Goal: Information Seeking & Learning: Learn about a topic

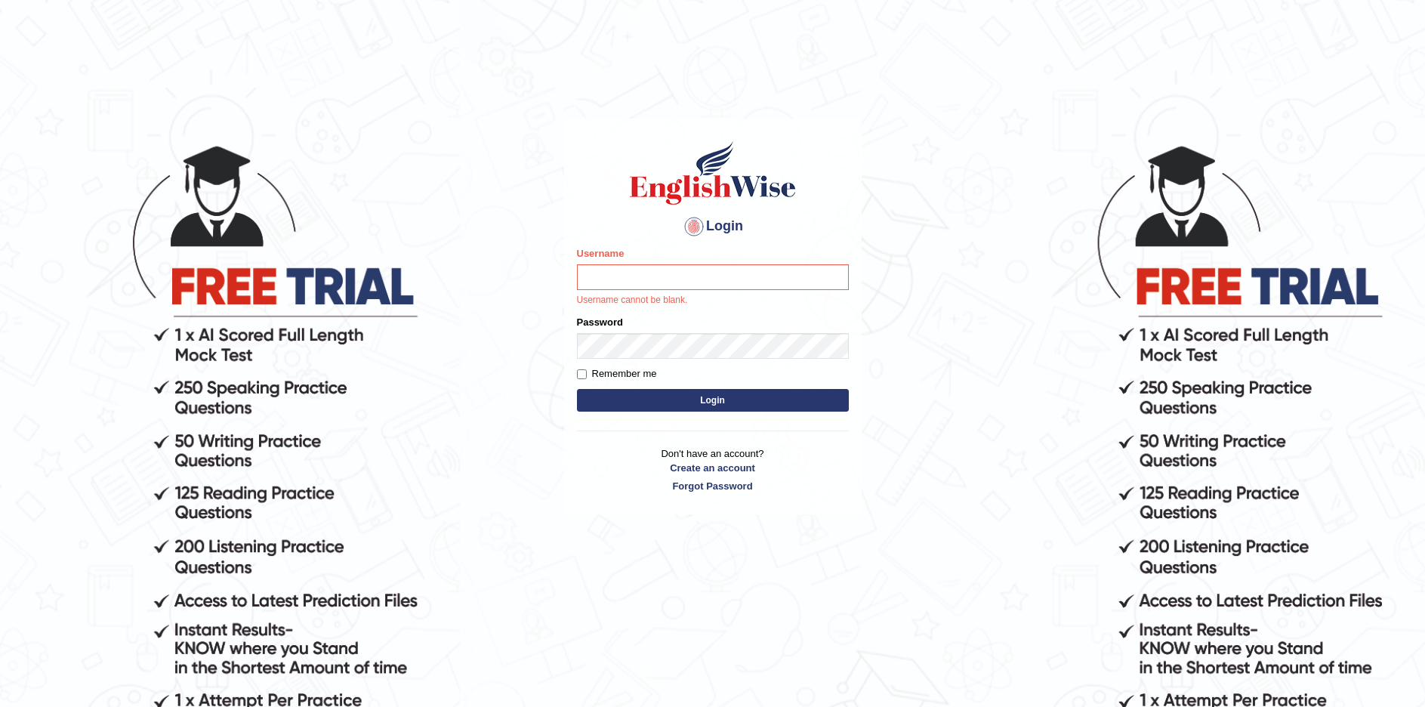
click at [625, 271] on input "Username" at bounding box center [713, 277] width 272 height 26
type input "sprajapati"
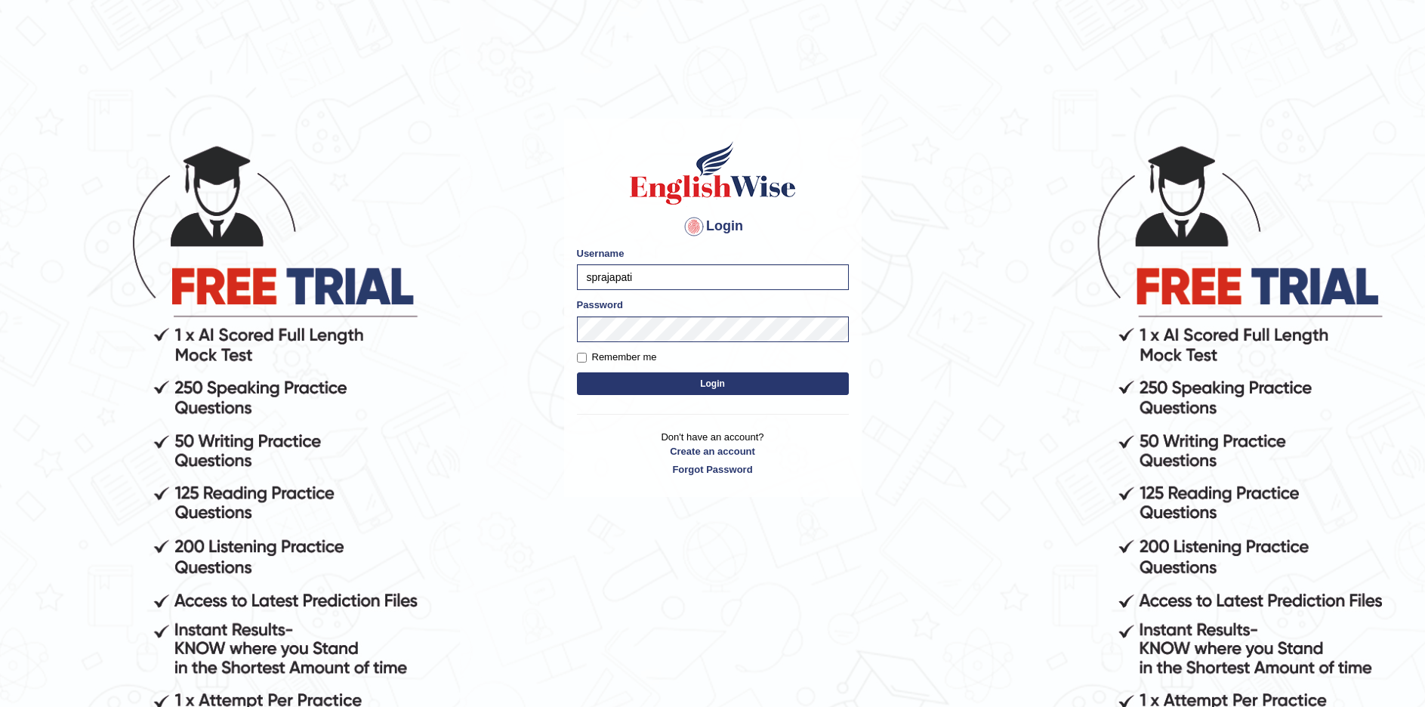
click at [715, 386] on button "Login" at bounding box center [713, 383] width 272 height 23
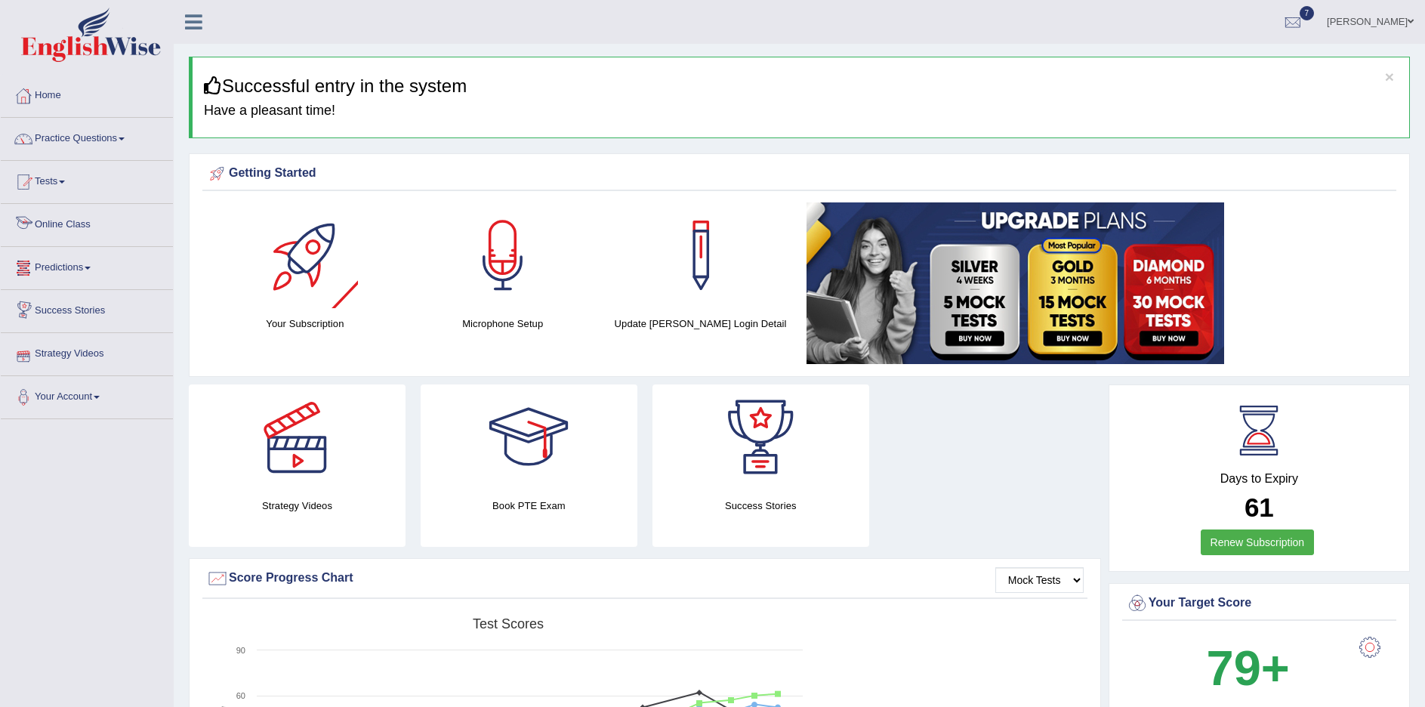
click at [73, 220] on link "Online Class" at bounding box center [87, 223] width 172 height 38
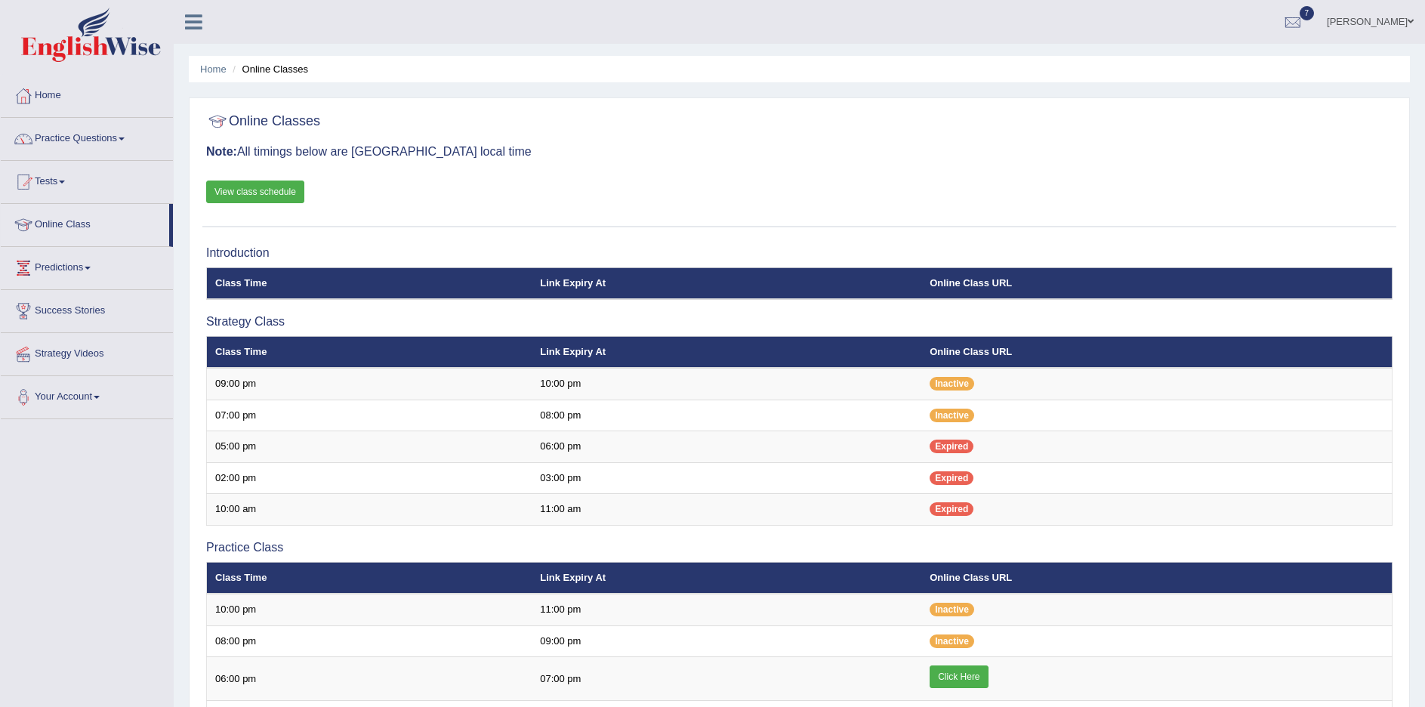
click at [249, 193] on link "View class schedule" at bounding box center [255, 191] width 98 height 23
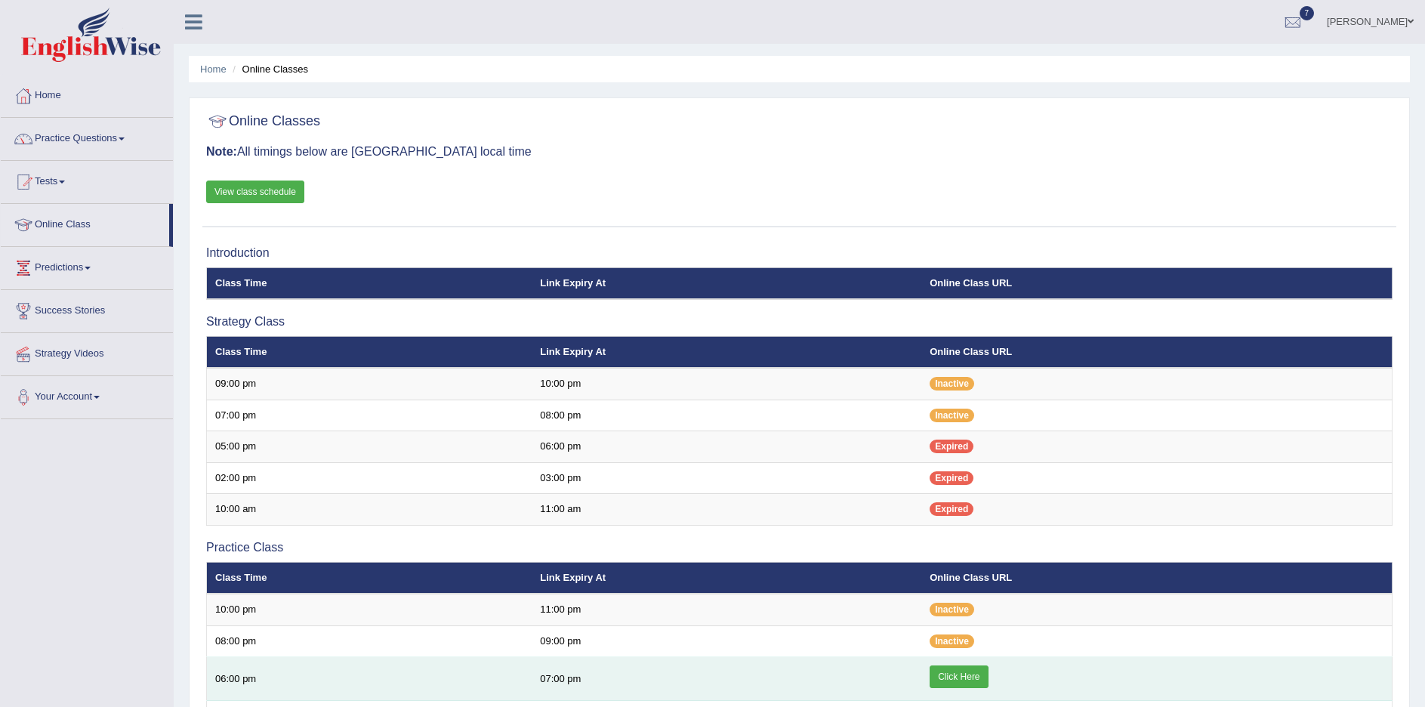
click at [970, 685] on link "Click Here" at bounding box center [958, 676] width 58 height 23
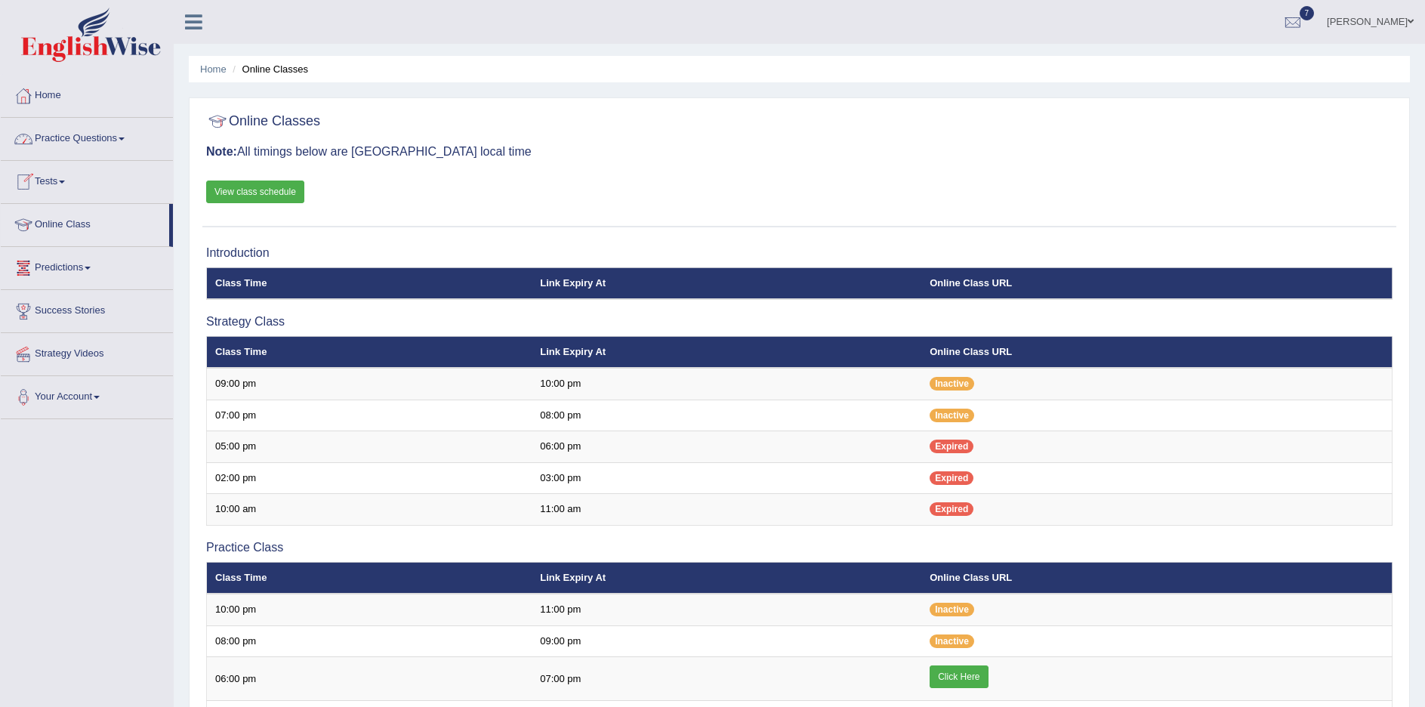
click at [94, 134] on link "Practice Questions" at bounding box center [87, 137] width 172 height 38
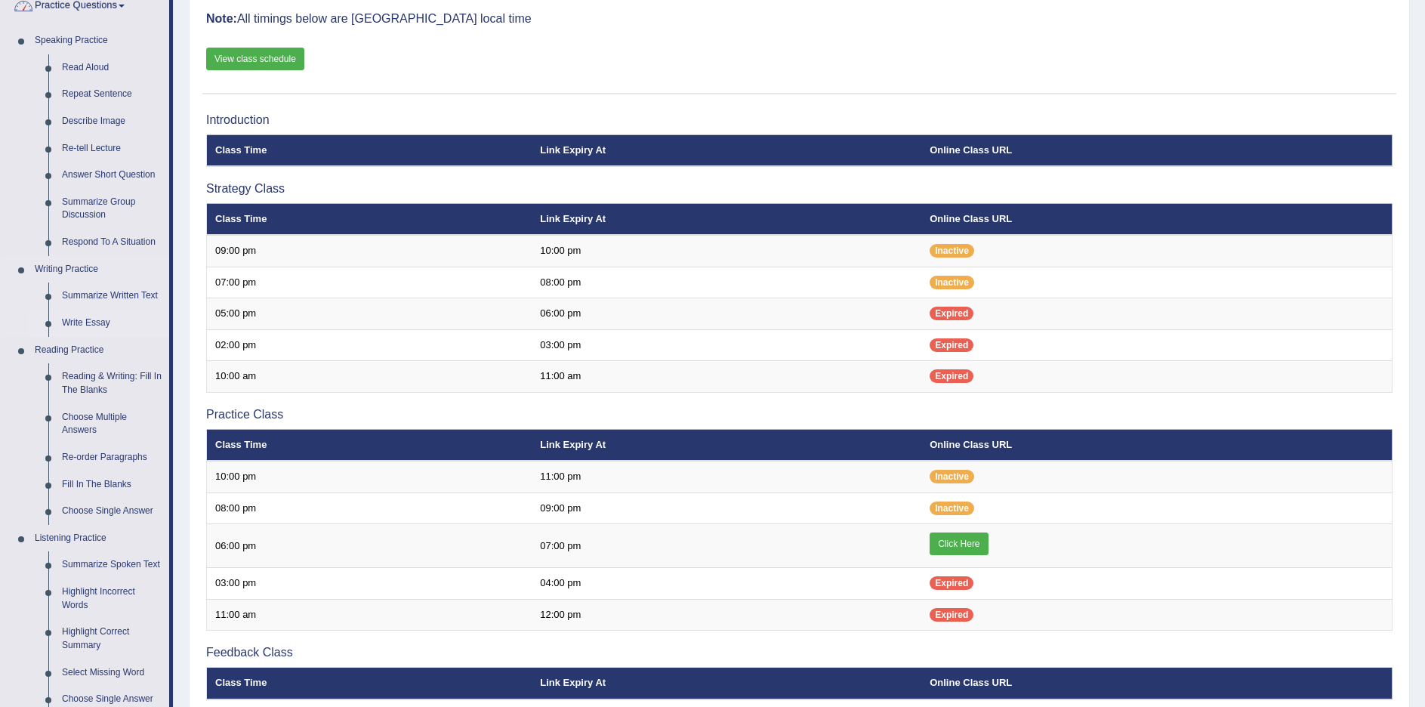
scroll to position [151, 0]
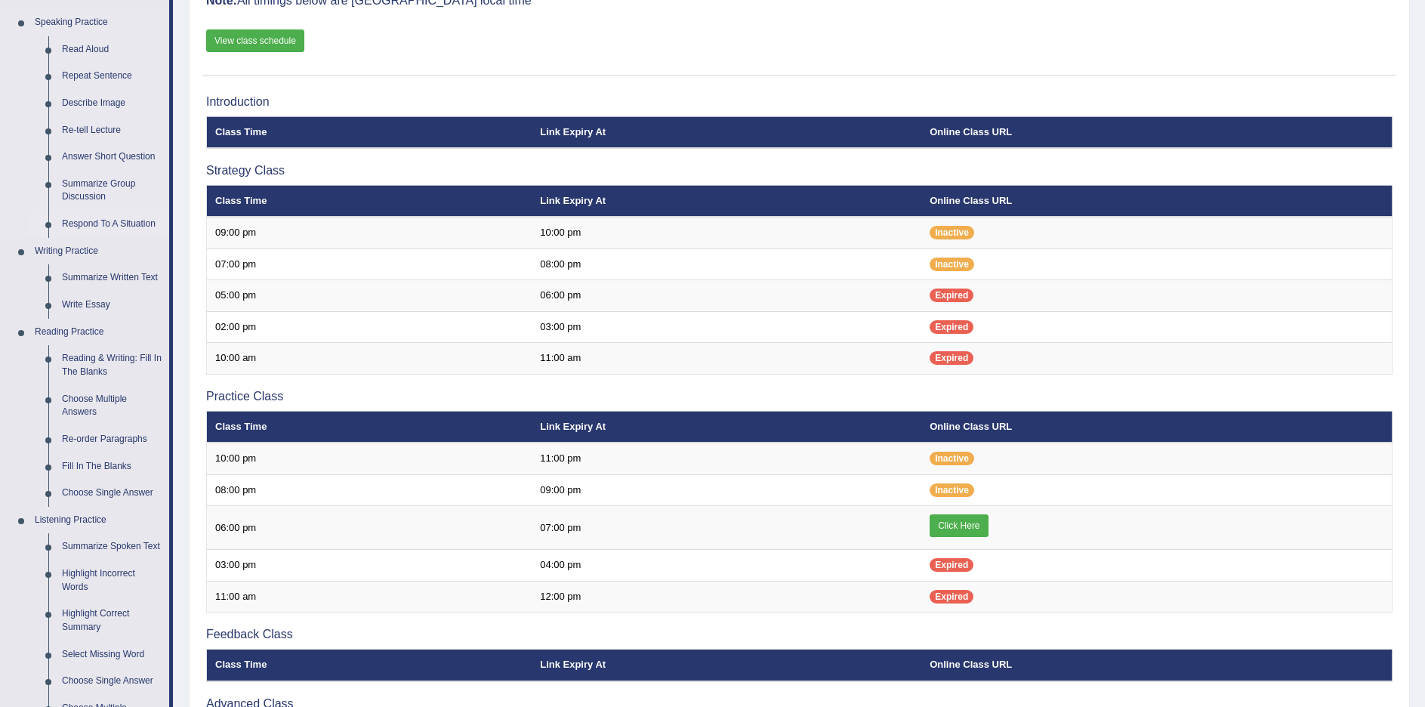
click at [94, 223] on link "Respond To A Situation" at bounding box center [112, 224] width 114 height 27
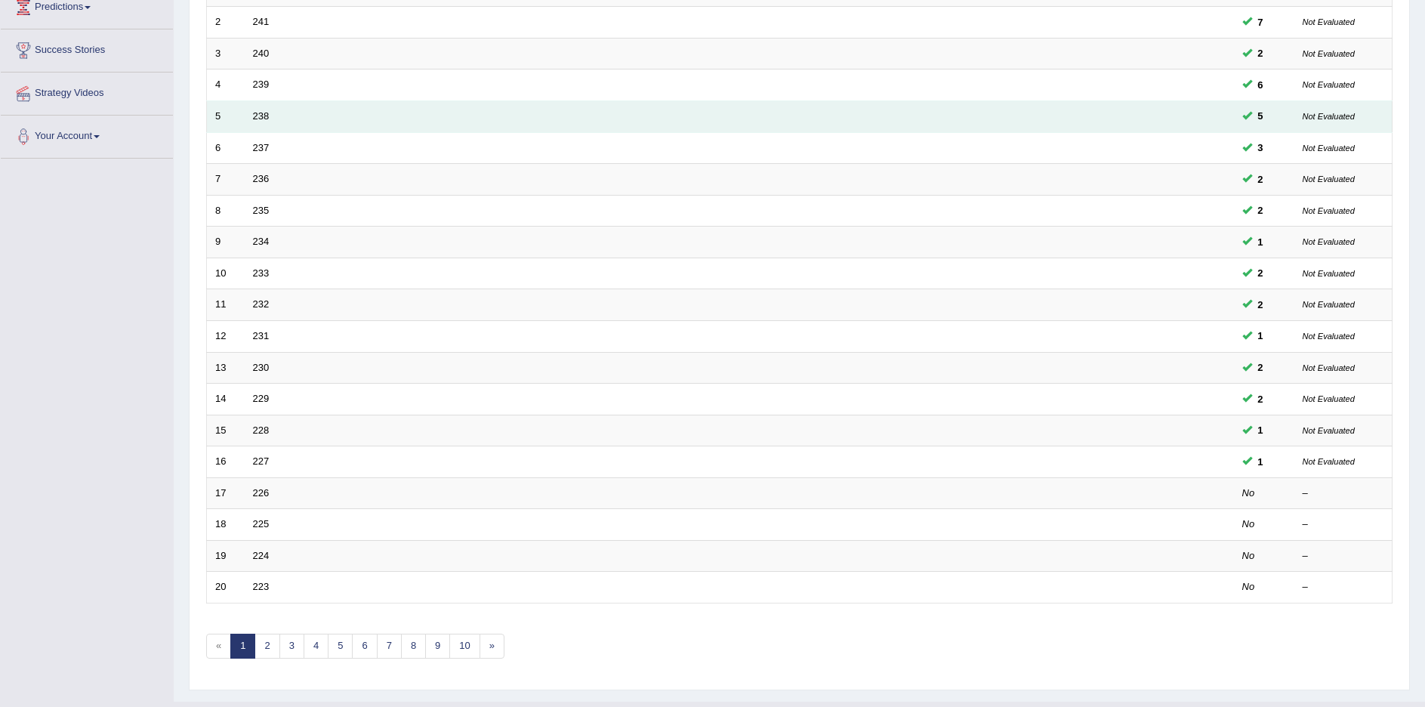
scroll to position [293, 0]
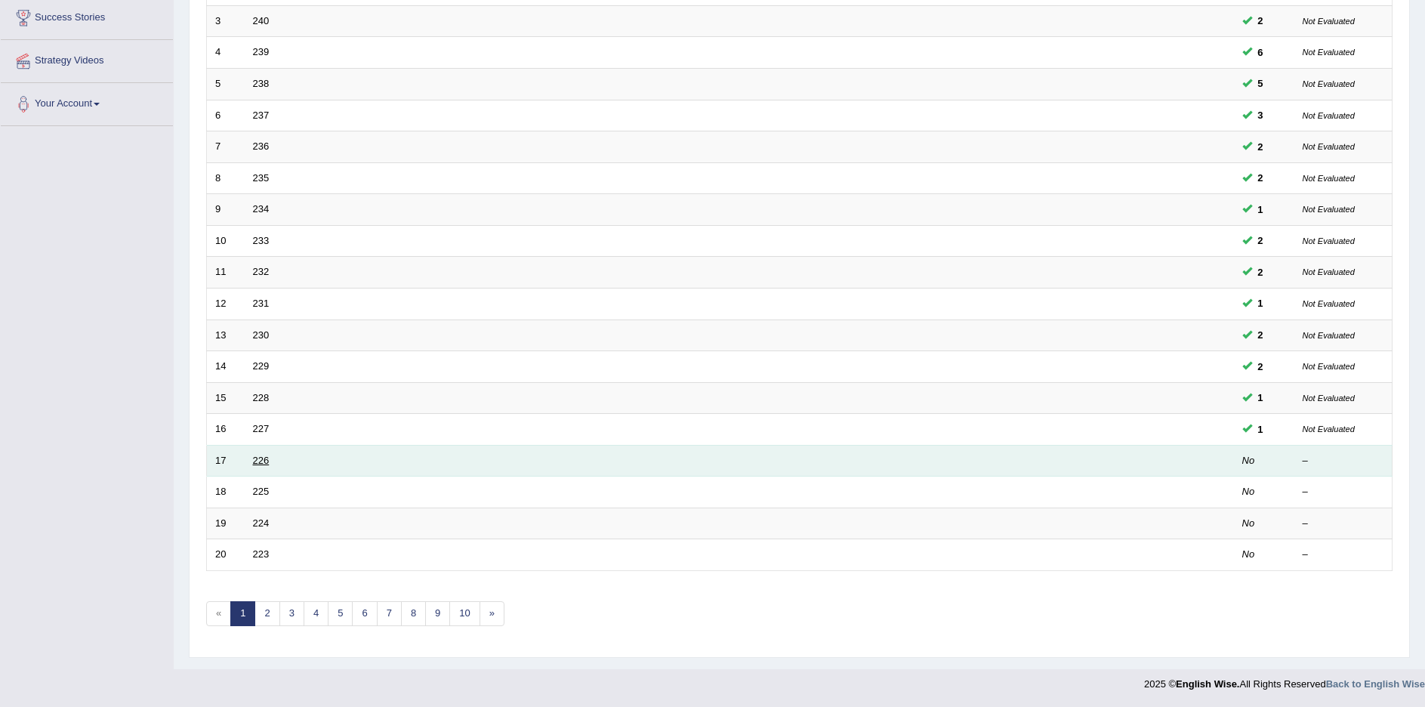
click at [260, 462] on link "226" at bounding box center [261, 460] width 17 height 11
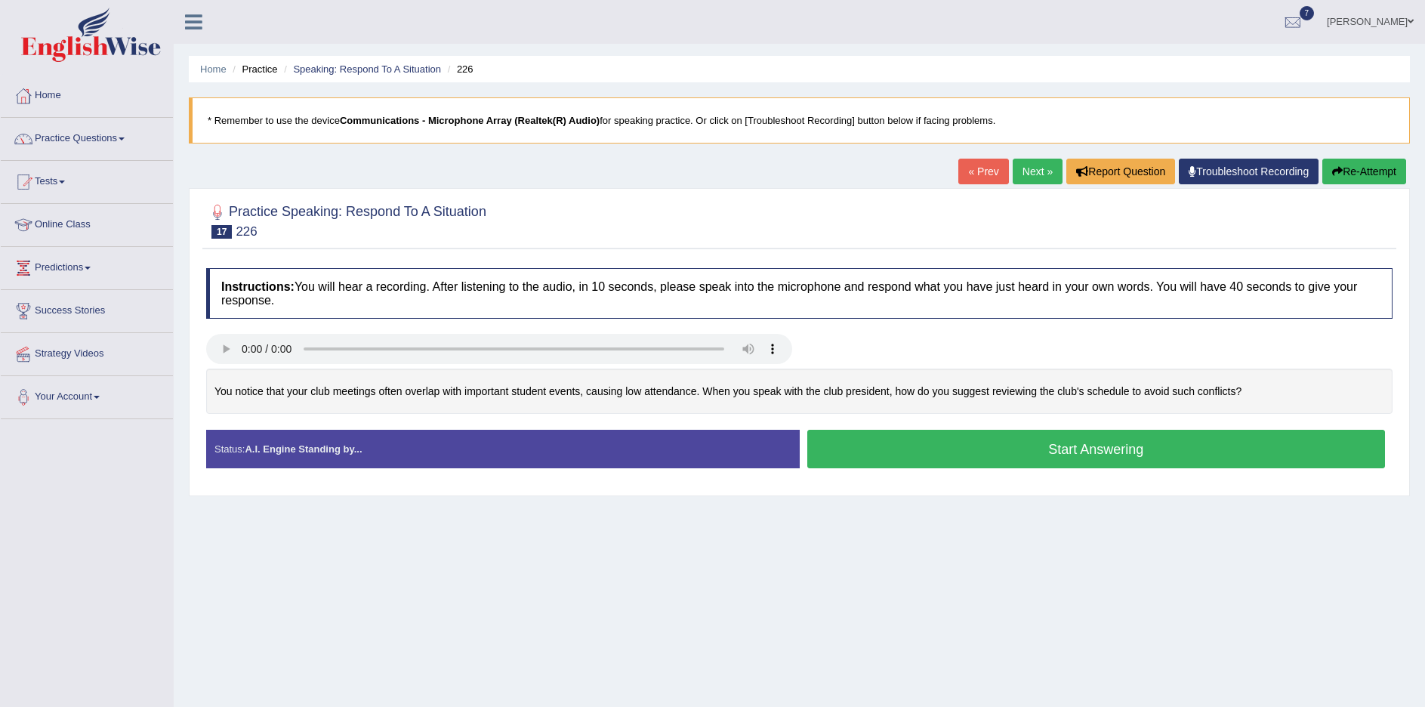
click at [907, 674] on div "Home Practice Speaking: Respond To A Situation 226 * Remember to use the device…" at bounding box center [799, 377] width 1251 height 755
click at [45, 91] on link "Home" at bounding box center [87, 94] width 172 height 38
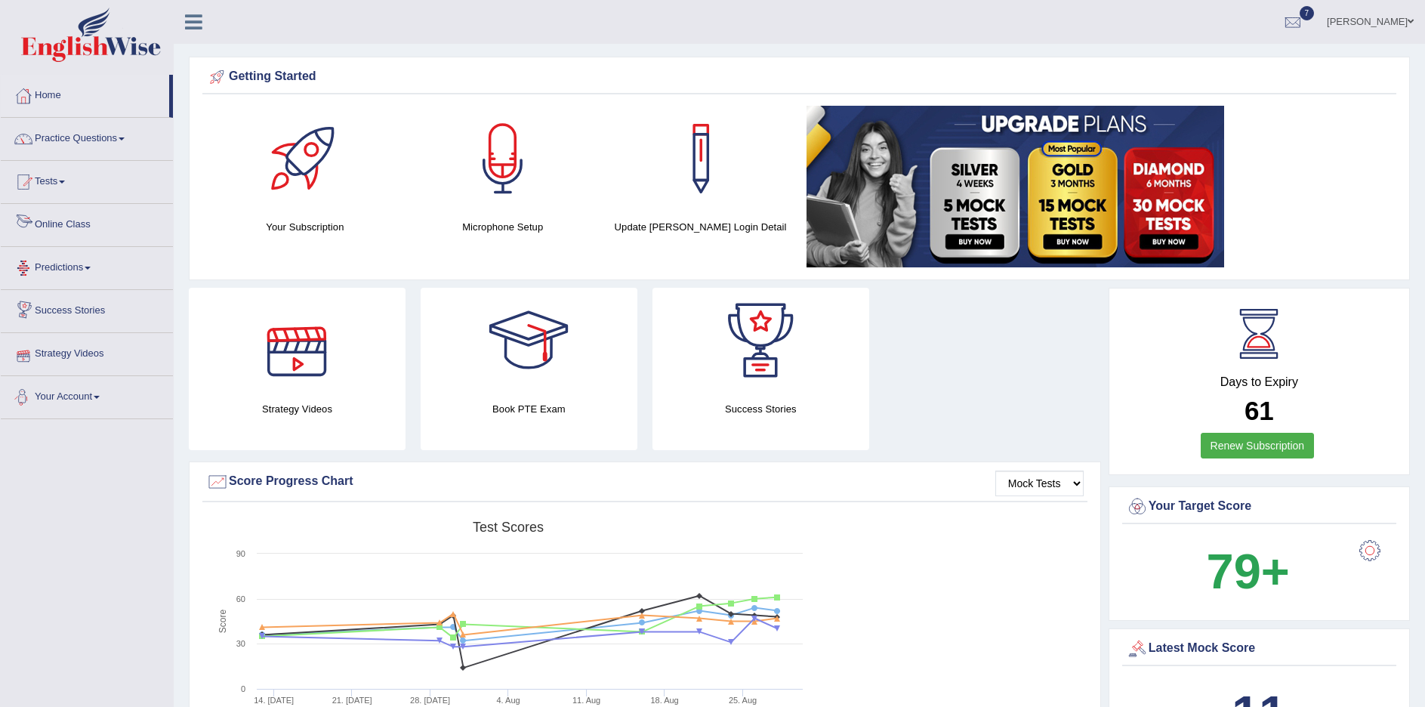
click at [62, 223] on link "Online Class" at bounding box center [87, 223] width 172 height 38
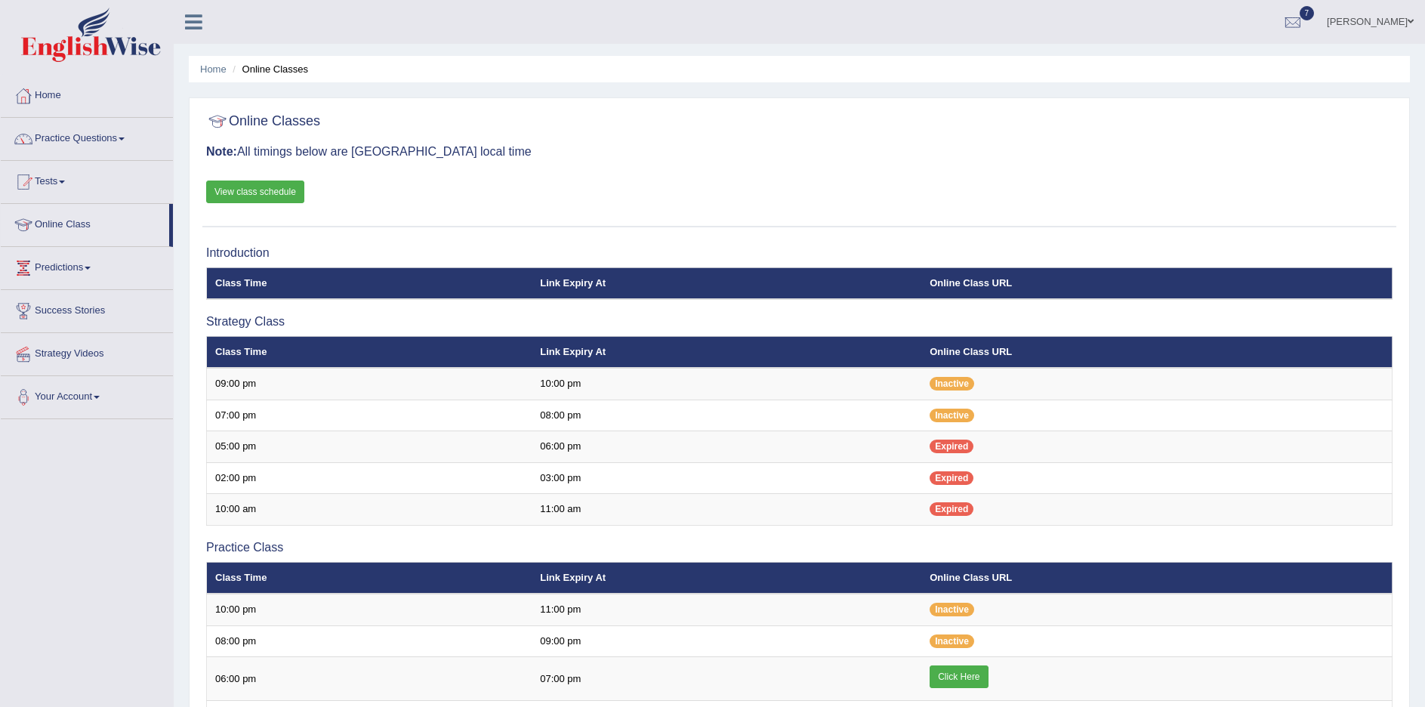
click at [248, 189] on link "View class schedule" at bounding box center [255, 191] width 98 height 23
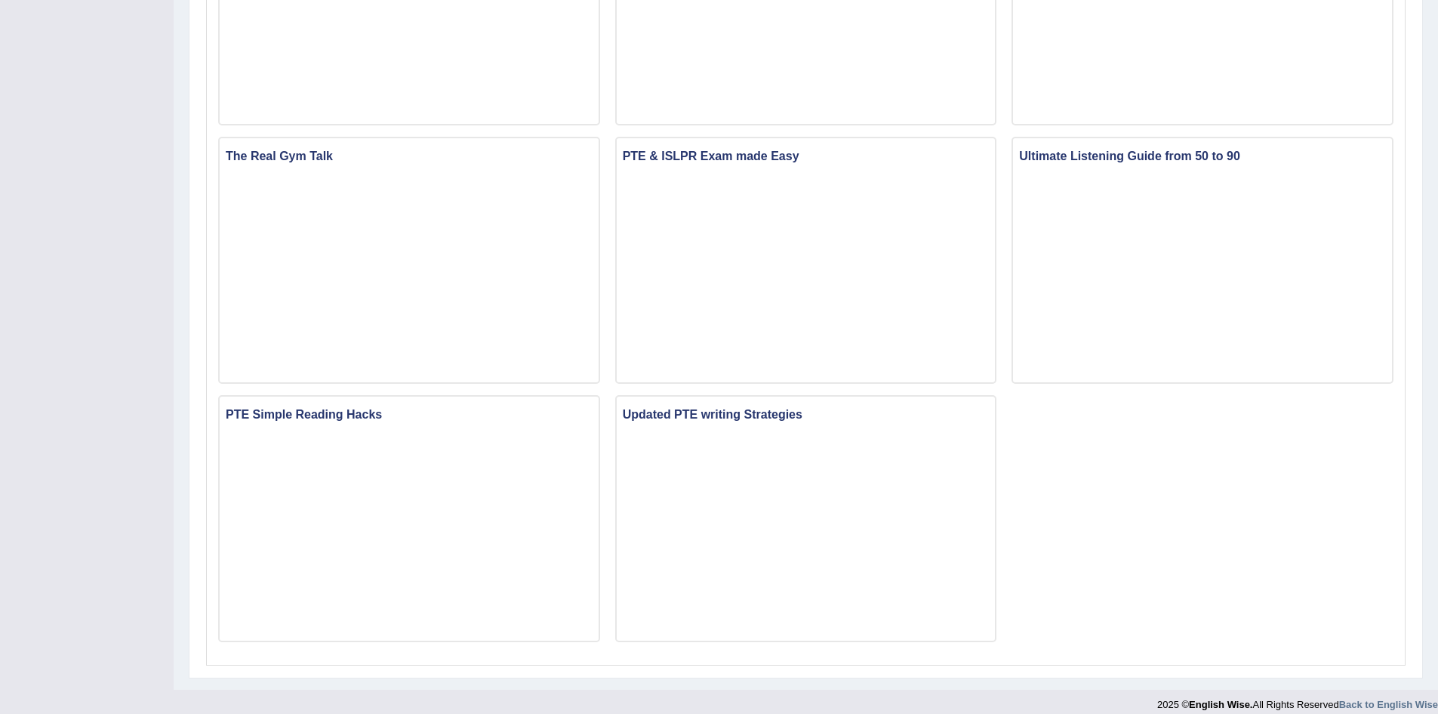
scroll to position [848, 0]
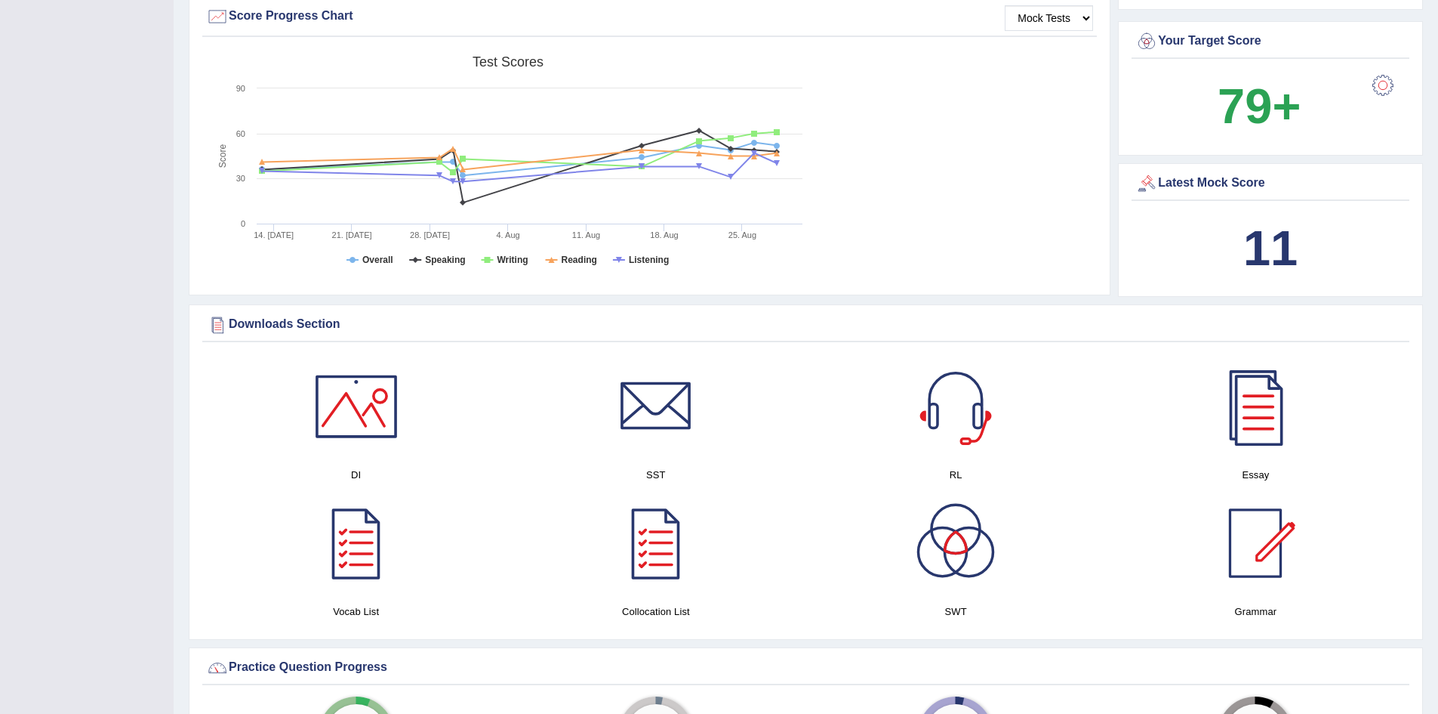
scroll to position [151, 0]
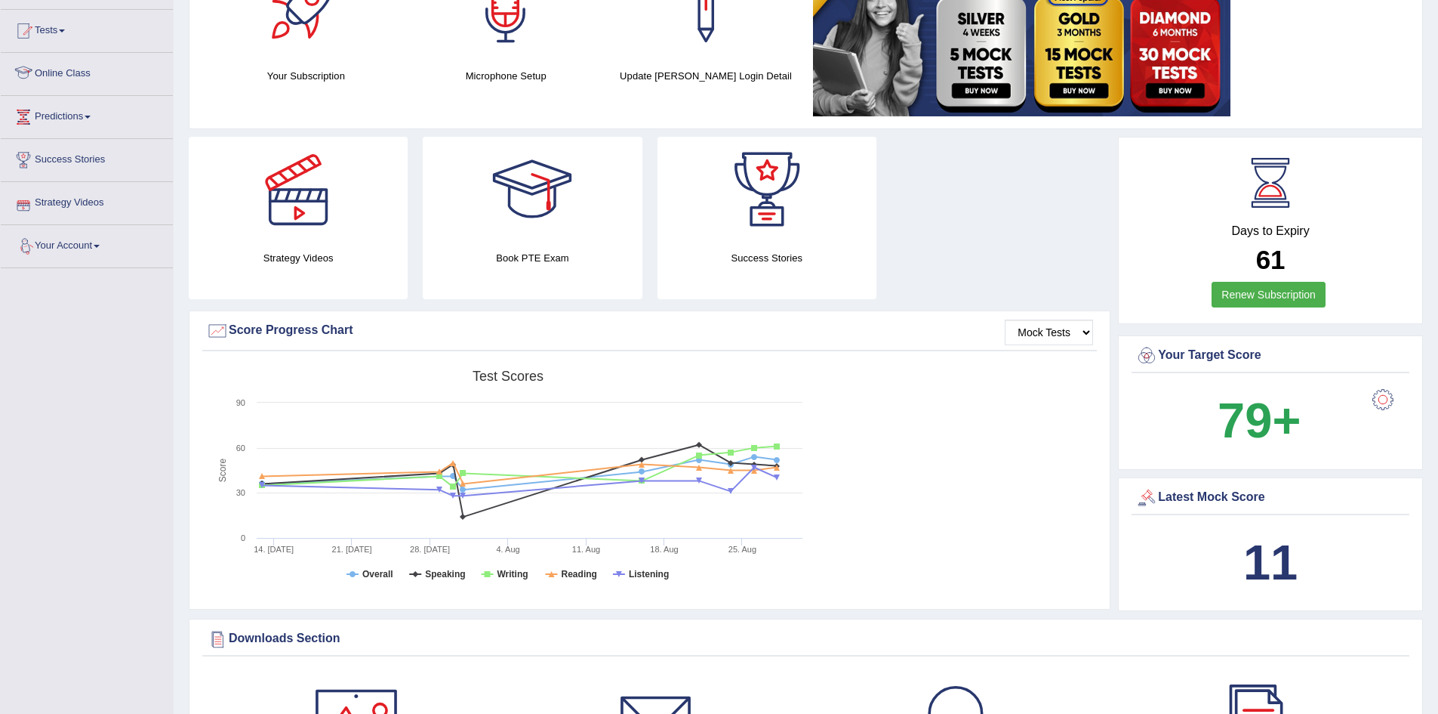
click at [58, 73] on link "Online Class" at bounding box center [87, 72] width 172 height 38
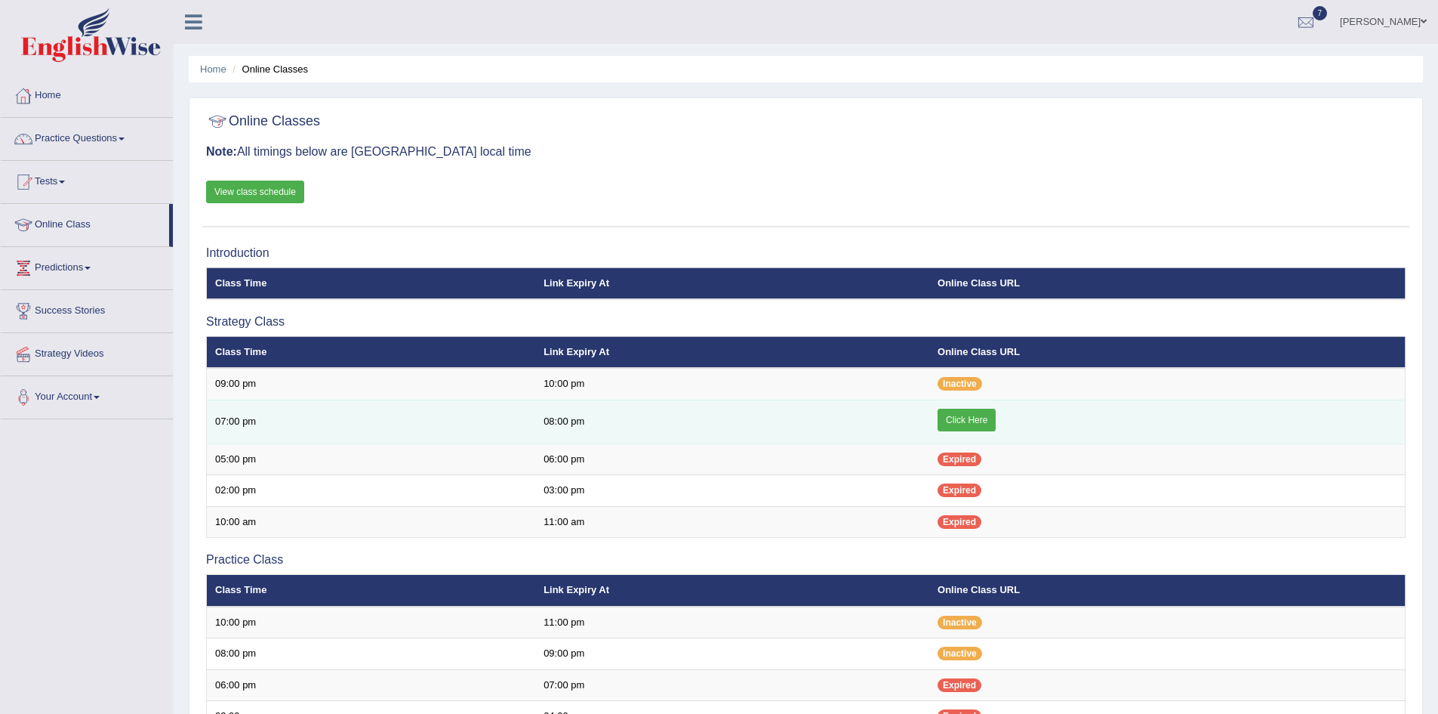
click at [973, 425] on link "Click Here" at bounding box center [967, 419] width 58 height 23
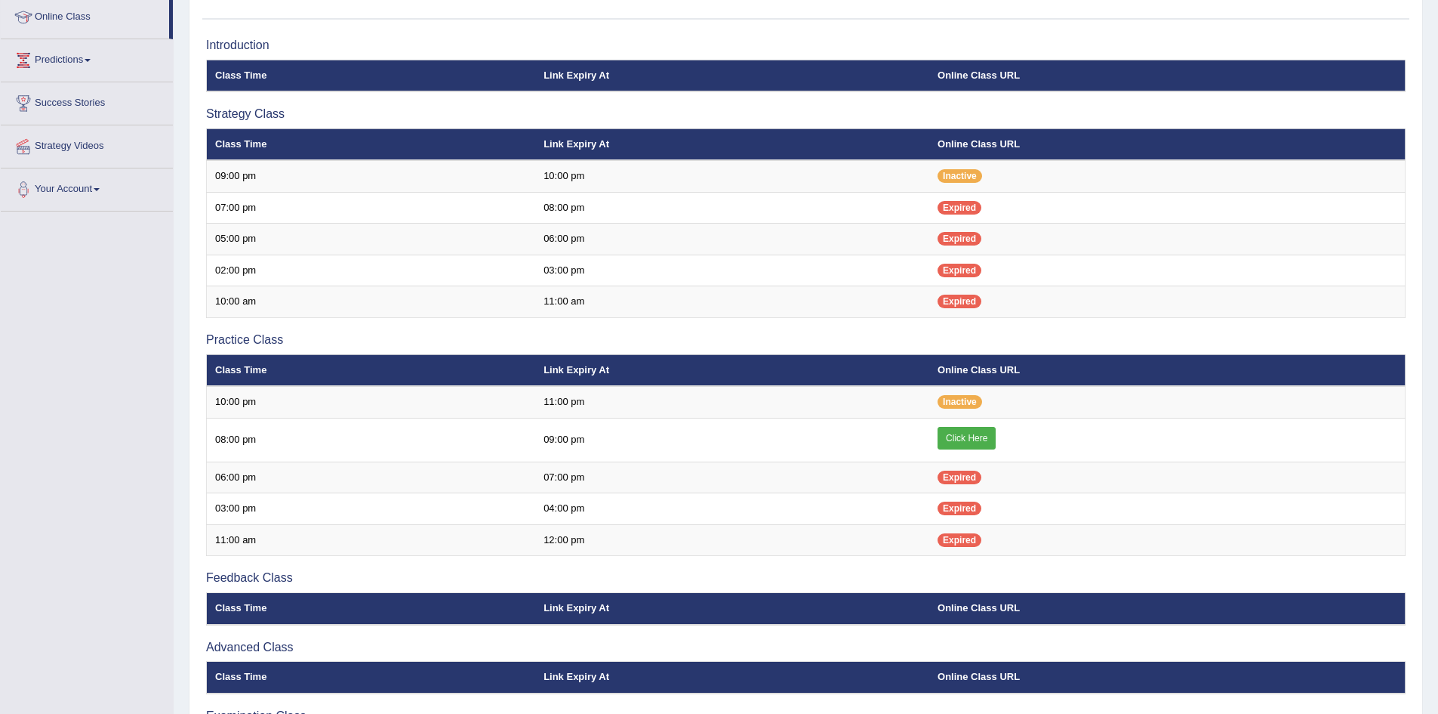
scroll to position [111, 0]
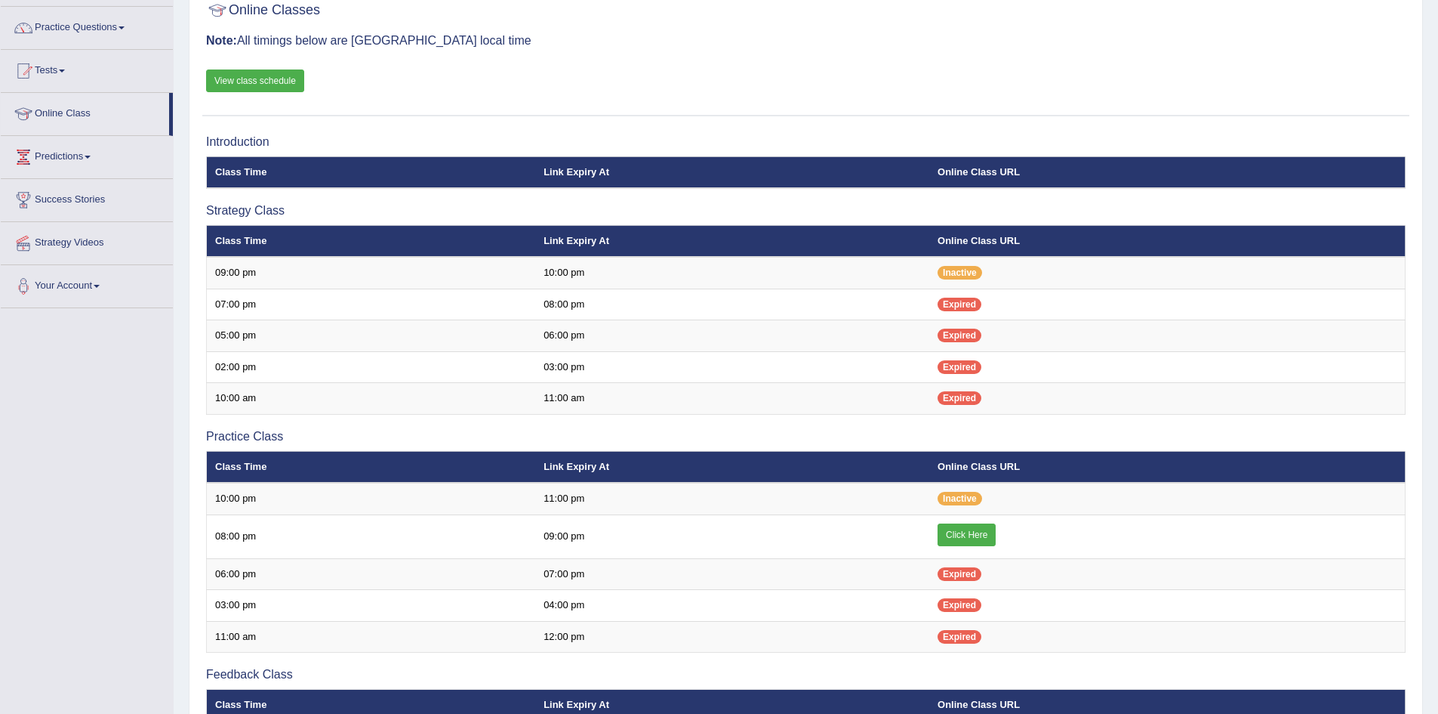
click at [268, 74] on link "View class schedule" at bounding box center [255, 80] width 98 height 23
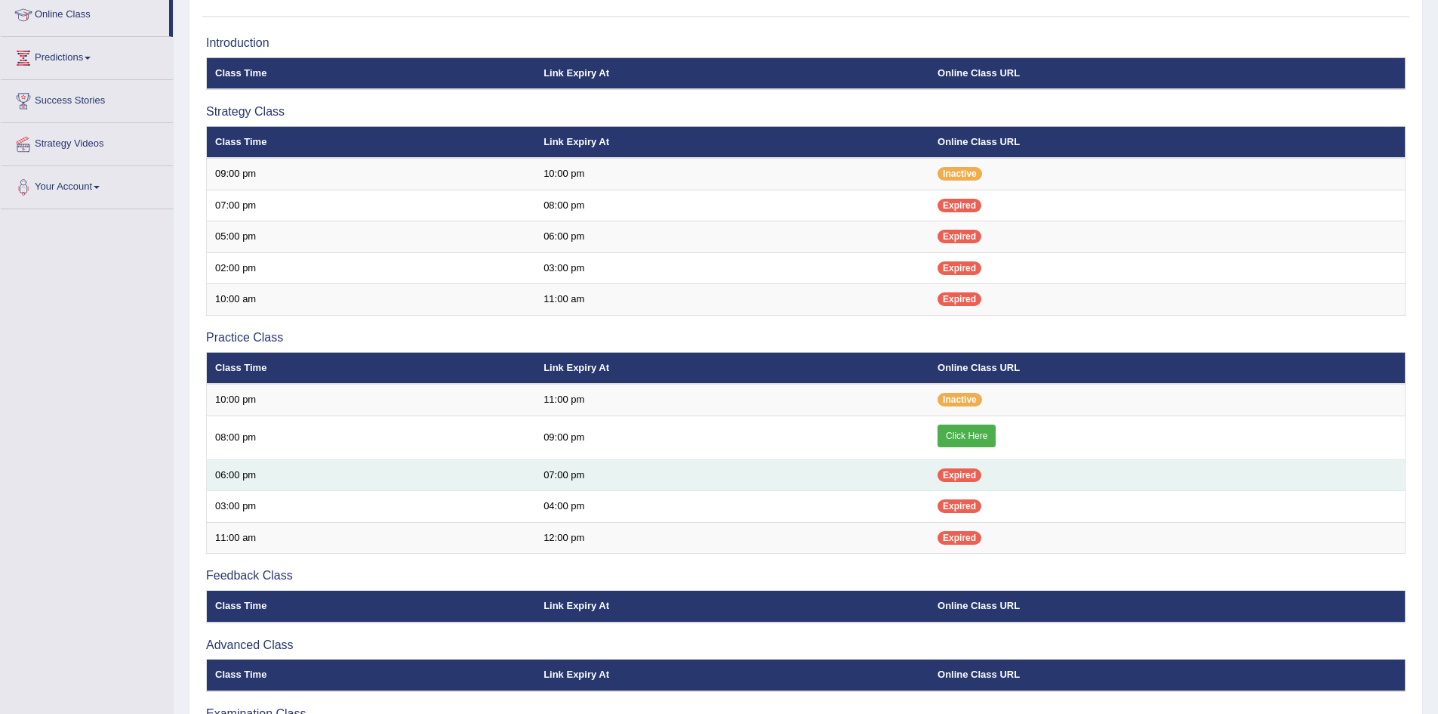
scroll to position [186, 0]
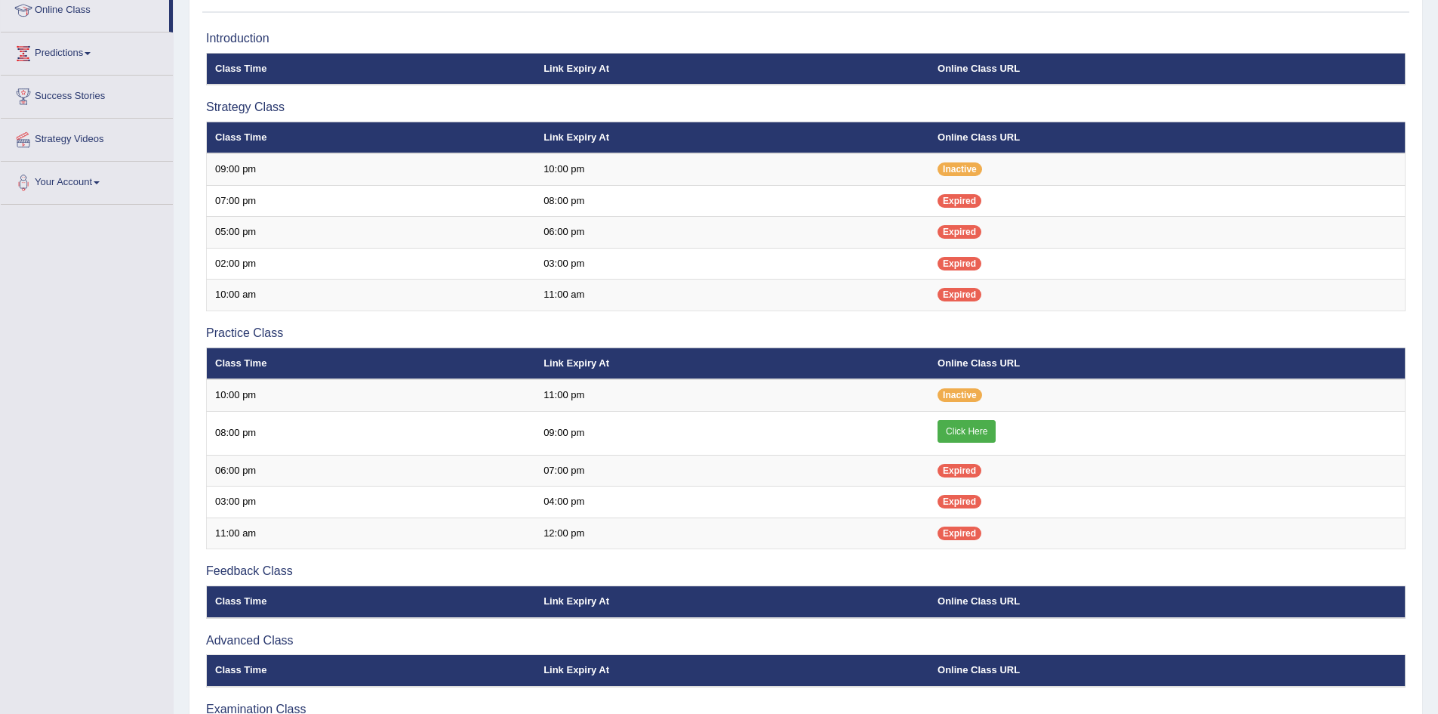
scroll to position [186, 0]
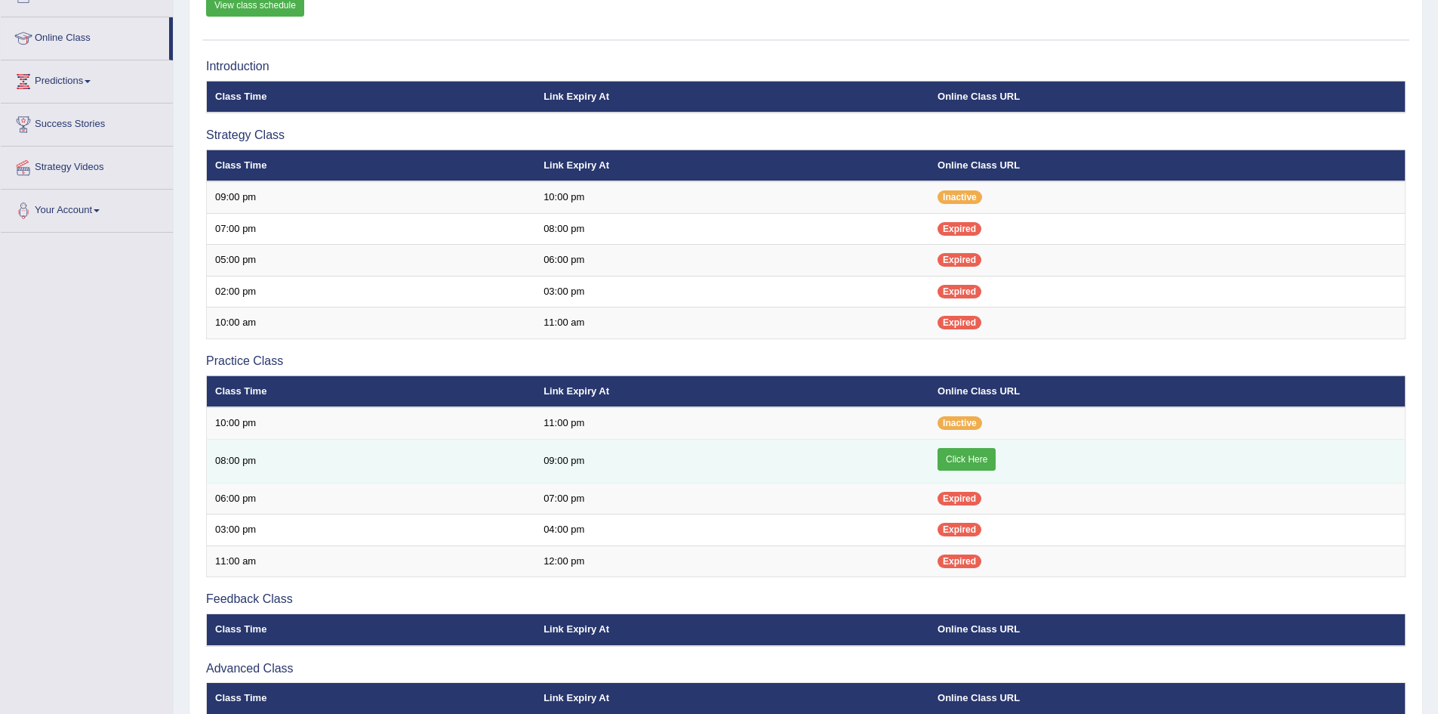
click at [964, 462] on link "Click Here" at bounding box center [967, 459] width 58 height 23
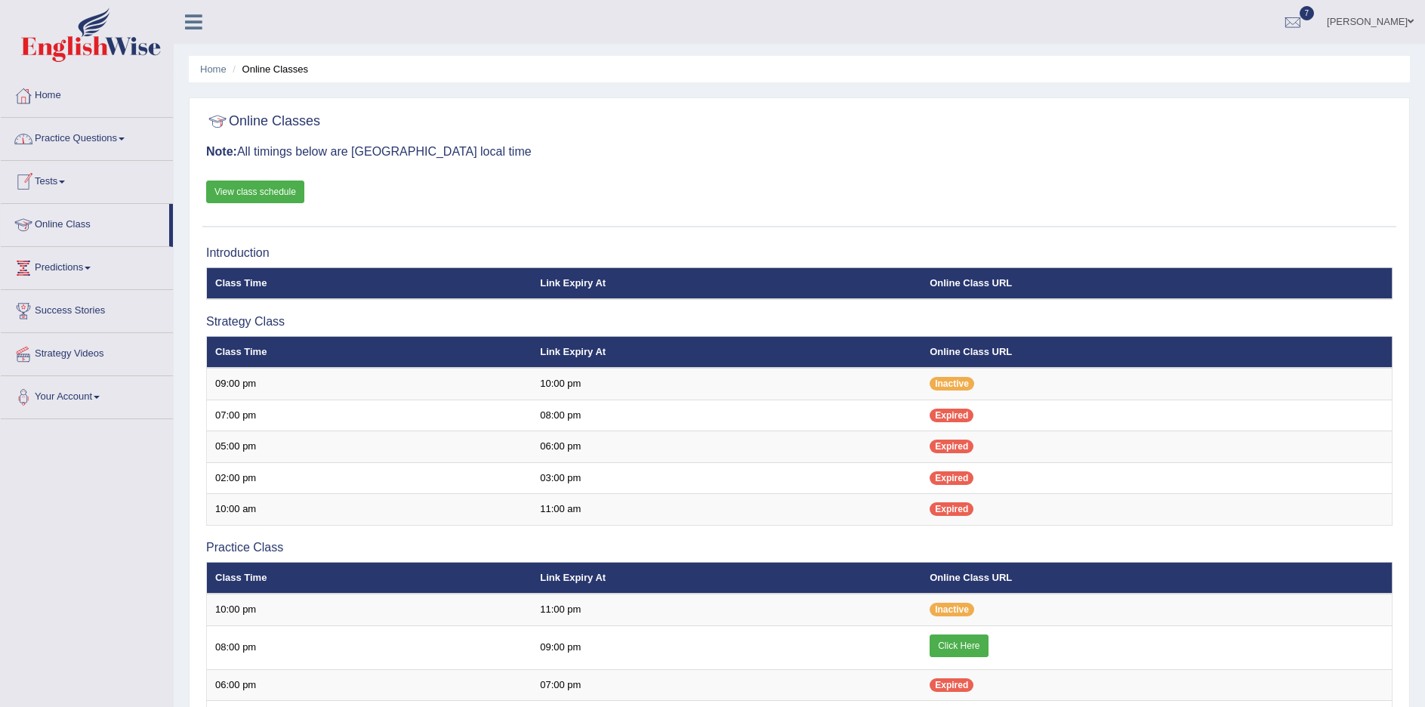
click at [120, 136] on link "Practice Questions" at bounding box center [87, 137] width 172 height 38
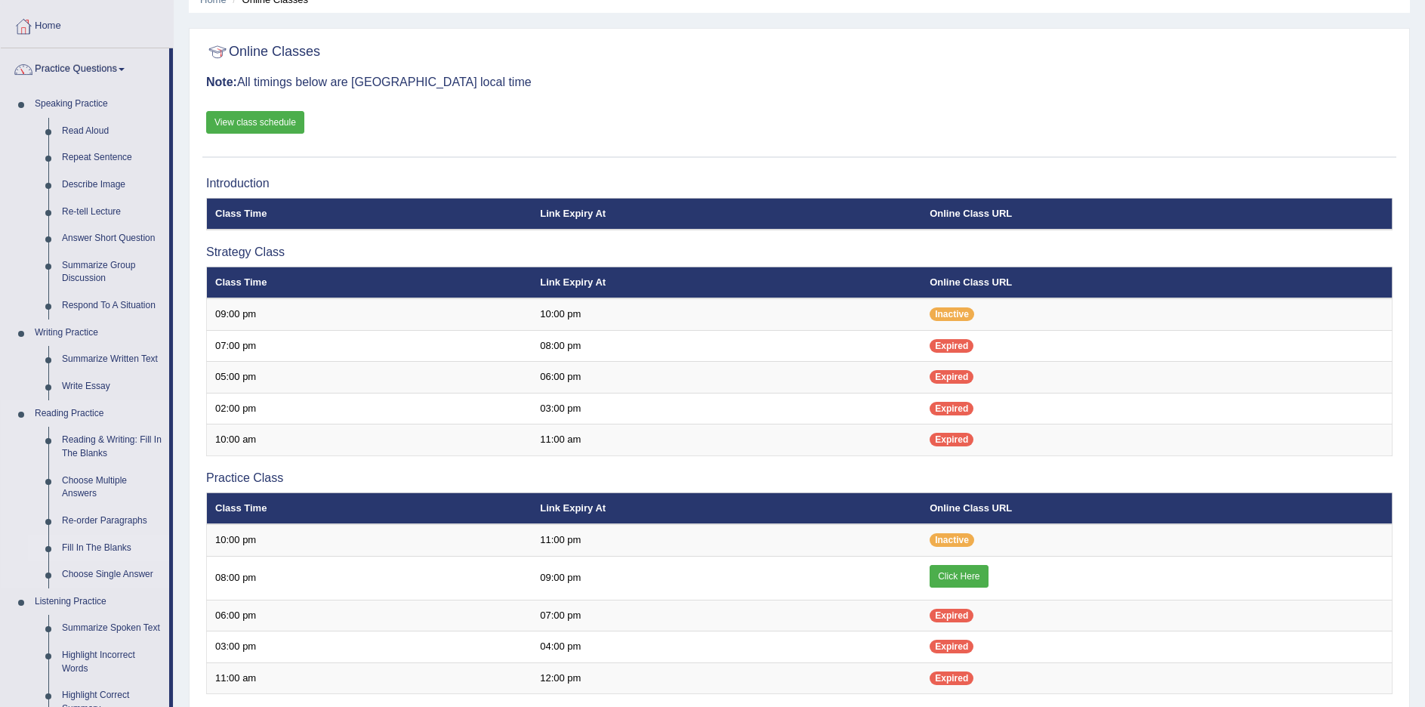
scroll to position [76, 0]
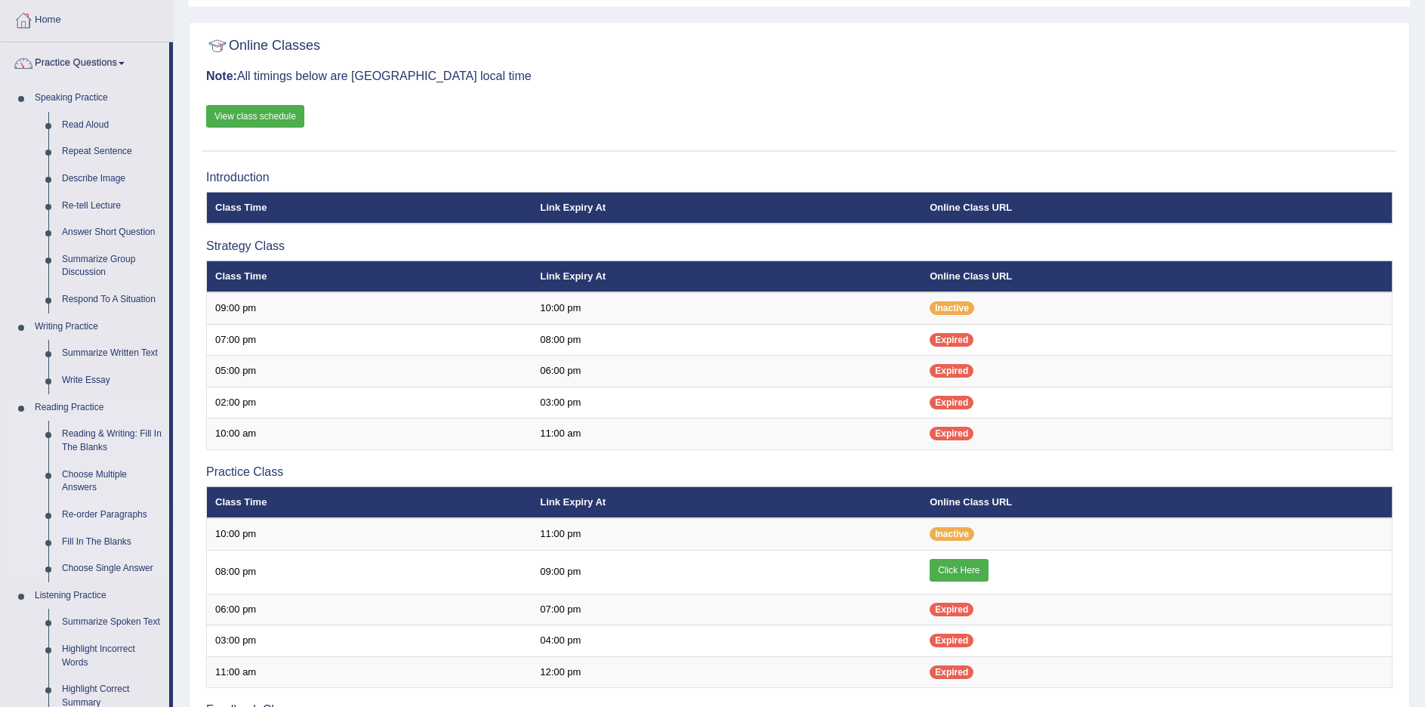
click at [103, 513] on link "Re-order Paragraphs" at bounding box center [112, 514] width 114 height 27
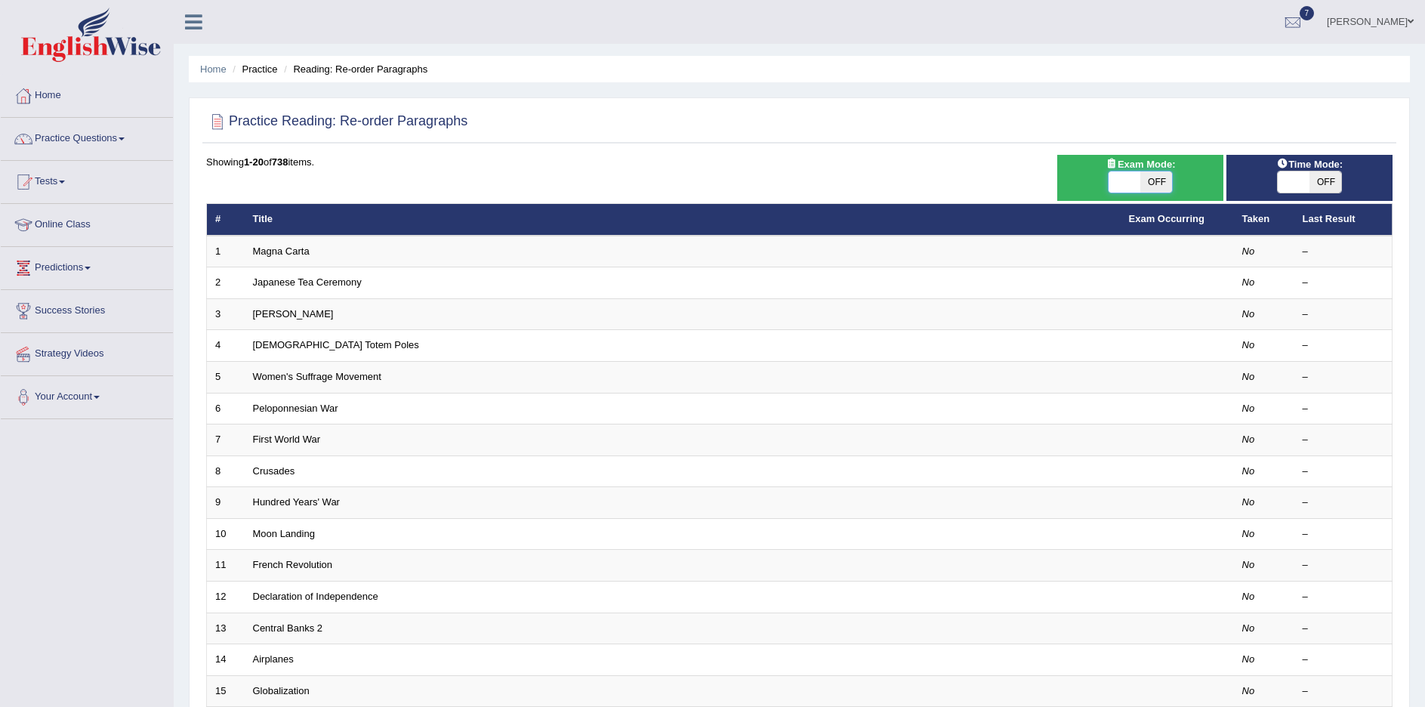
click at [1130, 187] on span at bounding box center [1124, 181] width 32 height 21
checkbox input "true"
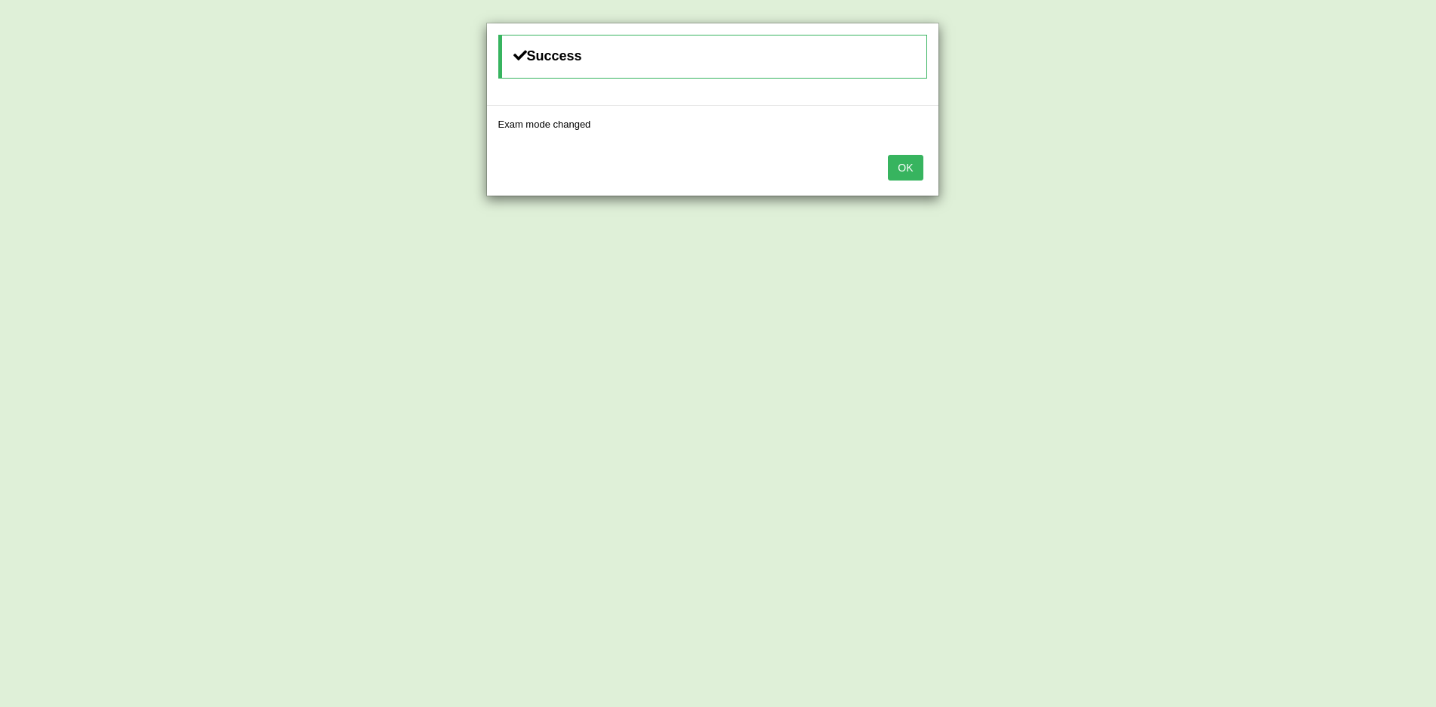
click at [907, 173] on button "OK" at bounding box center [905, 168] width 35 height 26
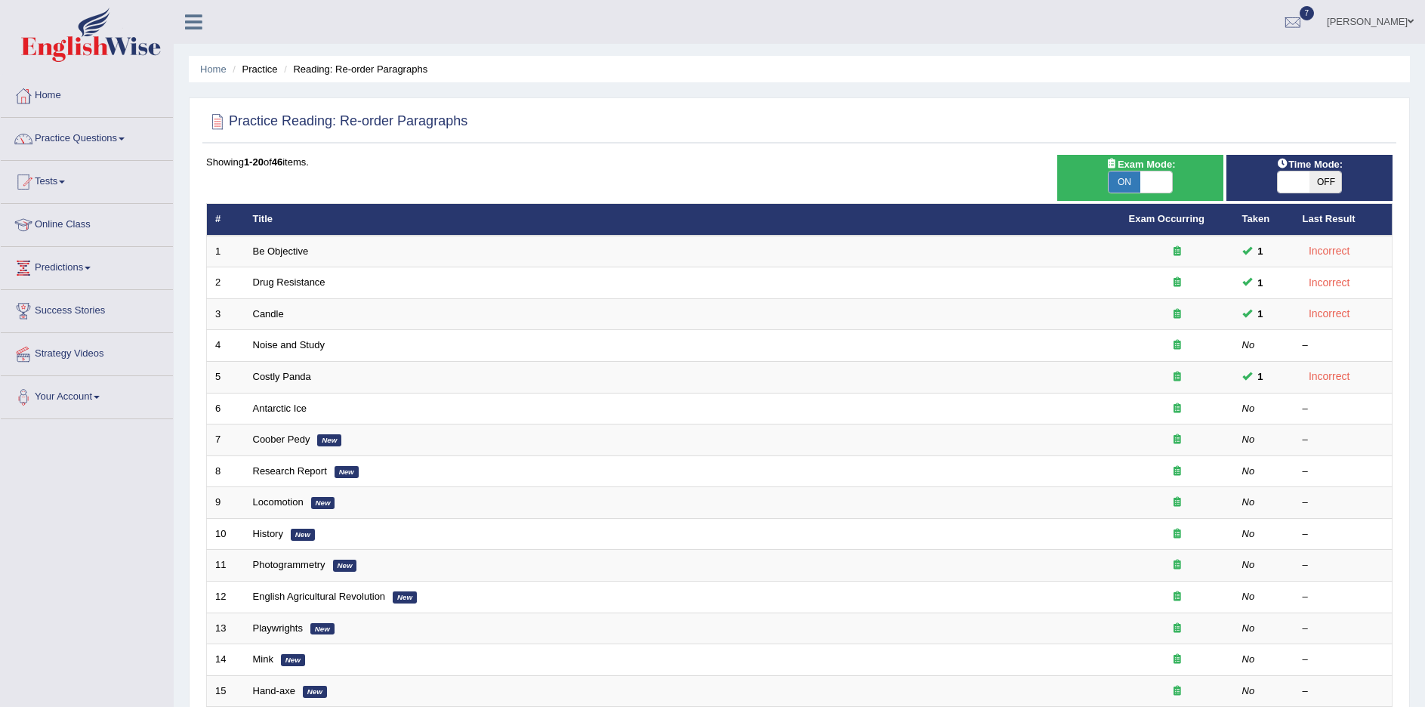
click at [1308, 182] on span at bounding box center [1294, 181] width 32 height 21
checkbox input "true"
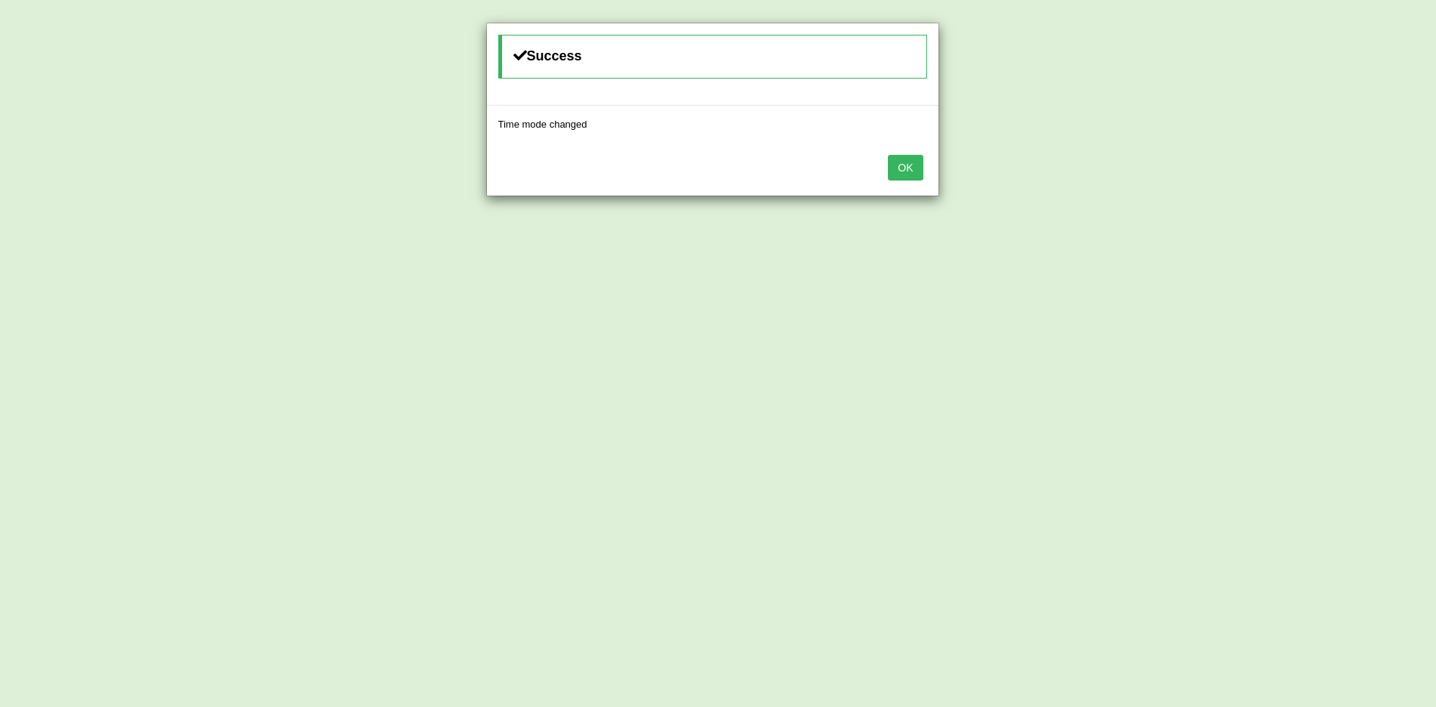
click at [914, 171] on button "OK" at bounding box center [905, 168] width 35 height 26
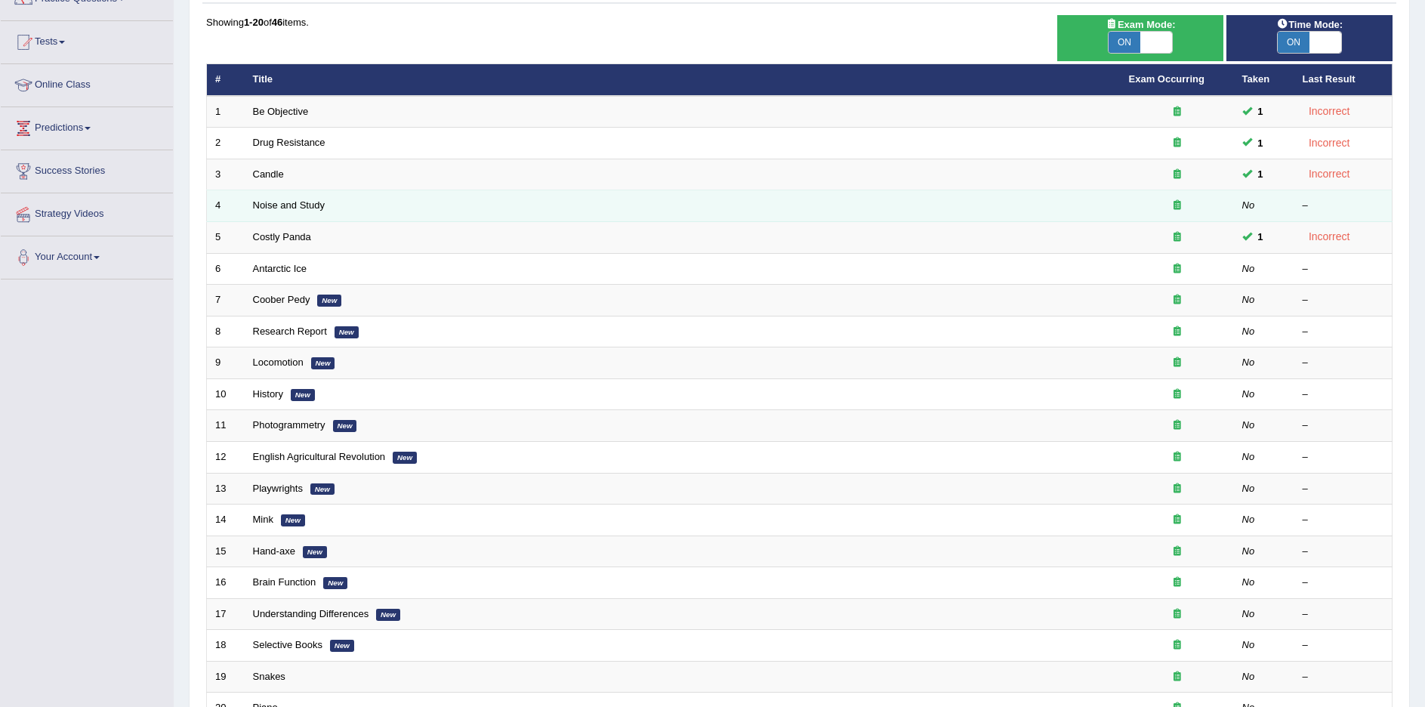
scroll to position [151, 0]
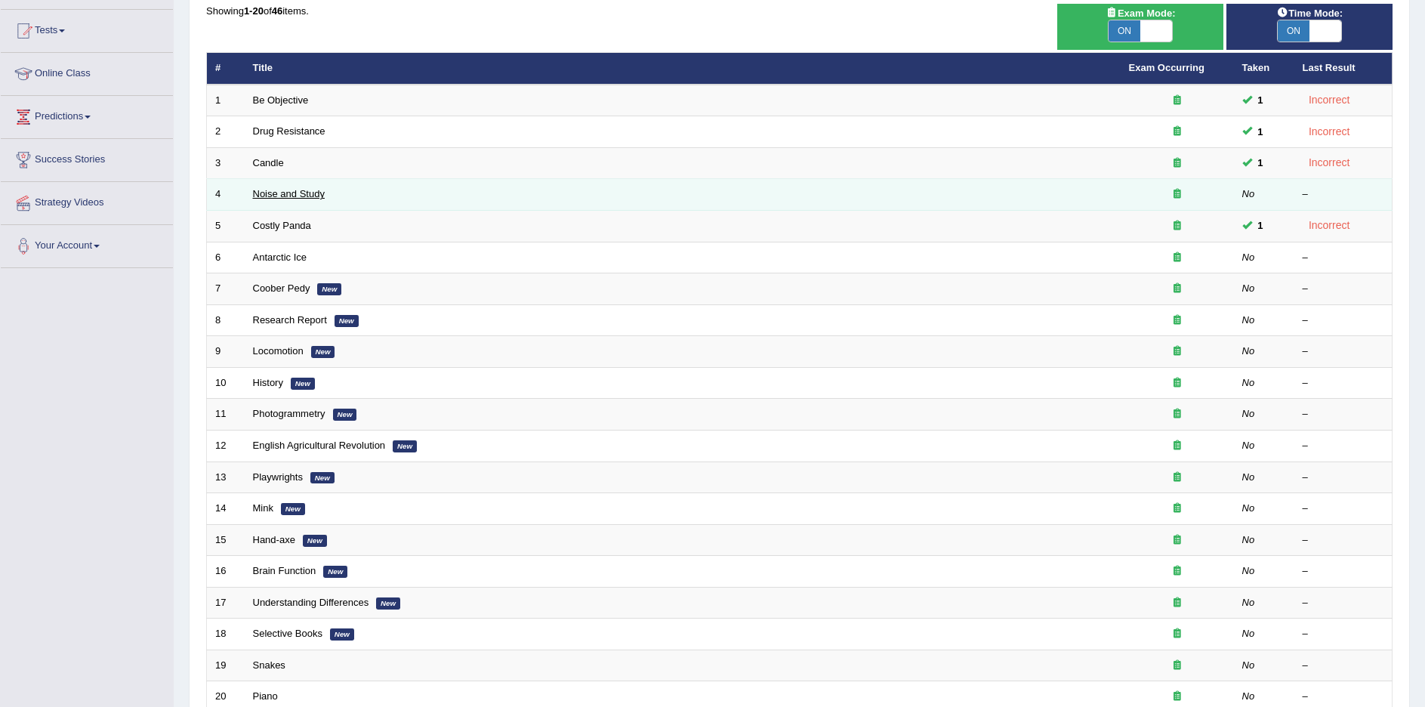
click at [267, 193] on link "Noise and Study" at bounding box center [289, 193] width 72 height 11
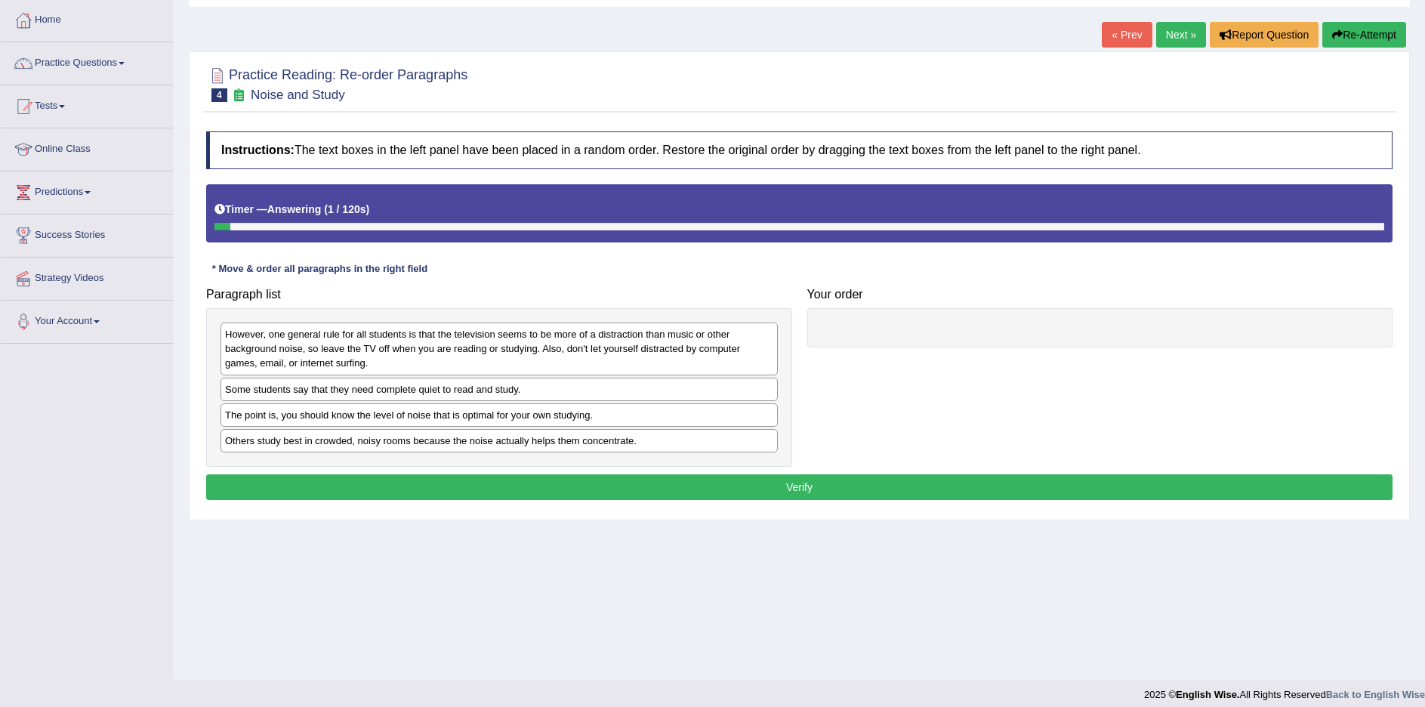
scroll to position [86, 0]
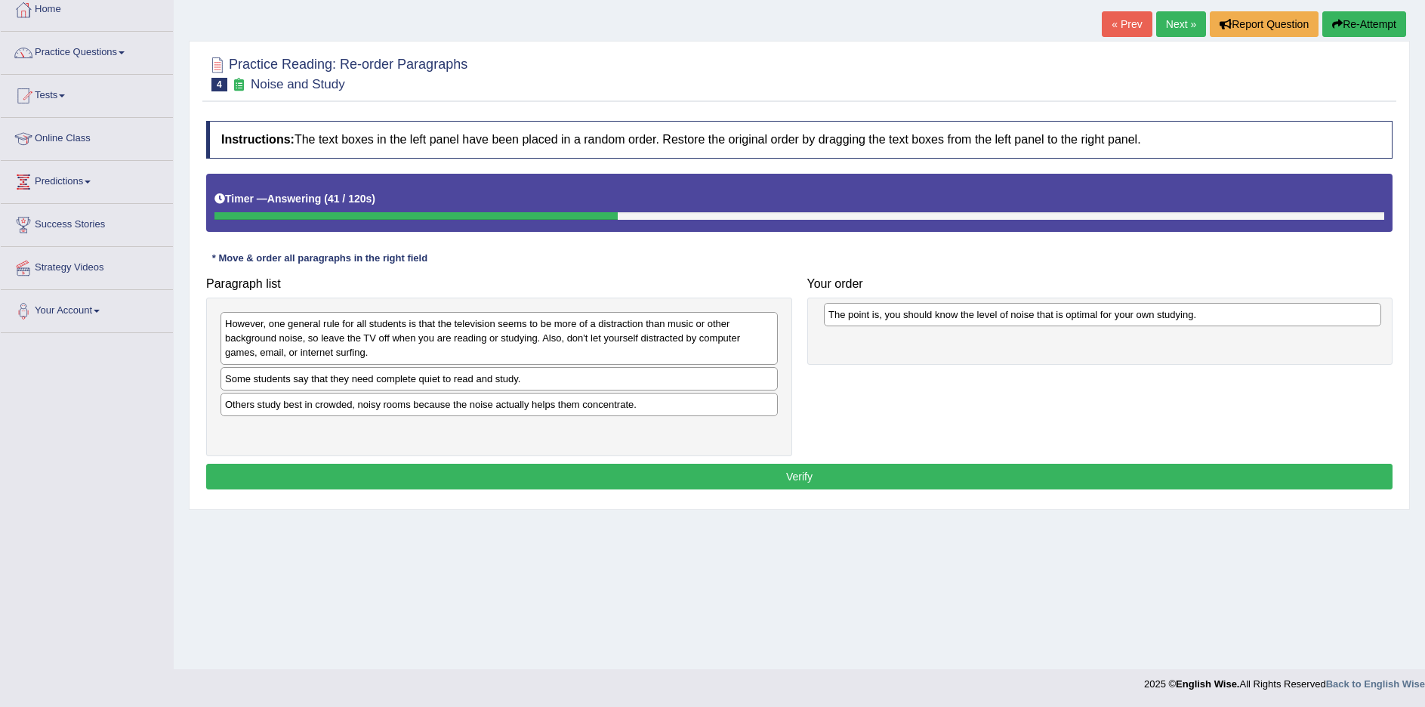
drag, startPoint x: 301, startPoint y: 409, endPoint x: 905, endPoint y: 319, distance: 609.9
click at [905, 319] on div "The point is, you should know the level of noise that is optimal for your own s…" at bounding box center [1102, 314] width 557 height 23
drag, startPoint x: 972, startPoint y: 328, endPoint x: 960, endPoint y: 329, distance: 11.4
click at [961, 329] on div "The point is, you should know the level of noise that is optimal for your own s…" at bounding box center [1090, 324] width 550 height 23
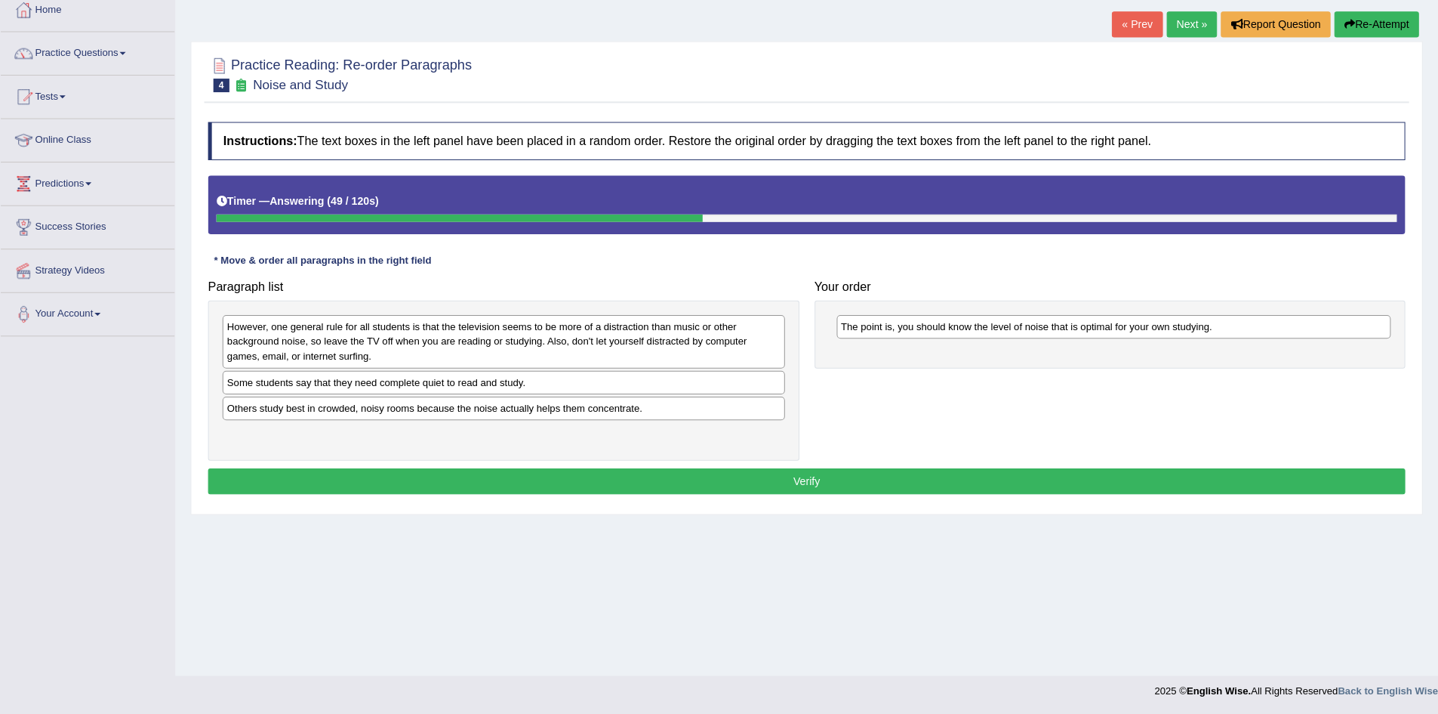
scroll to position [79, 0]
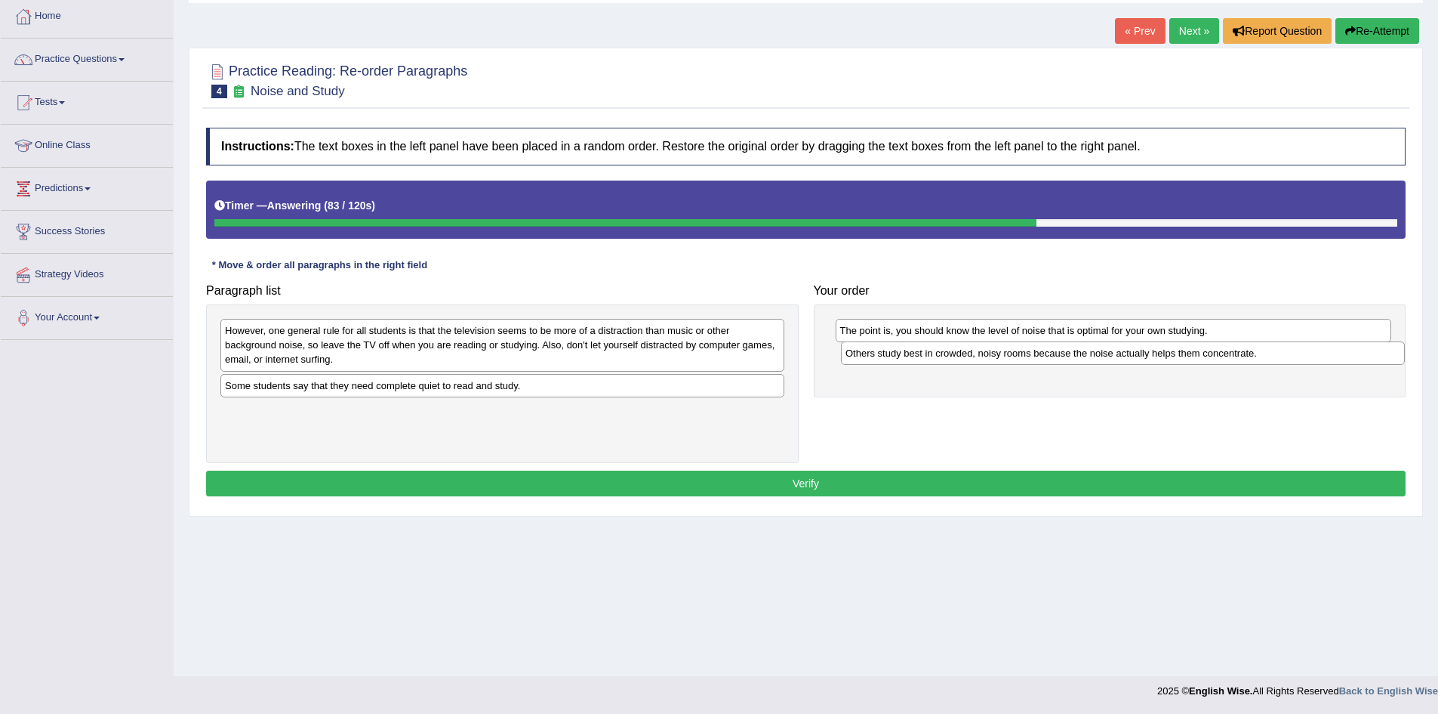
drag, startPoint x: 421, startPoint y: 413, endPoint x: 1042, endPoint y: 355, distance: 623.4
click at [1042, 355] on div "Others study best in crowded, noisy rooms because the noise actually helps them…" at bounding box center [1123, 352] width 564 height 23
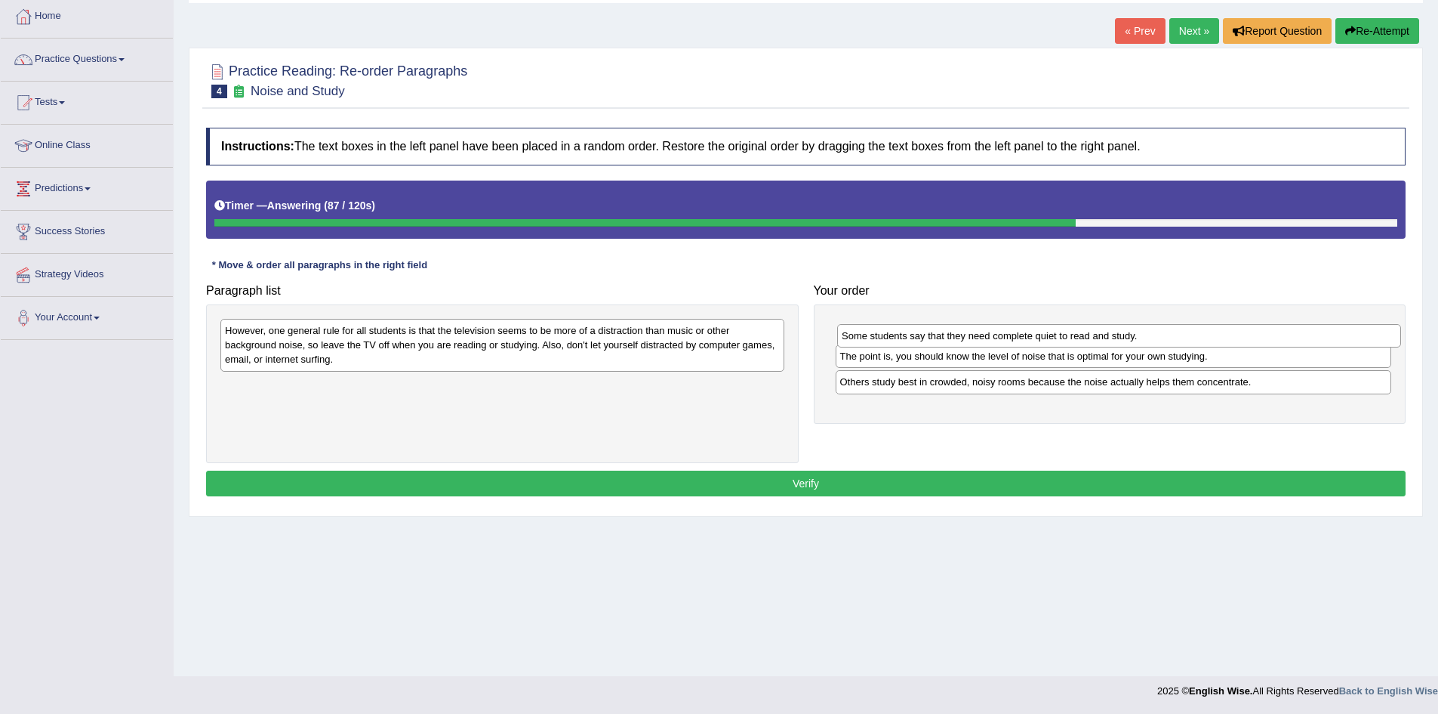
drag, startPoint x: 344, startPoint y: 393, endPoint x: 961, endPoint y: 344, distance: 618.9
click at [961, 344] on div "Some students say that they need complete quiet to read and study." at bounding box center [1119, 335] width 564 height 23
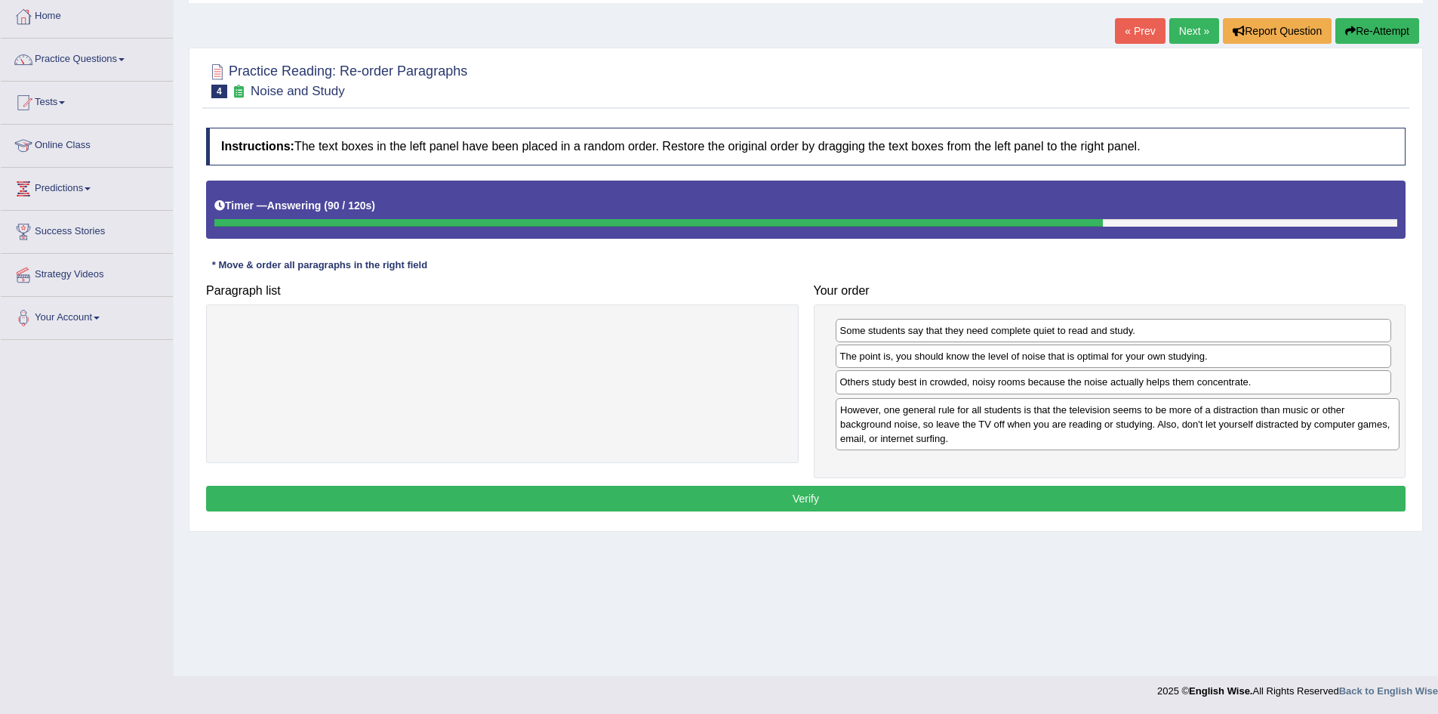
drag, startPoint x: 387, startPoint y: 344, endPoint x: 1008, endPoint y: 424, distance: 625.7
click at [1008, 424] on div "However, one general rule for all students is that the television seems to be m…" at bounding box center [1118, 424] width 564 height 52
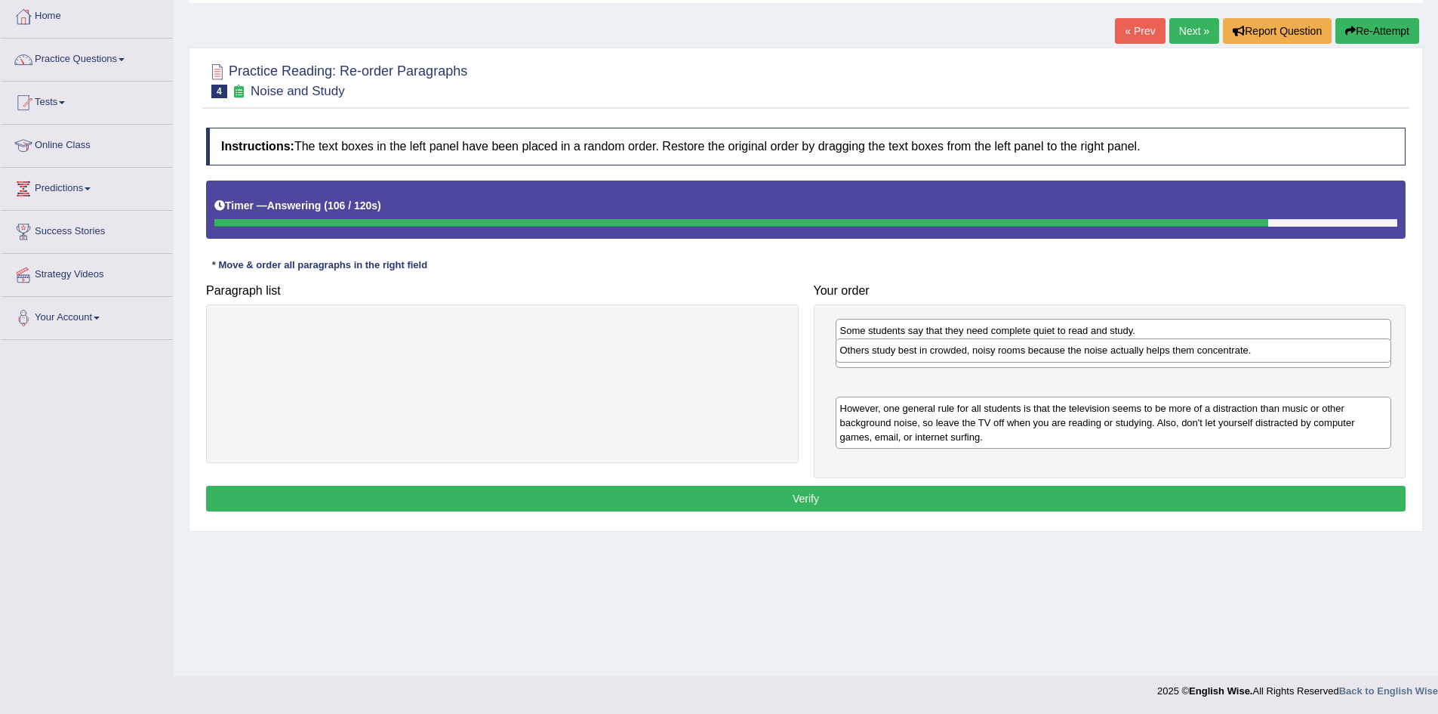
drag, startPoint x: 866, startPoint y: 392, endPoint x: 866, endPoint y: 360, distance: 31.7
click at [866, 360] on div "Others study best in crowded, noisy rooms because the noise actually helps them…" at bounding box center [1114, 349] width 556 height 23
drag, startPoint x: 869, startPoint y: 393, endPoint x: 867, endPoint y: 356, distance: 37.1
click at [867, 356] on div "Others study best in crowded, noisy rooms because the noise actually helps them…" at bounding box center [1112, 344] width 556 height 23
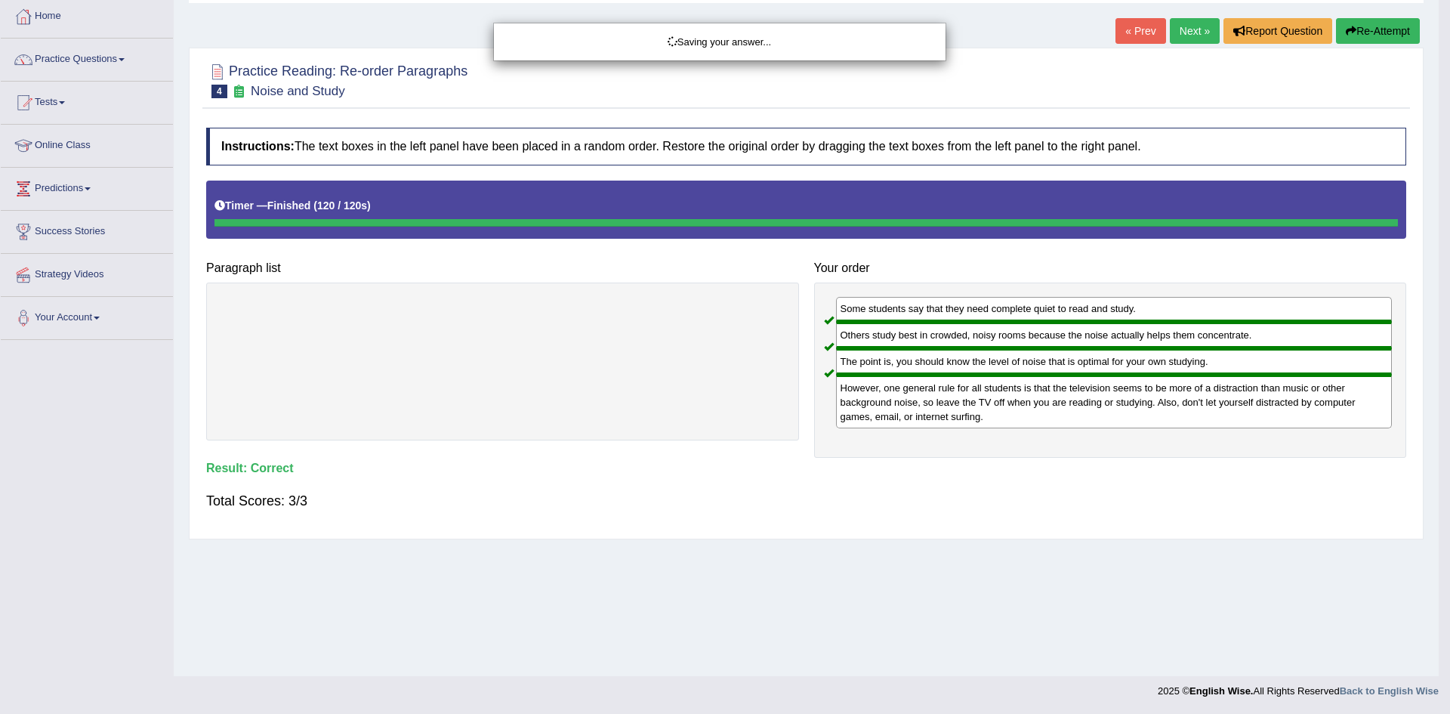
click at [836, 504] on body "Toggle navigation Home Practice Questions Speaking Practice Read Aloud Repeat S…" at bounding box center [725, 278] width 1450 height 714
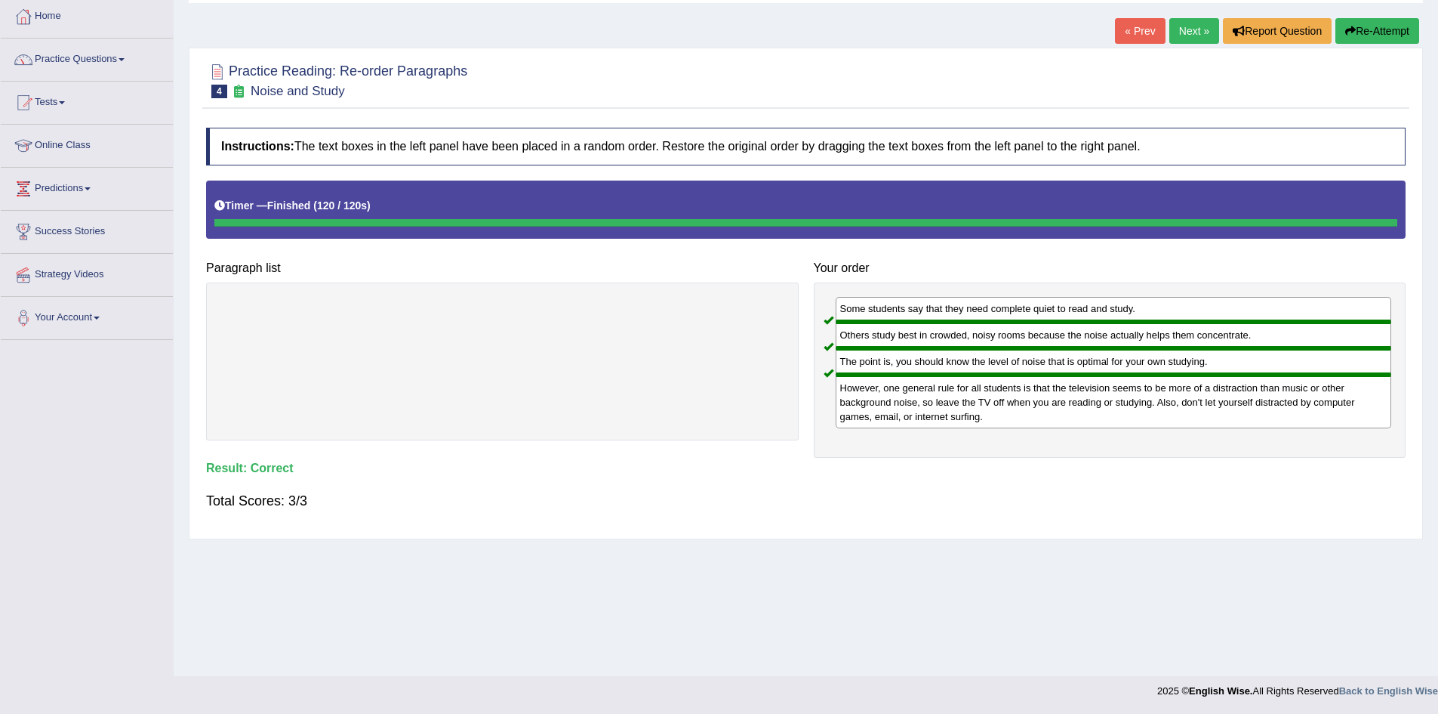
click at [1189, 29] on link "Next »" at bounding box center [1195, 31] width 50 height 26
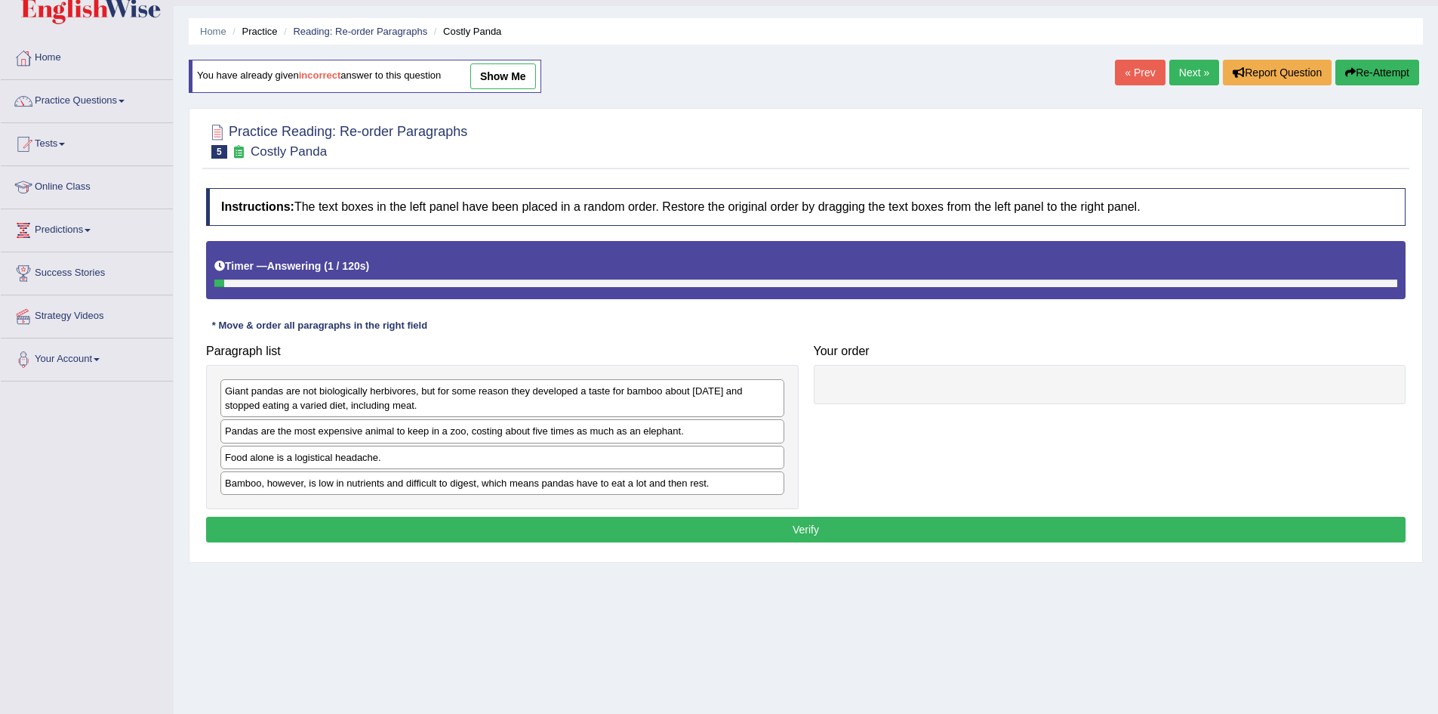
scroll to position [76, 0]
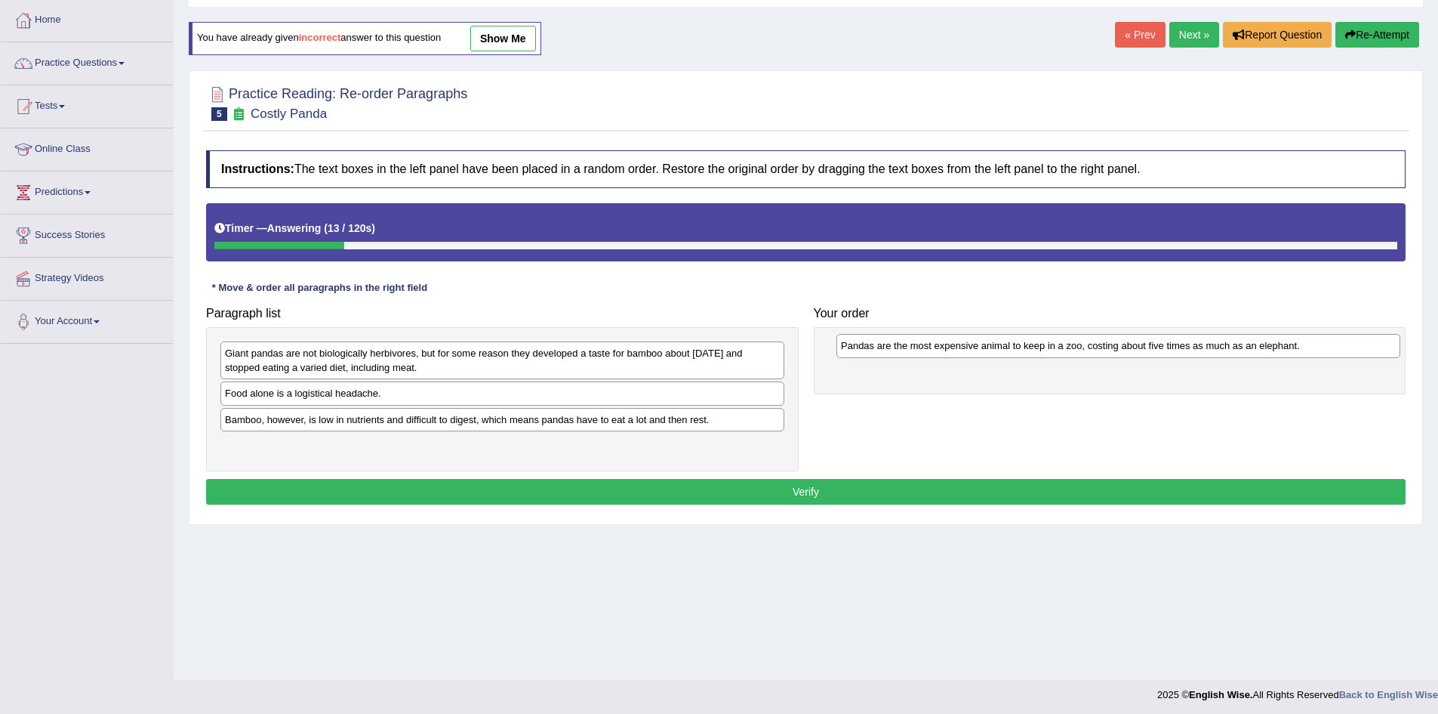
drag, startPoint x: 412, startPoint y: 396, endPoint x: 1028, endPoint y: 348, distance: 618.0
click at [1028, 348] on div "Pandas are the most expensive animal to keep in a zoo, costing about five times…" at bounding box center [1119, 345] width 564 height 23
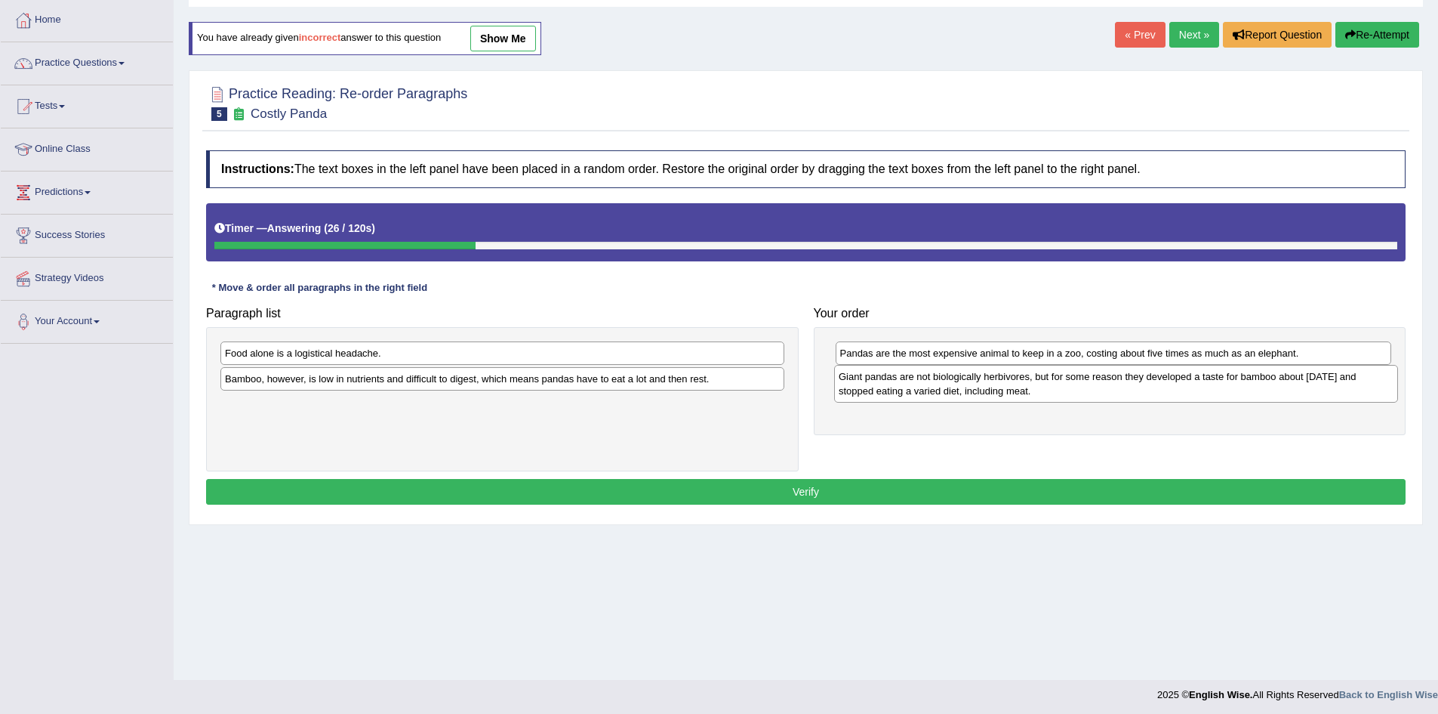
drag, startPoint x: 340, startPoint y: 358, endPoint x: 945, endPoint y: 371, distance: 604.9
click at [954, 381] on div "Giant pandas are not biologically herbivores, but for some reason they develope…" at bounding box center [1116, 384] width 564 height 38
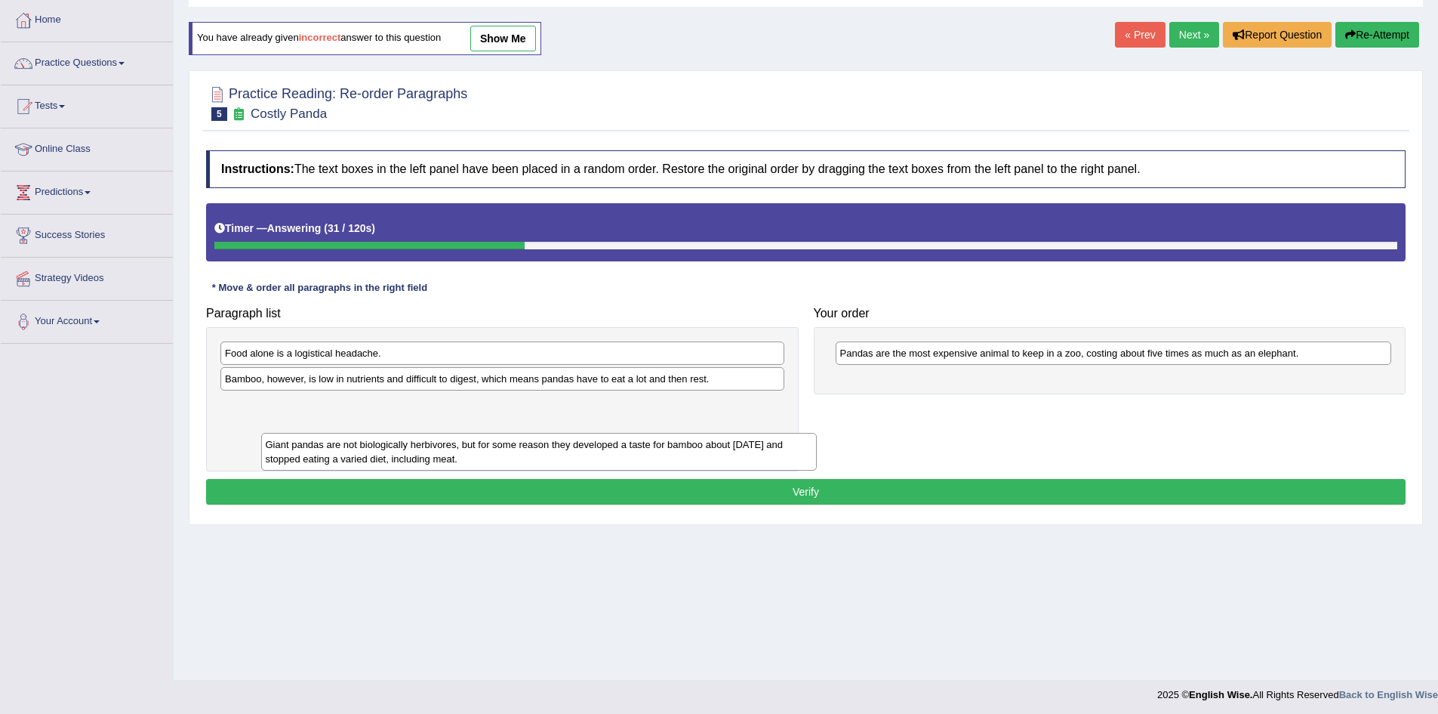
drag, startPoint x: 947, startPoint y: 396, endPoint x: 316, endPoint y: 447, distance: 633.3
click at [316, 447] on div "Giant pandas are not biologically herbivores, but for some reason they develope…" at bounding box center [539, 452] width 556 height 38
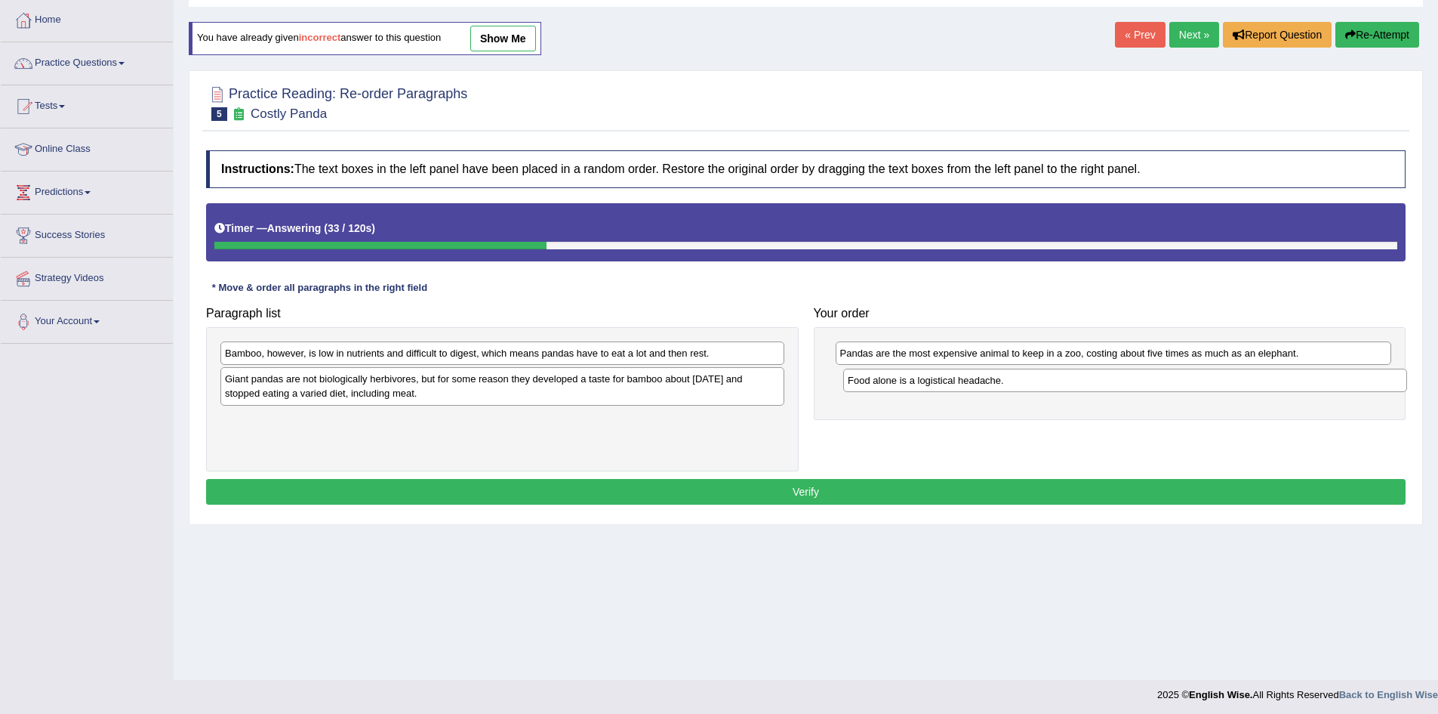
drag, startPoint x: 319, startPoint y: 359, endPoint x: 942, endPoint y: 387, distance: 623.5
click at [942, 387] on div "Food alone is a logistical headache." at bounding box center [1125, 379] width 564 height 23
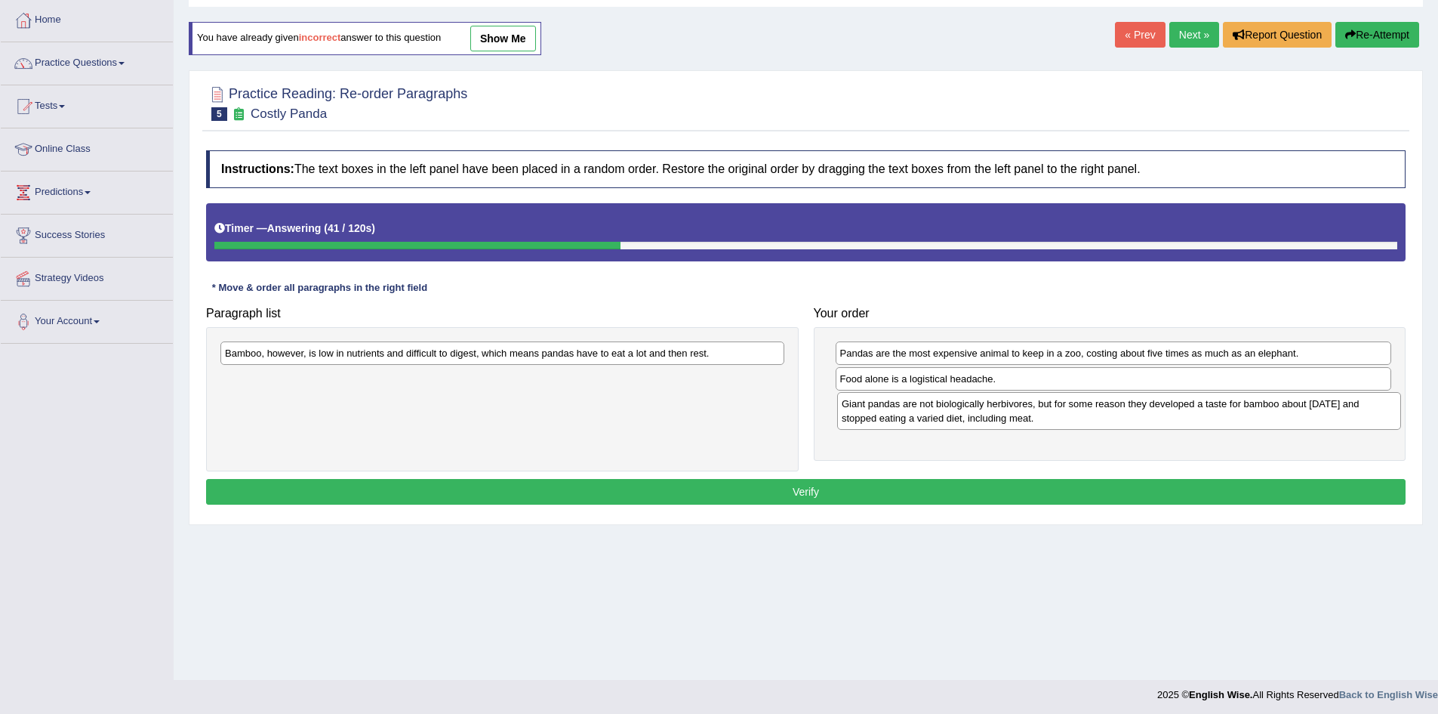
drag, startPoint x: 305, startPoint y: 394, endPoint x: 922, endPoint y: 419, distance: 617.4
click at [922, 419] on div "Giant pandas are not biologically herbivores, but for some reason they develope…" at bounding box center [1119, 411] width 564 height 38
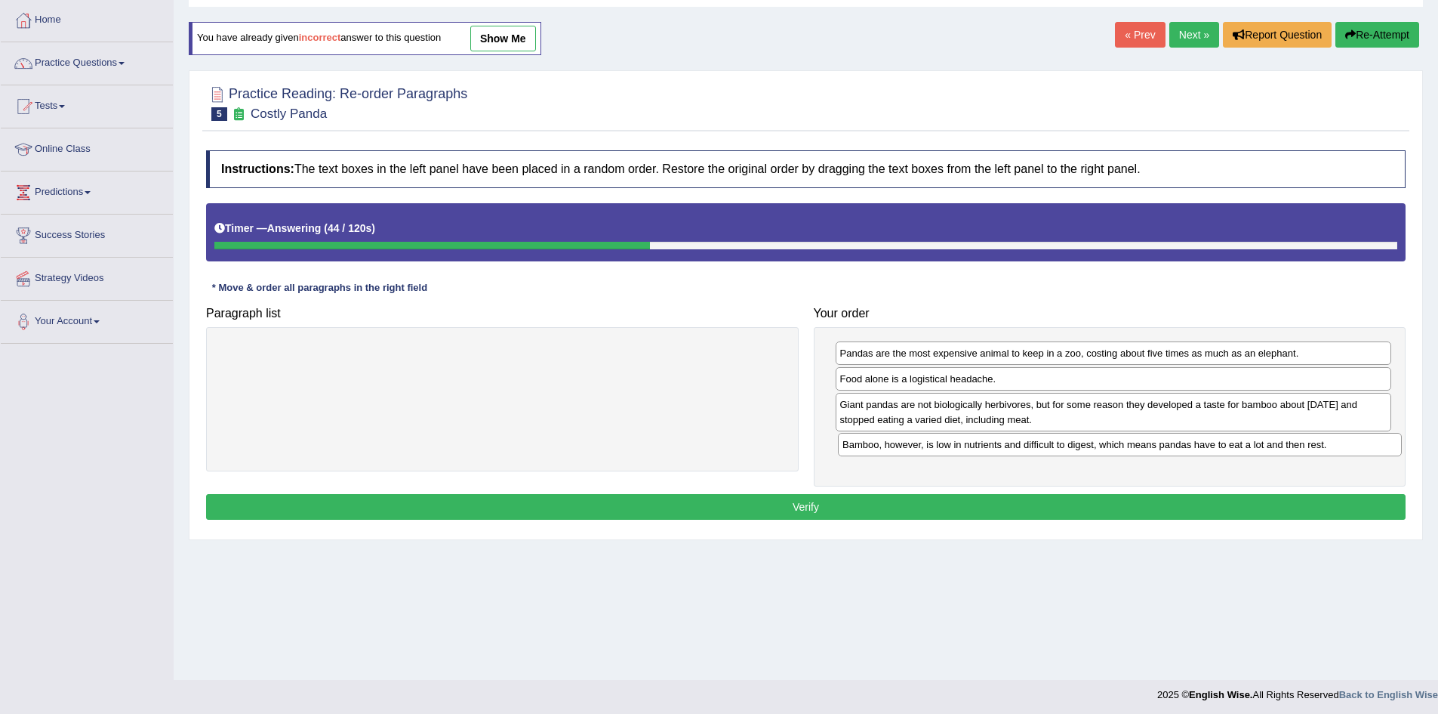
drag, startPoint x: 288, startPoint y: 359, endPoint x: 905, endPoint y: 450, distance: 624.4
click at [905, 450] on div "Bamboo, however, is low in nutrients and difficult to digest, which means panda…" at bounding box center [1120, 444] width 564 height 23
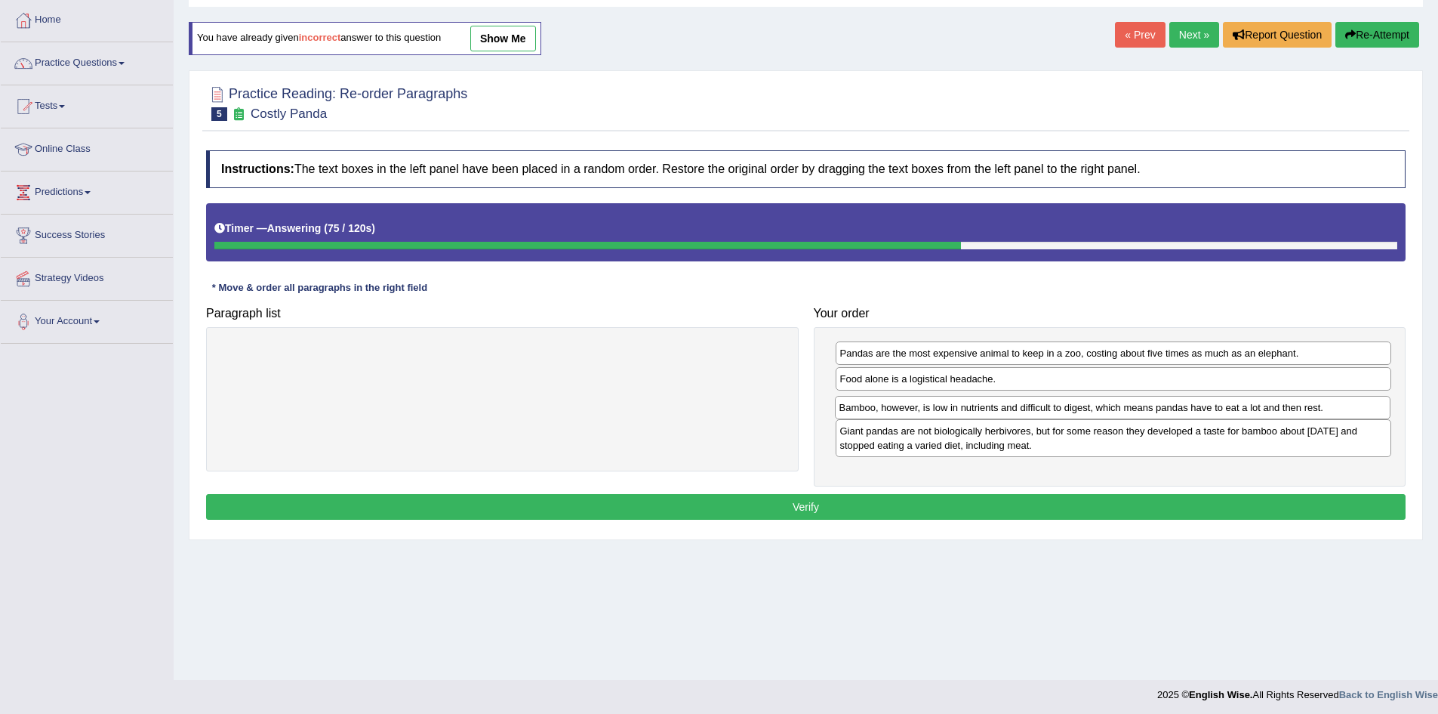
drag, startPoint x: 880, startPoint y: 454, endPoint x: 879, endPoint y: 416, distance: 37.8
click at [879, 416] on div "Bamboo, however, is low in nutrients and difficult to digest, which means panda…" at bounding box center [1113, 407] width 556 height 23
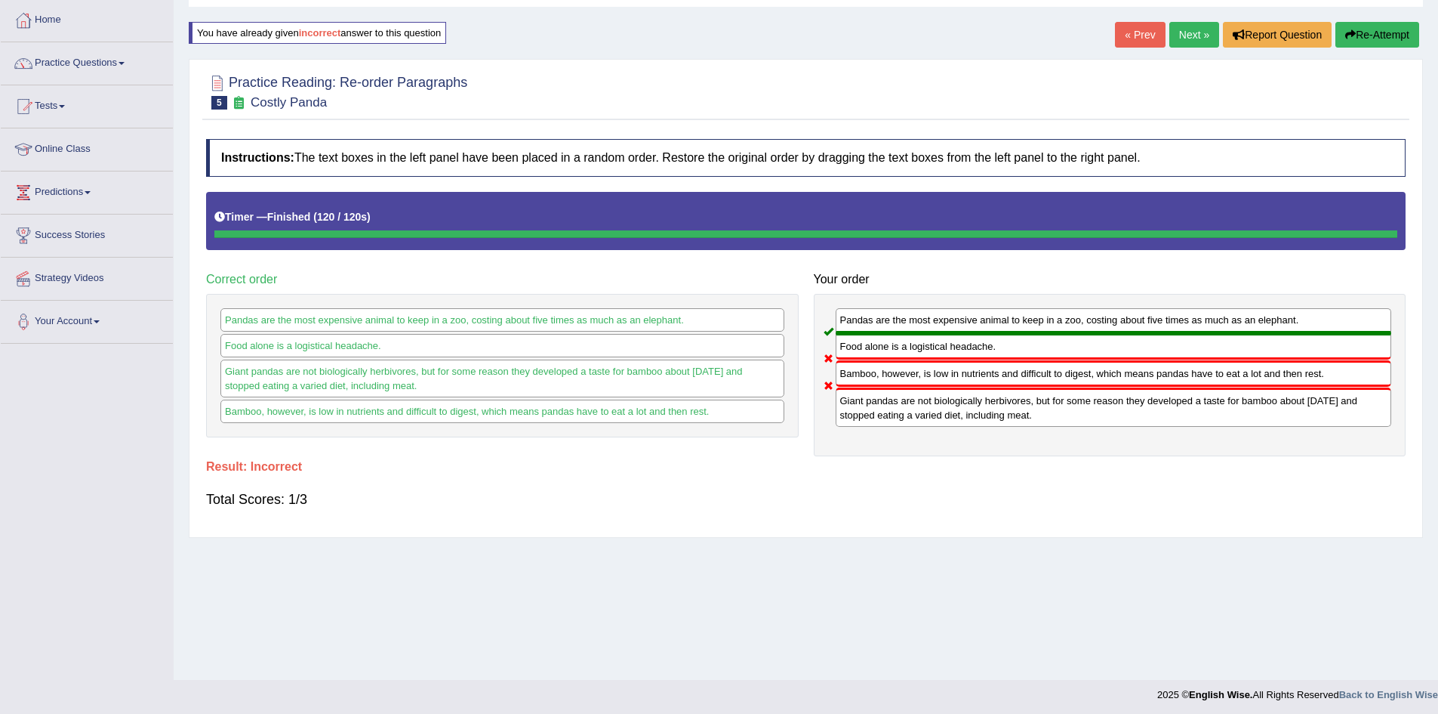
click at [1191, 35] on link "Next »" at bounding box center [1195, 35] width 50 height 26
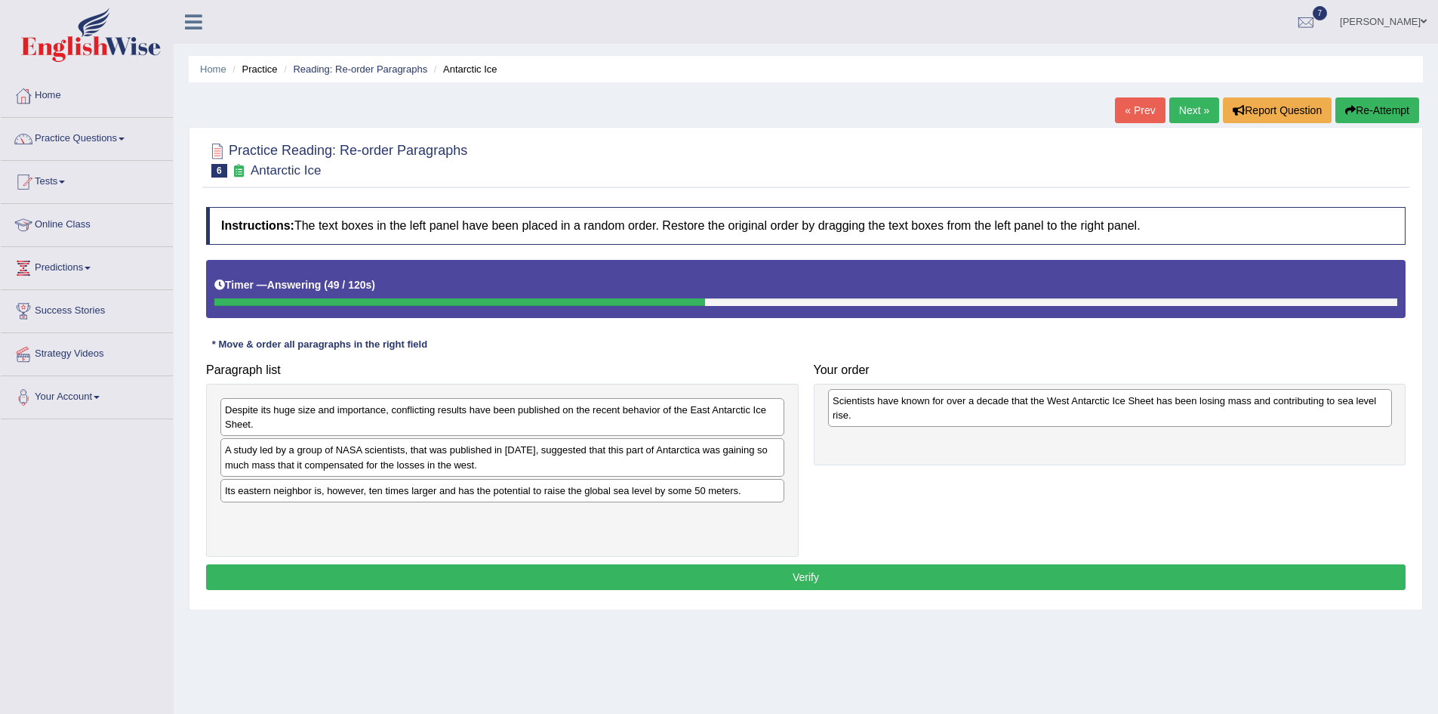
drag, startPoint x: 287, startPoint y: 417, endPoint x: 892, endPoint y: 405, distance: 604.9
click at [892, 405] on div "Scientists have known for over a decade that the West Antarctic Ice Sheet has b…" at bounding box center [1110, 408] width 564 height 38
drag, startPoint x: 899, startPoint y: 419, endPoint x: 889, endPoint y: 407, distance: 15.6
click at [889, 407] on div "Scientists have known for over a decade that the West Antarctic Ice Sheet has b…" at bounding box center [1104, 405] width 556 height 38
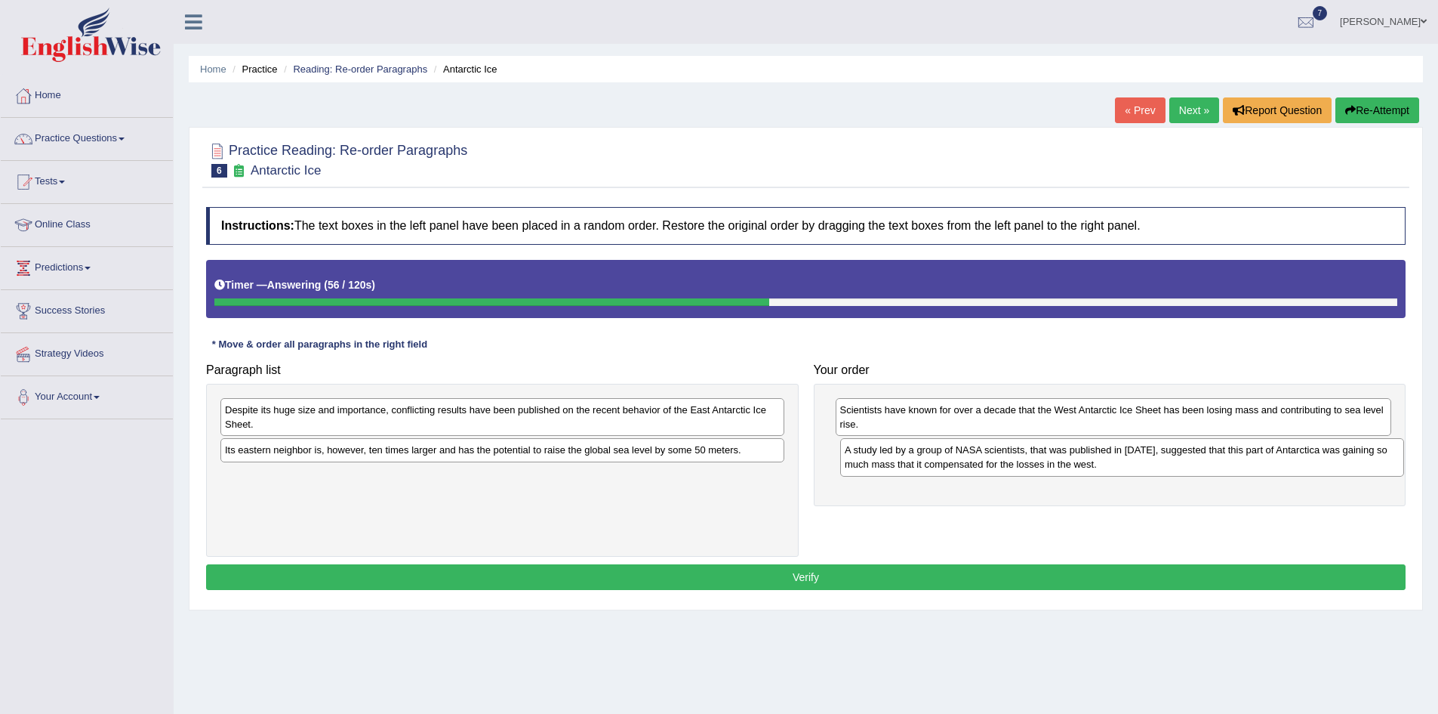
drag, startPoint x: 375, startPoint y: 463, endPoint x: 940, endPoint y: 463, distance: 565.5
click at [940, 463] on div "A study led by a group of NASA scientists, that was published in 2015, suggeste…" at bounding box center [1122, 457] width 564 height 38
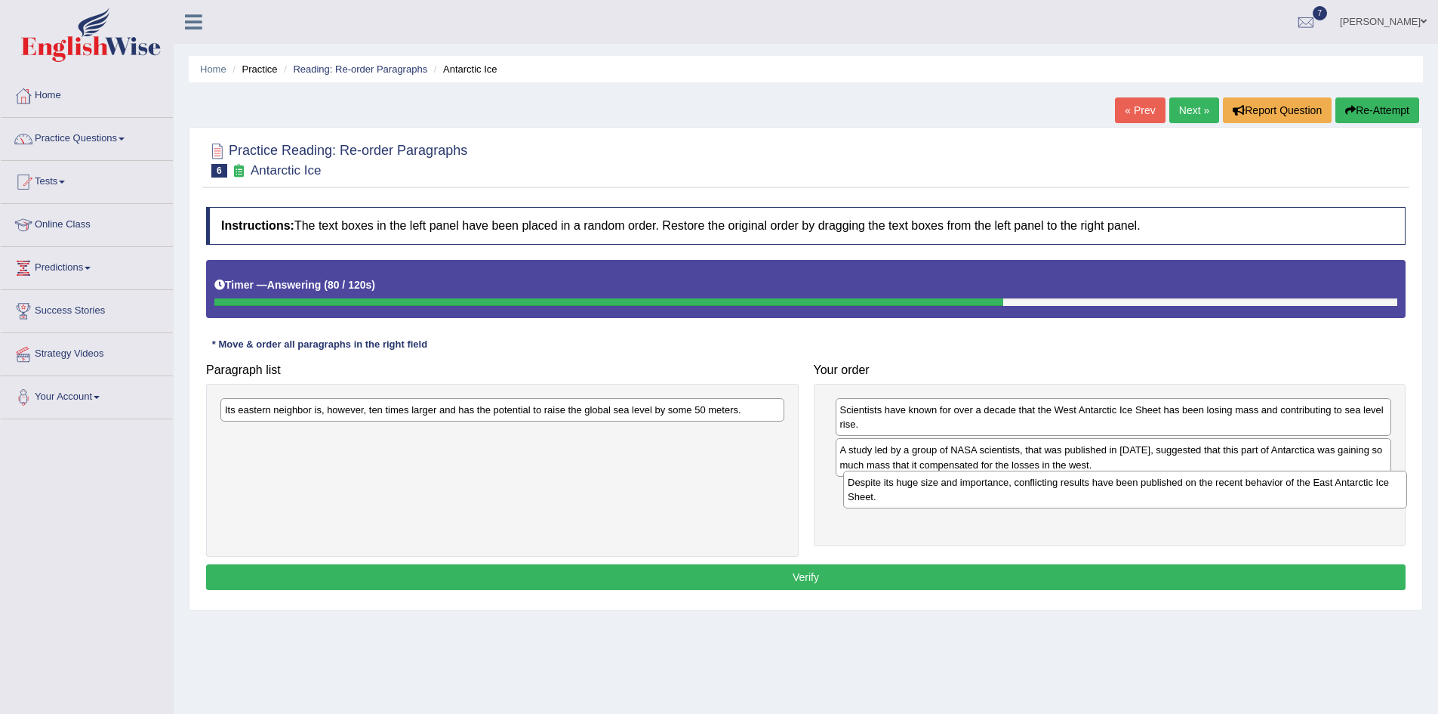
drag, startPoint x: 605, startPoint y: 427, endPoint x: 1228, endPoint y: 499, distance: 627.1
click at [1228, 499] on div "Despite its huge size and importance, conflicting results have been published o…" at bounding box center [1125, 489] width 564 height 38
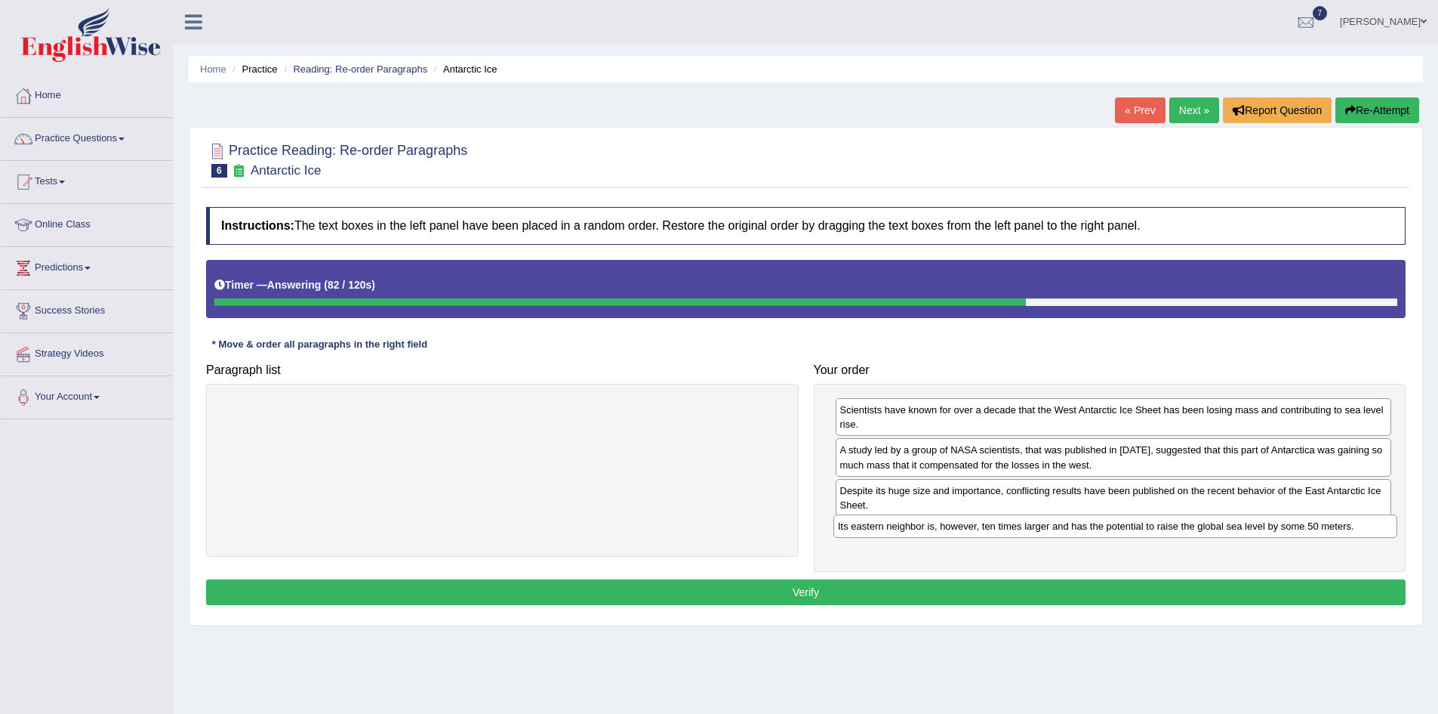
drag, startPoint x: 487, startPoint y: 411, endPoint x: 1100, endPoint y: 527, distance: 624.0
click at [1100, 527] on div "Its eastern neighbor is, however, ten times larger and has the potential to rai…" at bounding box center [1116, 525] width 564 height 23
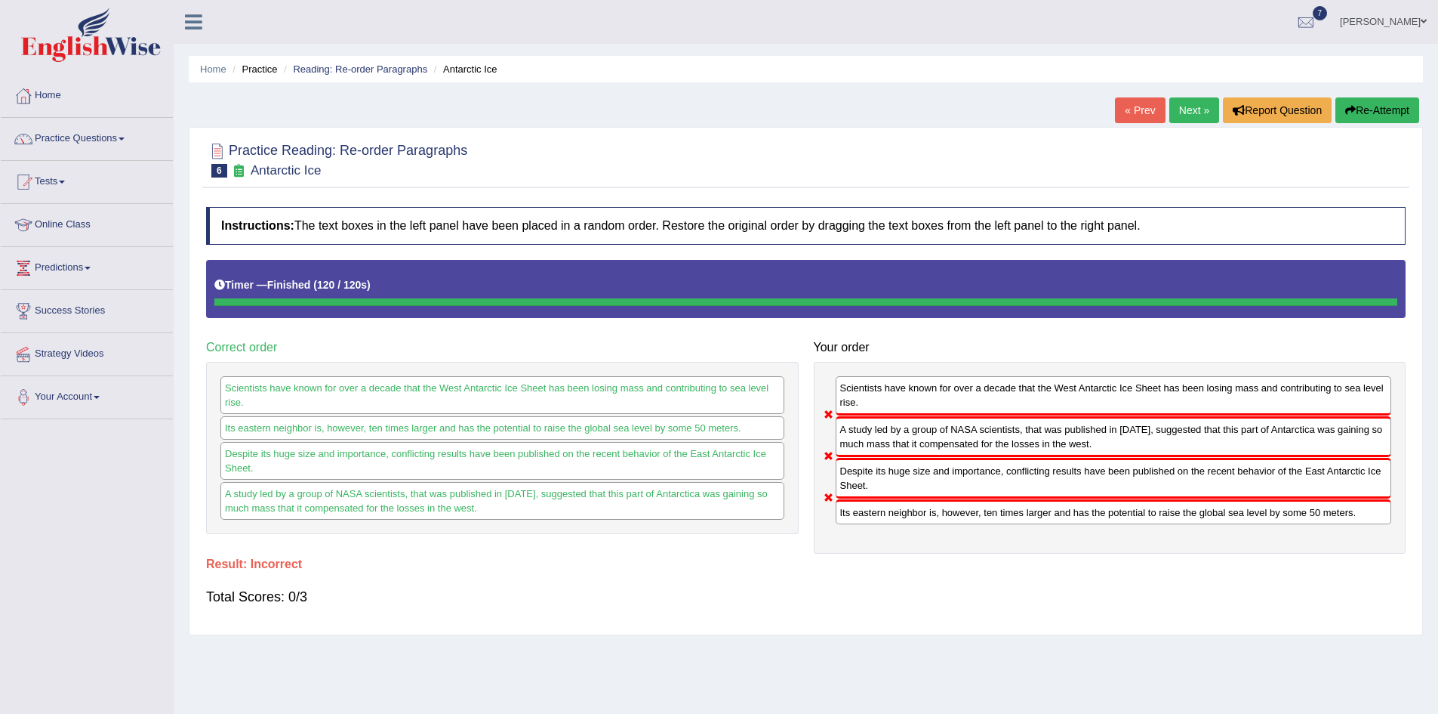
click at [1188, 116] on link "Next »" at bounding box center [1195, 110] width 50 height 26
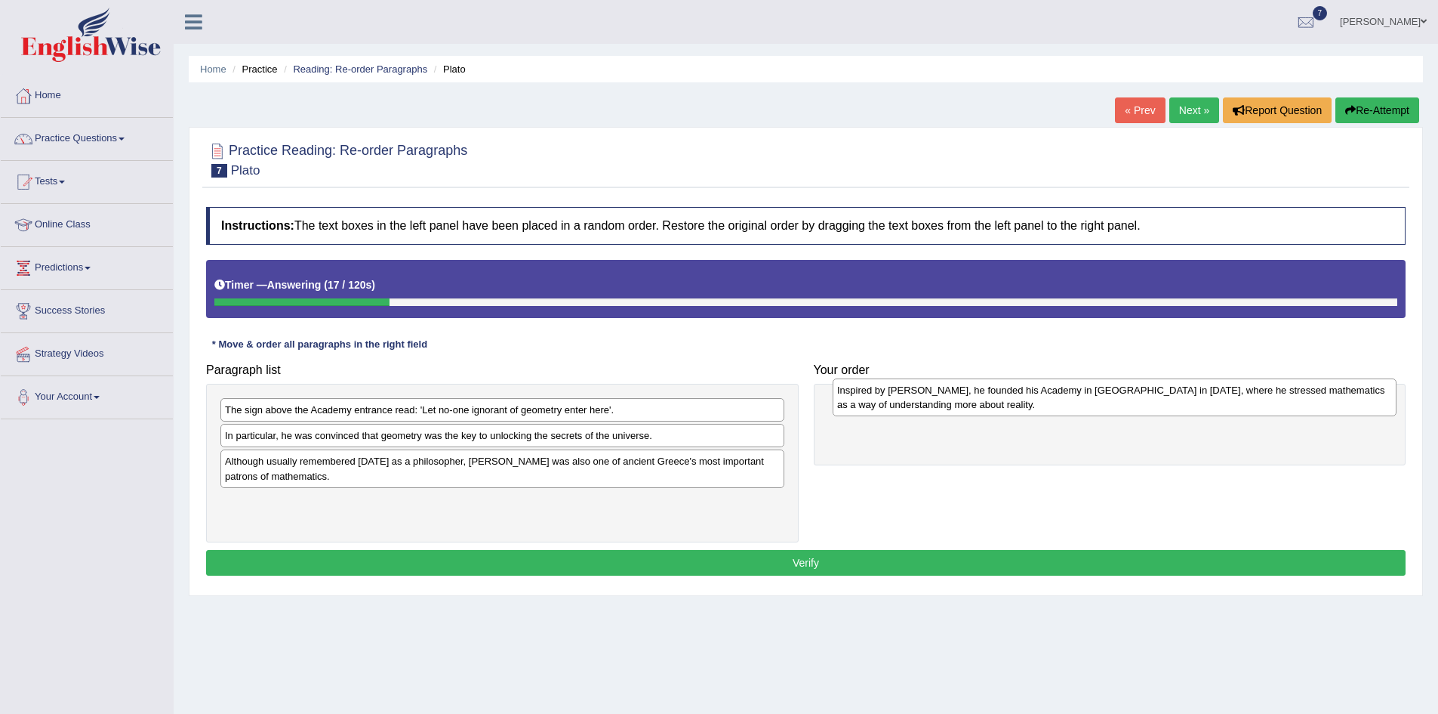
drag, startPoint x: 301, startPoint y: 427, endPoint x: 913, endPoint y: 407, distance: 611.9
click at [913, 407] on div "Inspired by Pythagoras, he founded his Academy in Athens in 387 BC, where he st…" at bounding box center [1115, 397] width 564 height 38
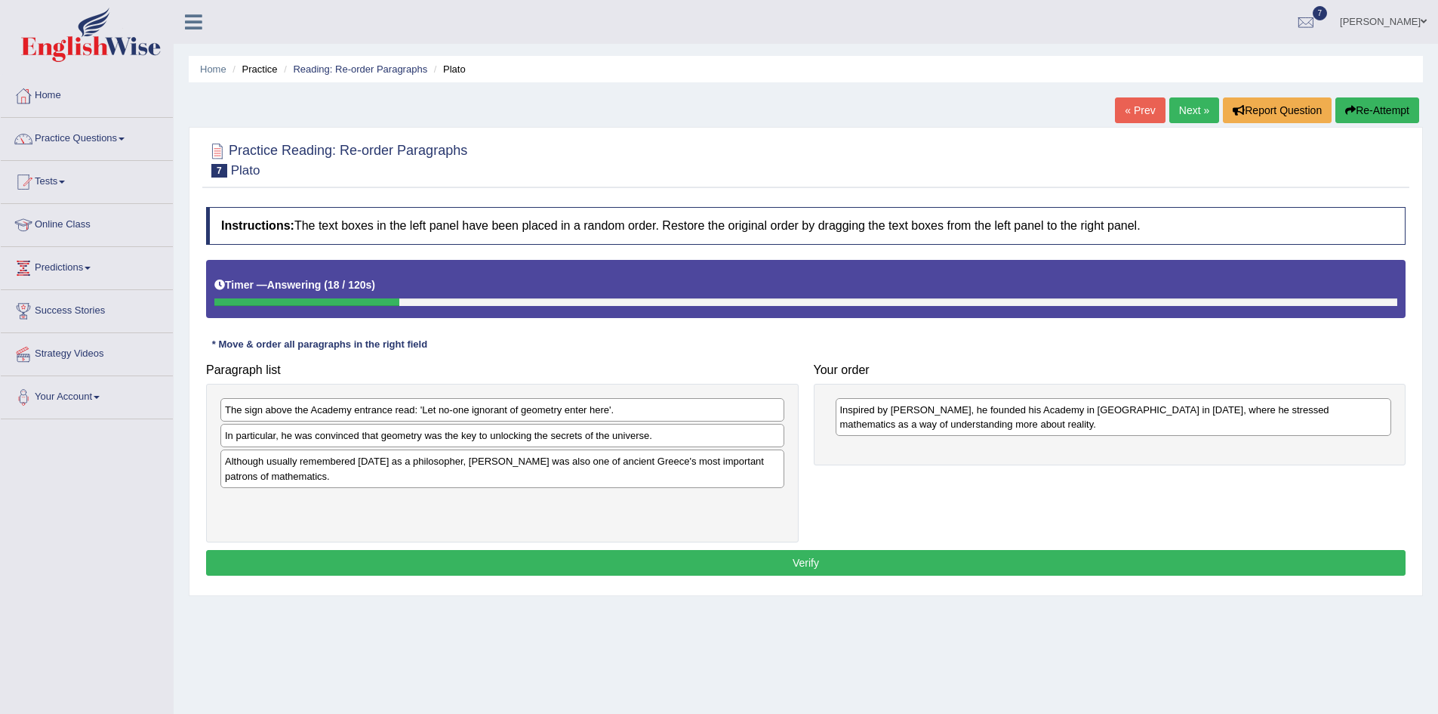
click at [878, 453] on div "Inspired by Pythagoras, he founded his Academy in Athens in 387 BC, where he st…" at bounding box center [1110, 425] width 593 height 82
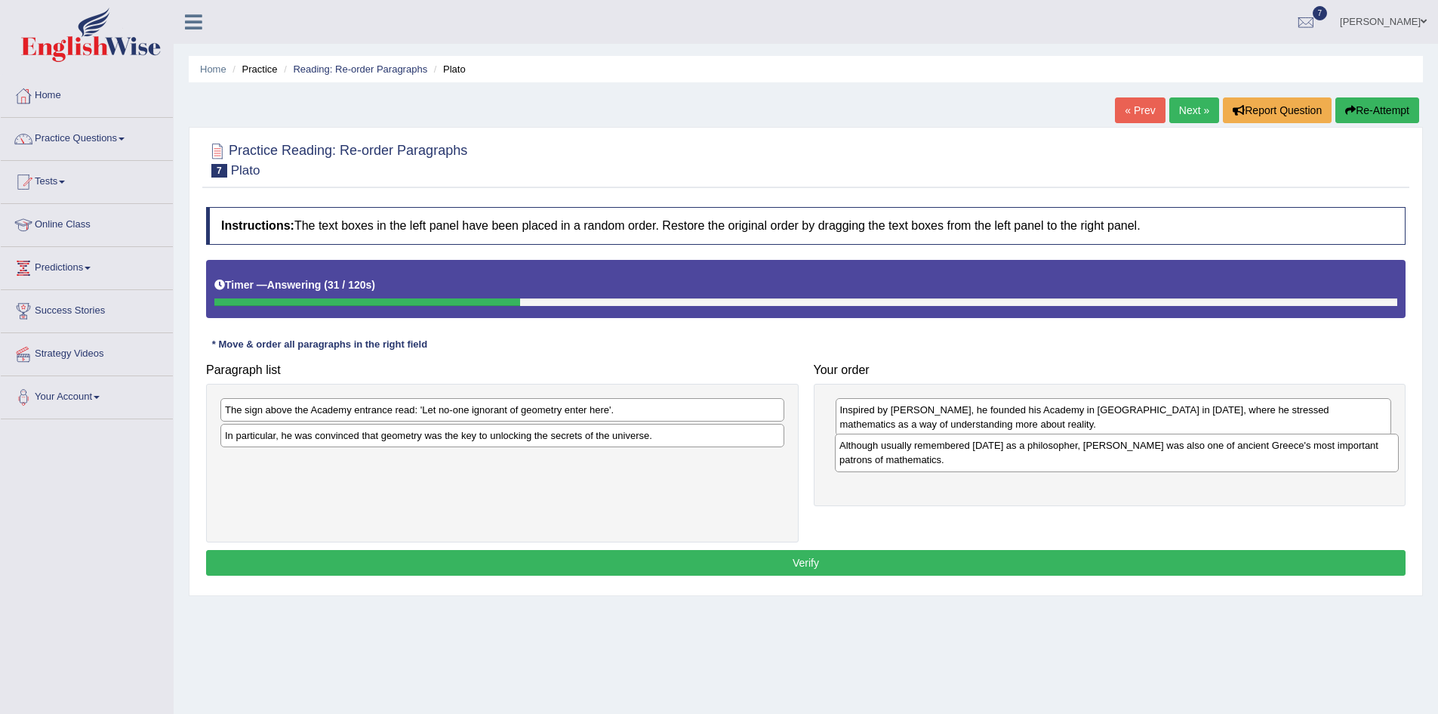
drag, startPoint x: 256, startPoint y: 476, endPoint x: 871, endPoint y: 461, distance: 614.8
click at [871, 461] on div "Although usually remembered today as a philosopher, Plato was also one of ancie…" at bounding box center [1117, 452] width 564 height 38
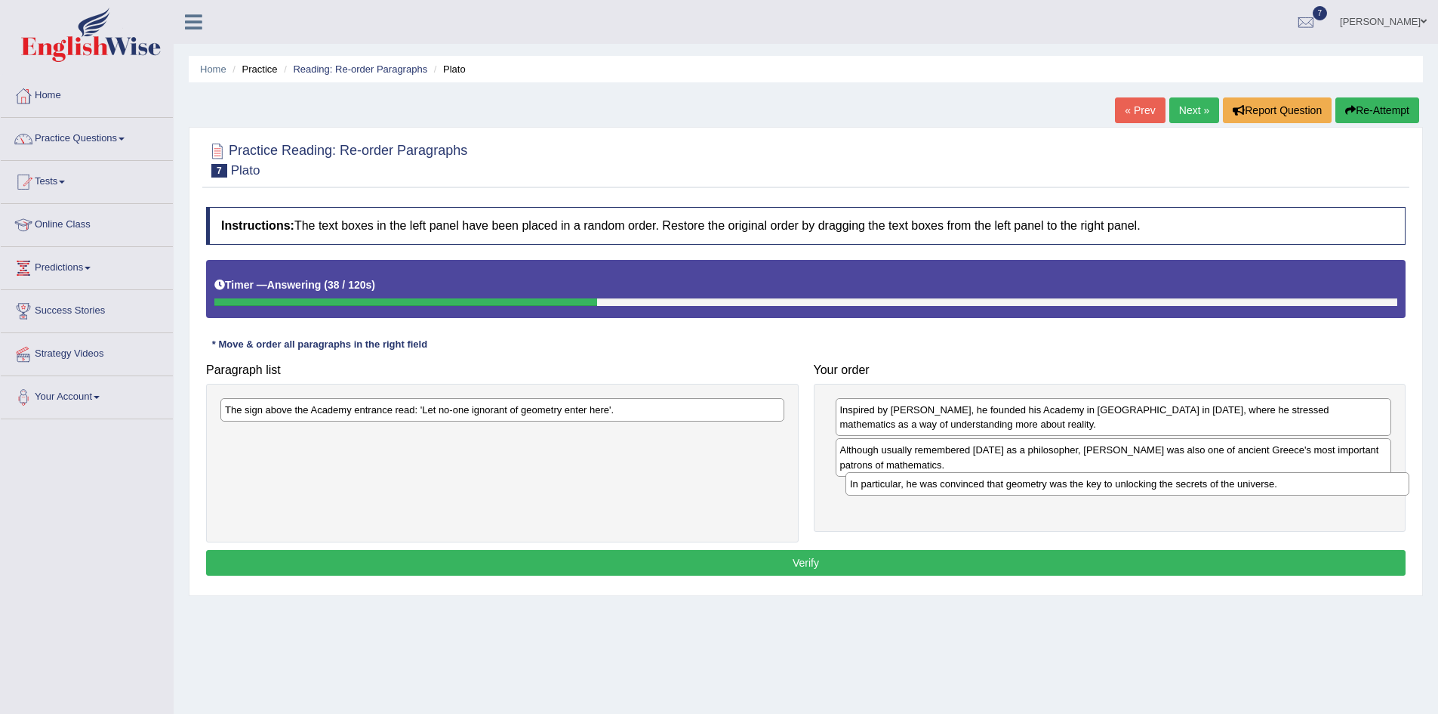
drag, startPoint x: 262, startPoint y: 445, endPoint x: 887, endPoint y: 493, distance: 627.1
click at [887, 493] on div "In particular, he was convinced that geometry was the key to unlocking the secr…" at bounding box center [1128, 483] width 564 height 23
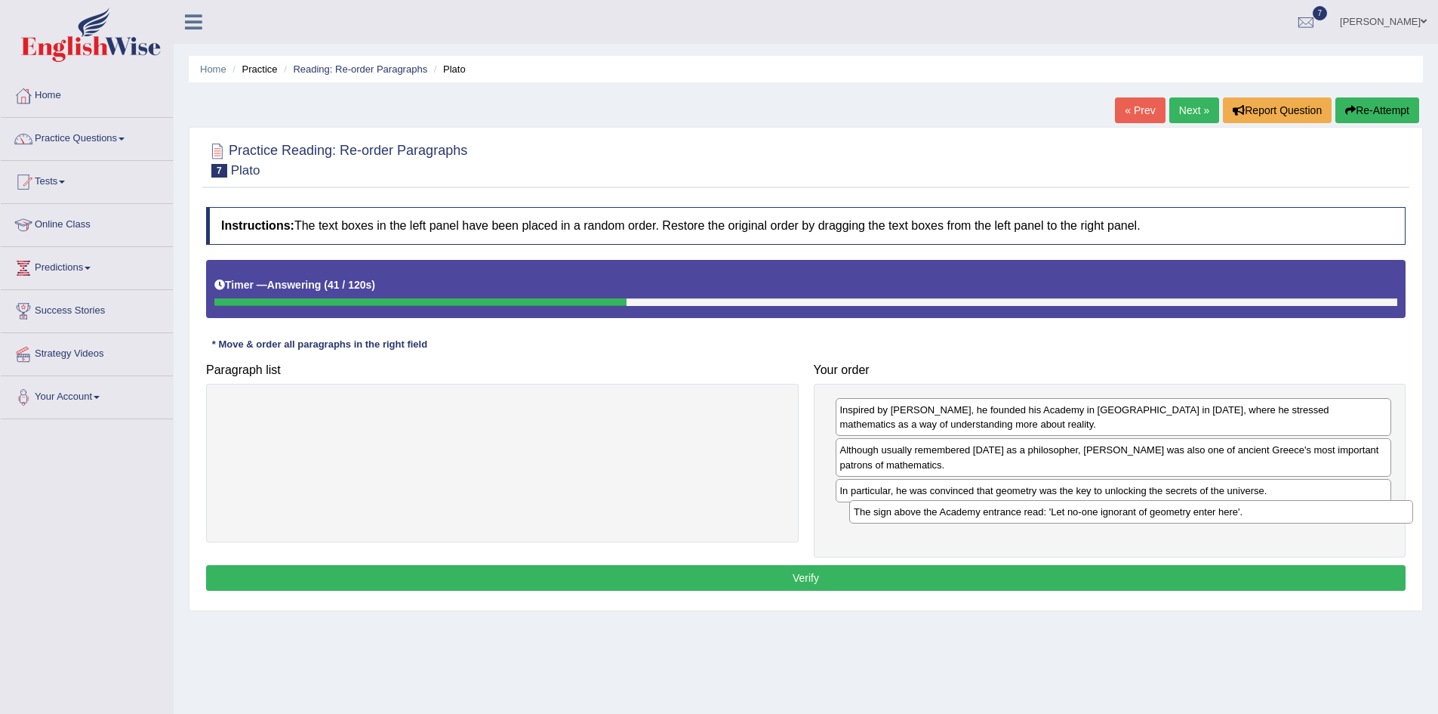
drag, startPoint x: 313, startPoint y: 416, endPoint x: 942, endPoint y: 518, distance: 637.2
click at [942, 518] on div "The sign above the Academy entrance read: 'Let no-one ignorant of geometry ente…" at bounding box center [1131, 511] width 564 height 23
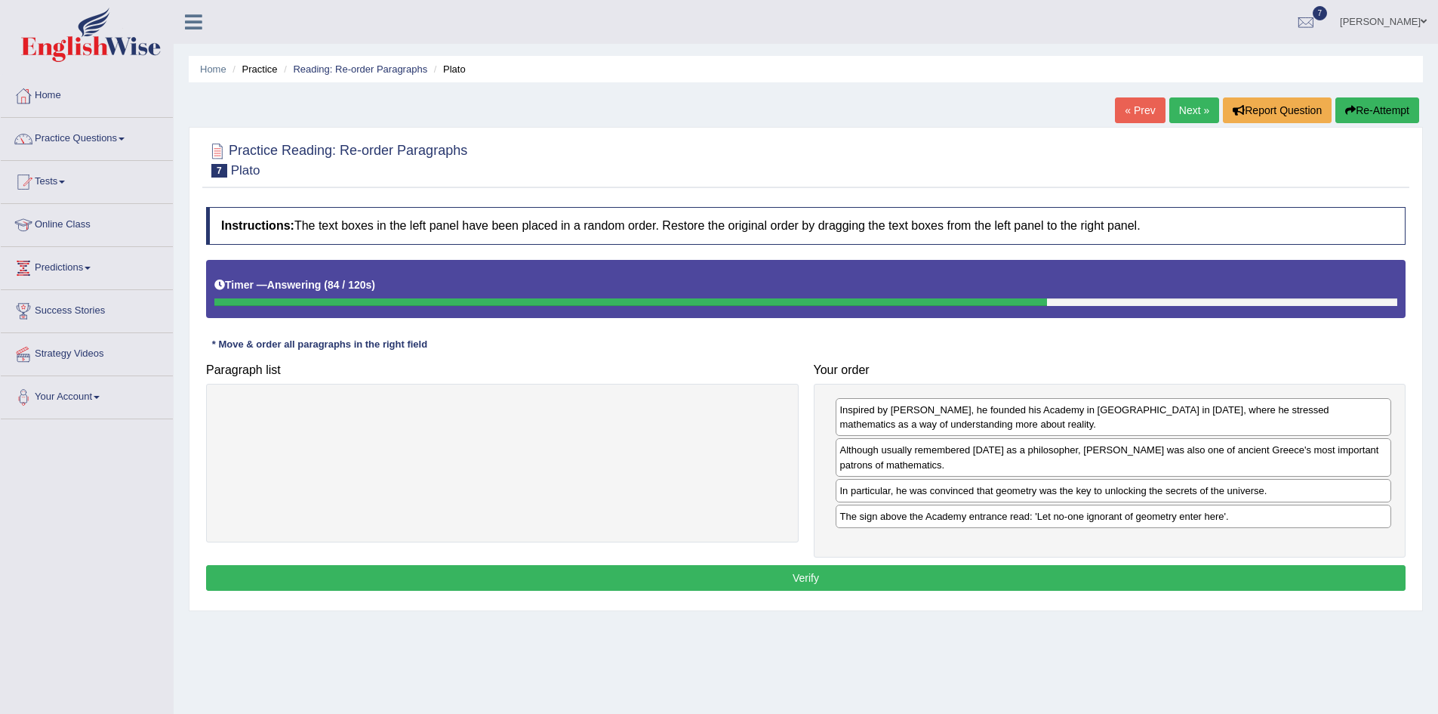
click at [830, 581] on button "Verify" at bounding box center [806, 578] width 1200 height 26
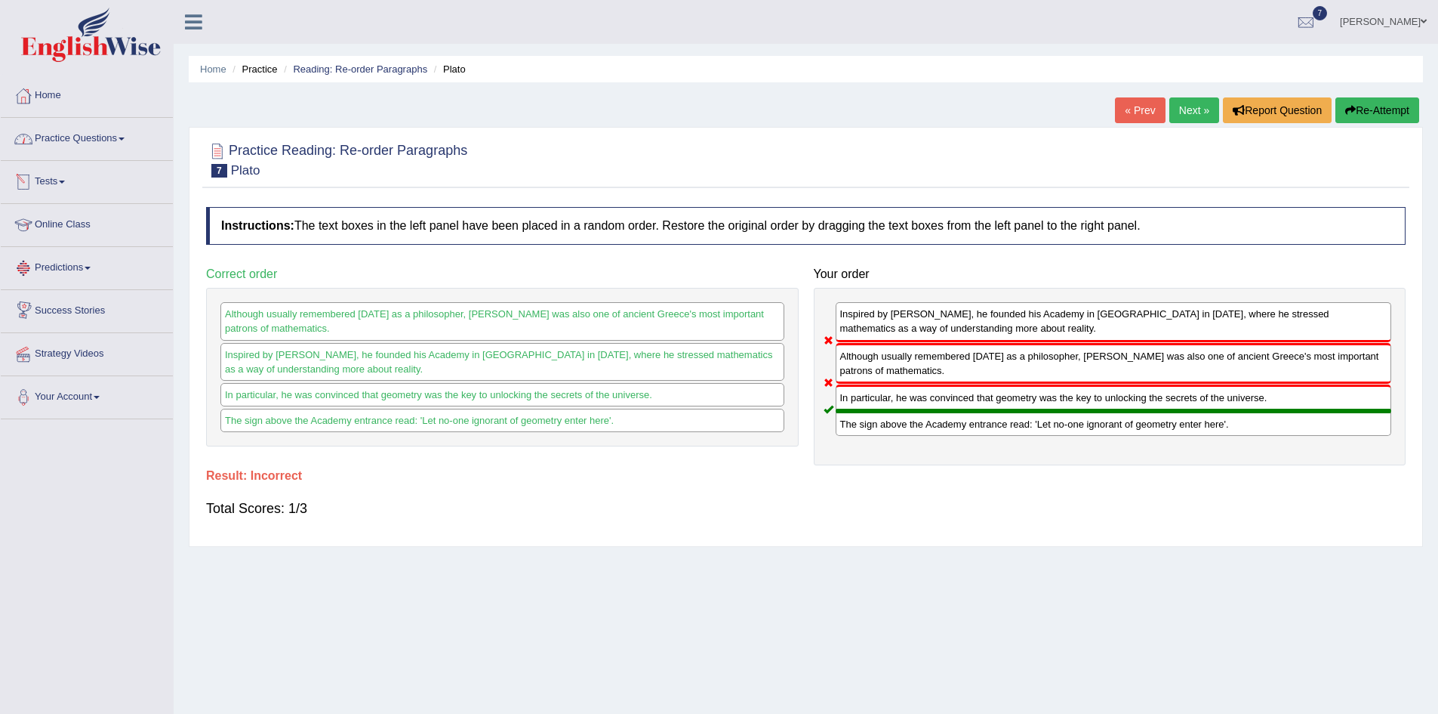
click at [100, 141] on link "Practice Questions" at bounding box center [87, 137] width 172 height 38
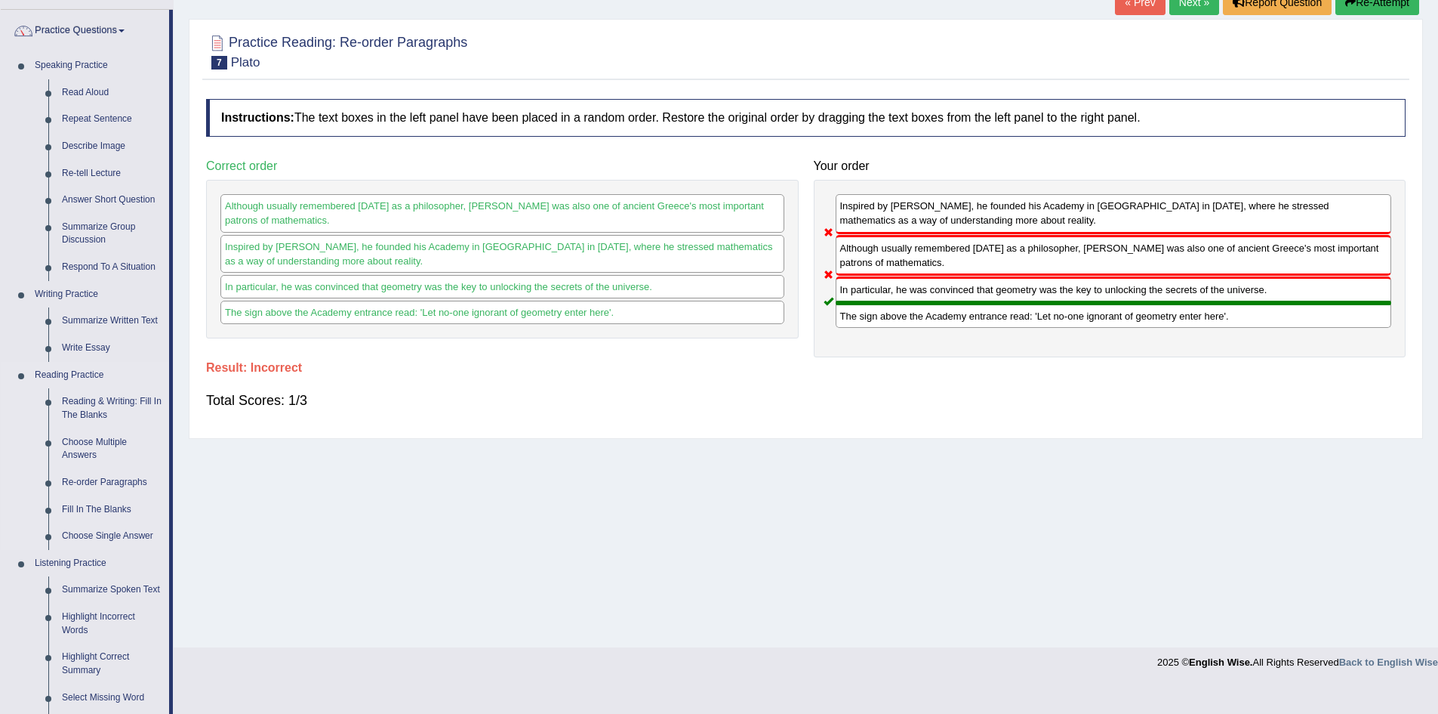
scroll to position [151, 0]
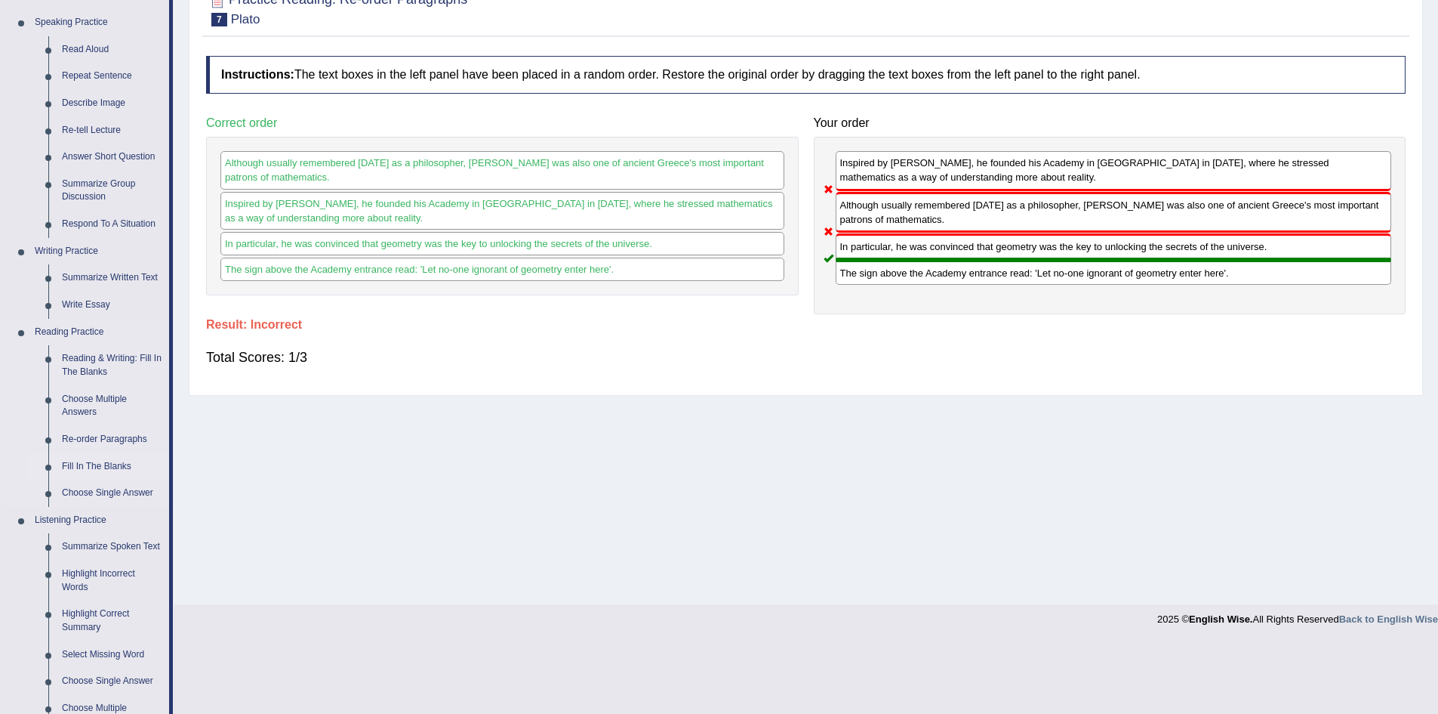
click at [103, 467] on link "Fill In The Blanks" at bounding box center [112, 466] width 114 height 27
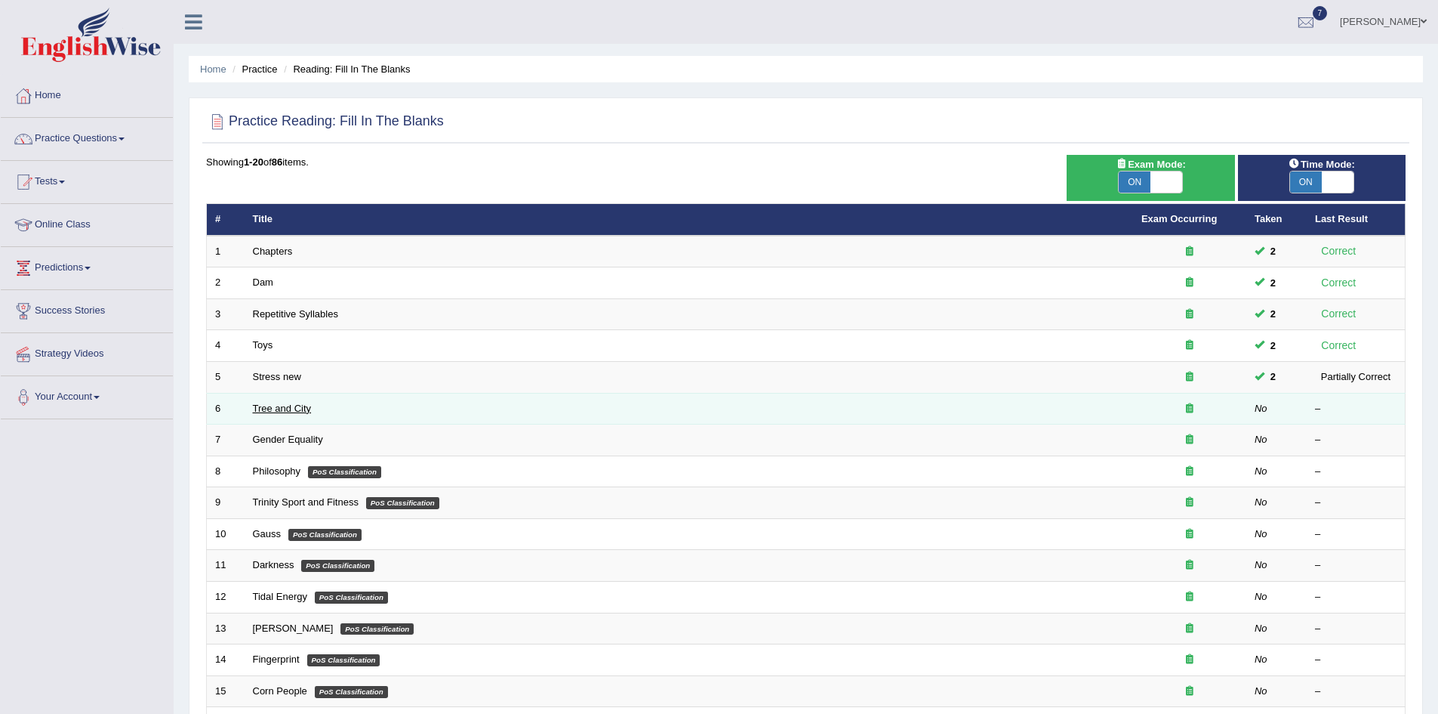
click at [267, 408] on link "Tree and City" at bounding box center [282, 407] width 59 height 11
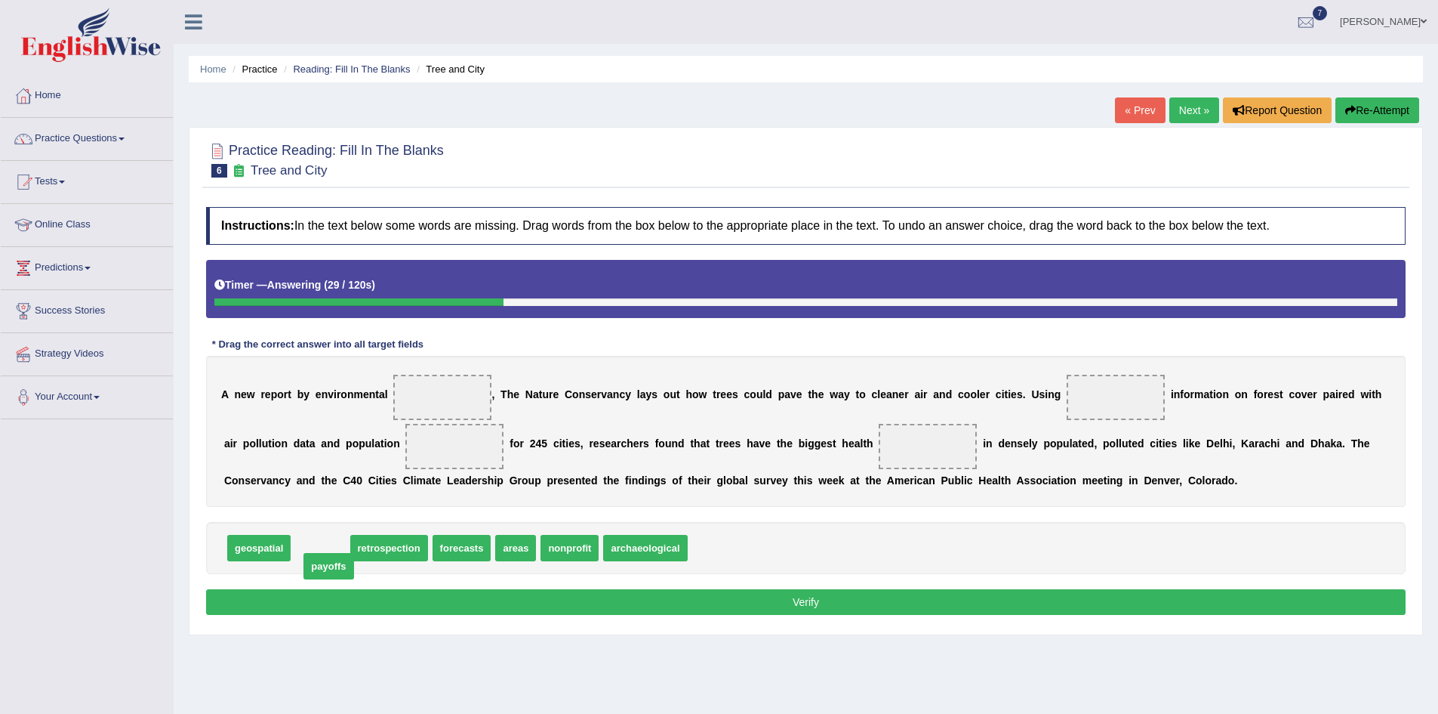
drag, startPoint x: 320, startPoint y: 553, endPoint x: 328, endPoint y: 571, distance: 18.9
click at [653, 558] on span "payoffs" at bounding box center [662, 548] width 50 height 26
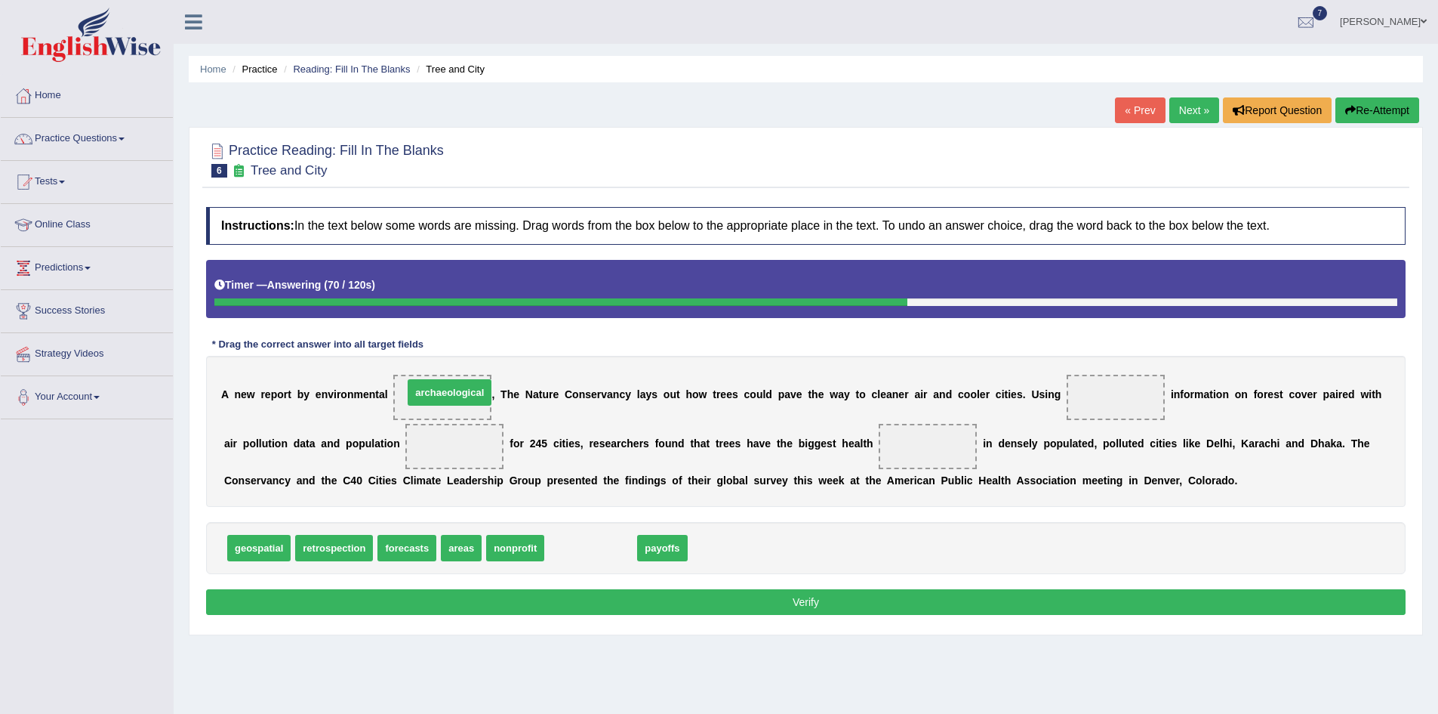
drag, startPoint x: 580, startPoint y: 559, endPoint x: 439, endPoint y: 404, distance: 210.1
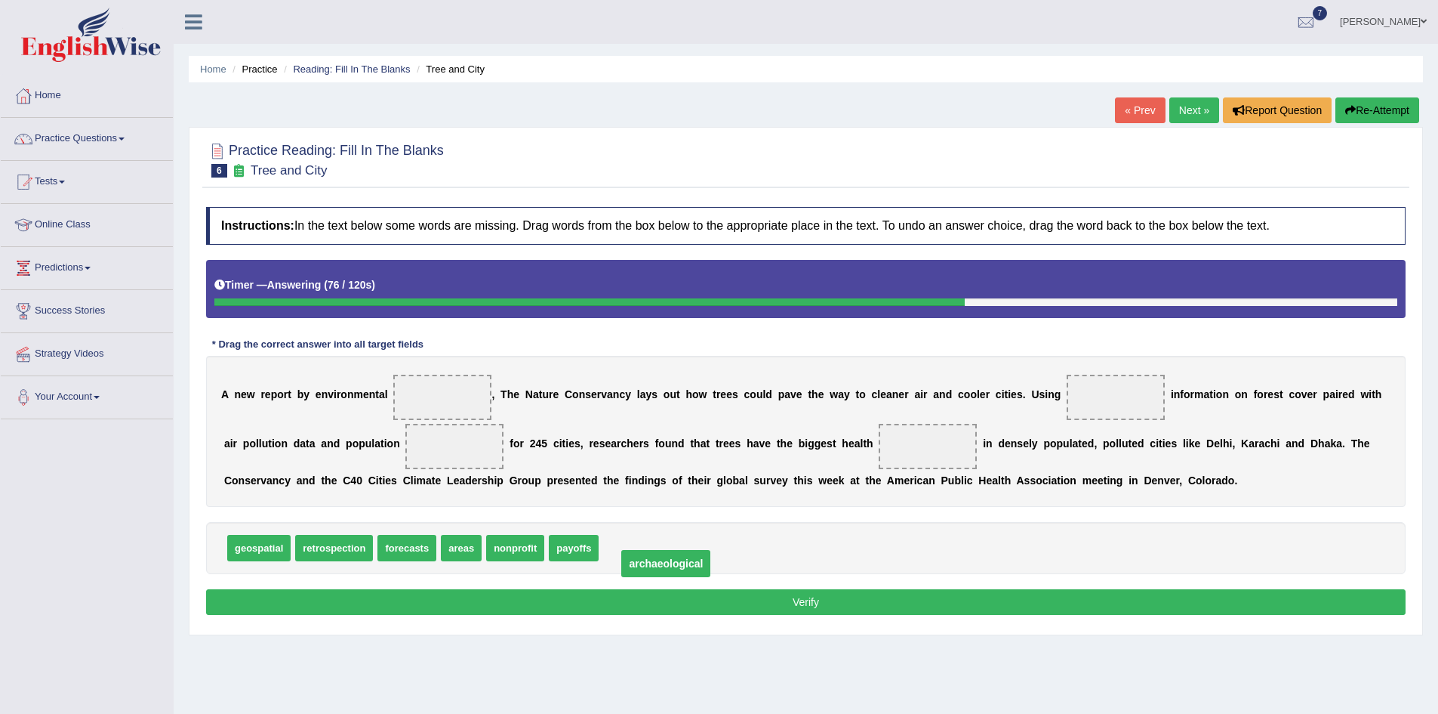
drag, startPoint x: 433, startPoint y: 399, endPoint x: 604, endPoint y: 559, distance: 234.0
drag, startPoint x: 630, startPoint y: 553, endPoint x: 1071, endPoint y: 401, distance: 466.6
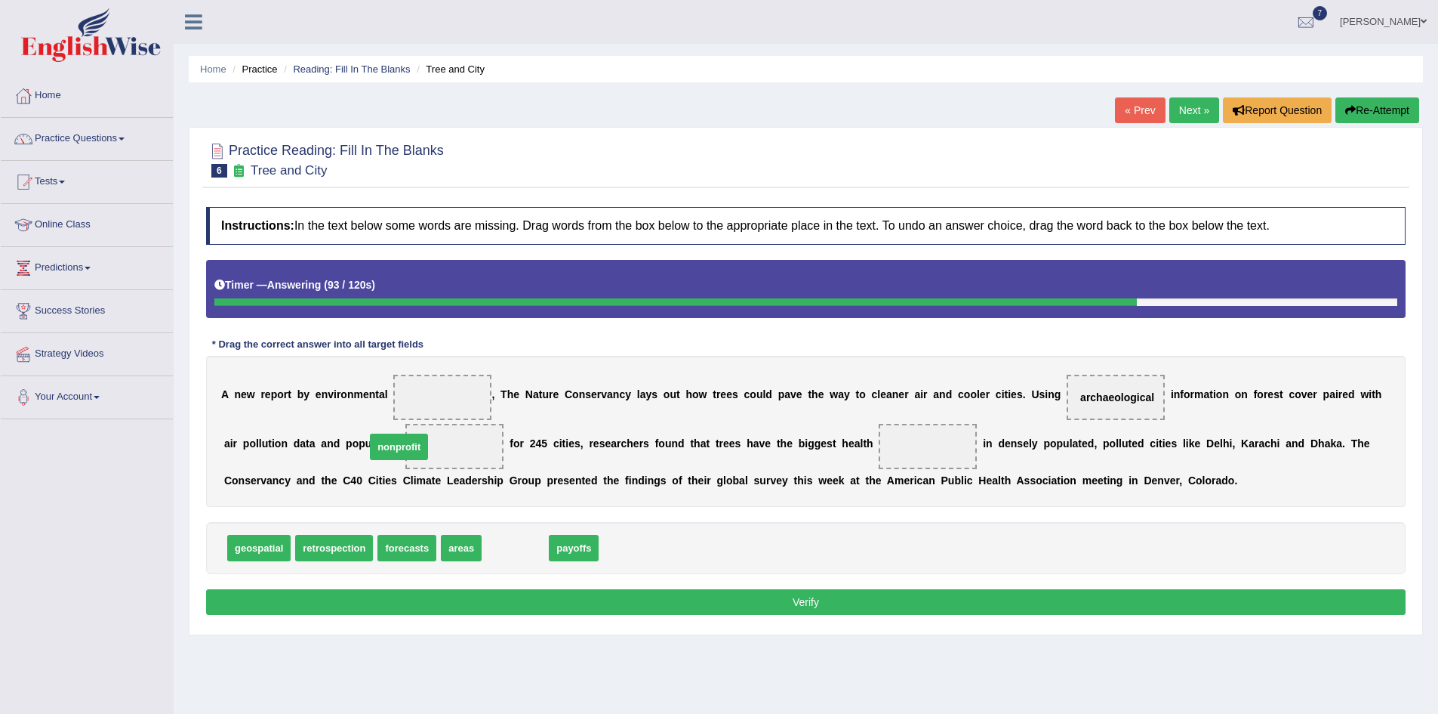
drag, startPoint x: 502, startPoint y: 553, endPoint x: 386, endPoint y: 452, distance: 154.1
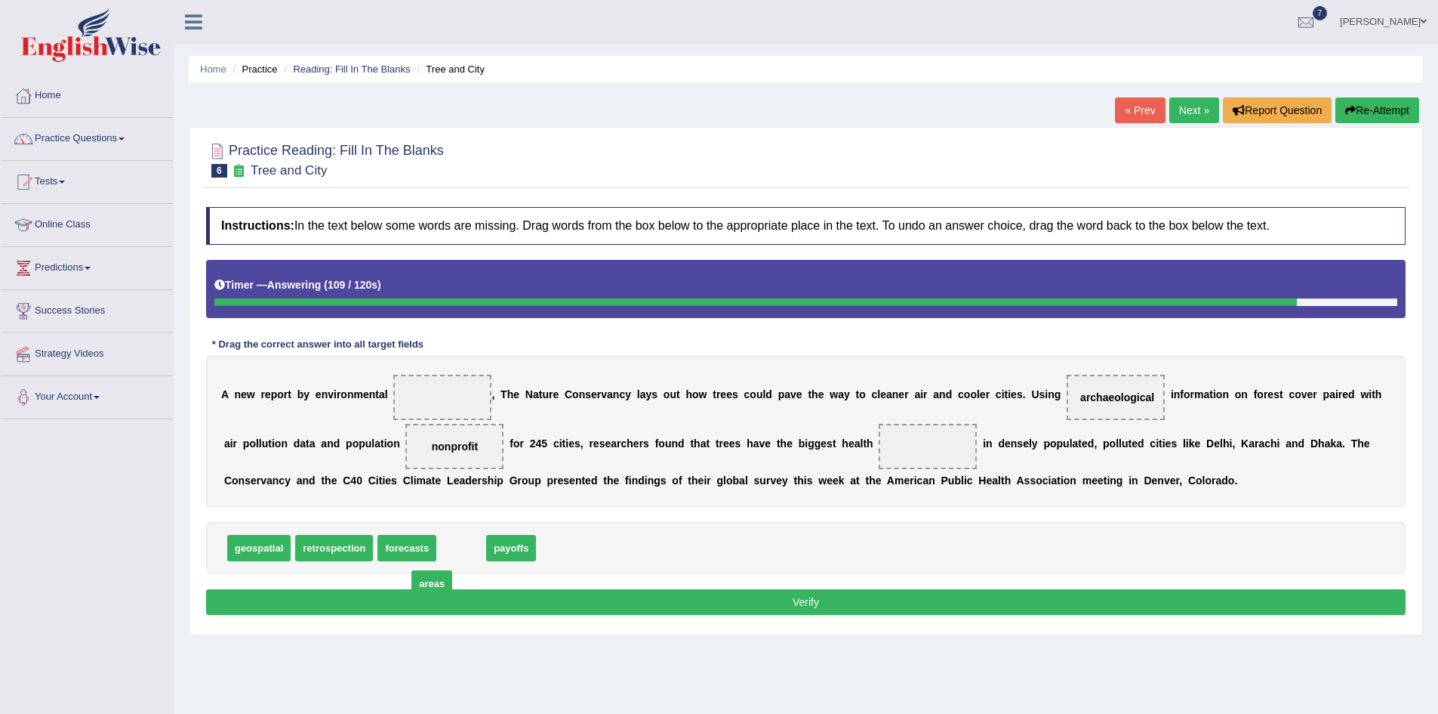
drag, startPoint x: 451, startPoint y: 554, endPoint x: 400, endPoint y: 537, distance: 53.5
drag, startPoint x: 415, startPoint y: 555, endPoint x: 852, endPoint y: 460, distance: 447.4
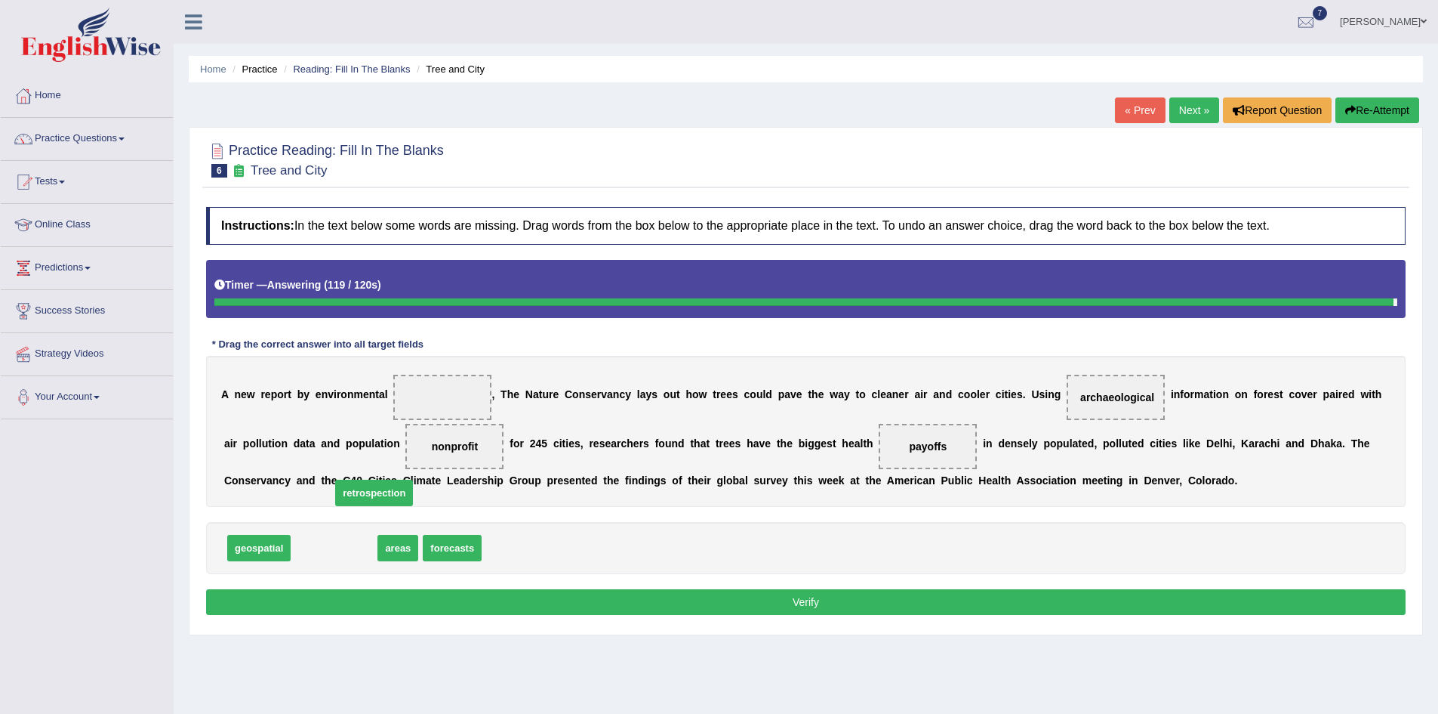
drag, startPoint x: 331, startPoint y: 559, endPoint x: 350, endPoint y: 556, distance: 18.4
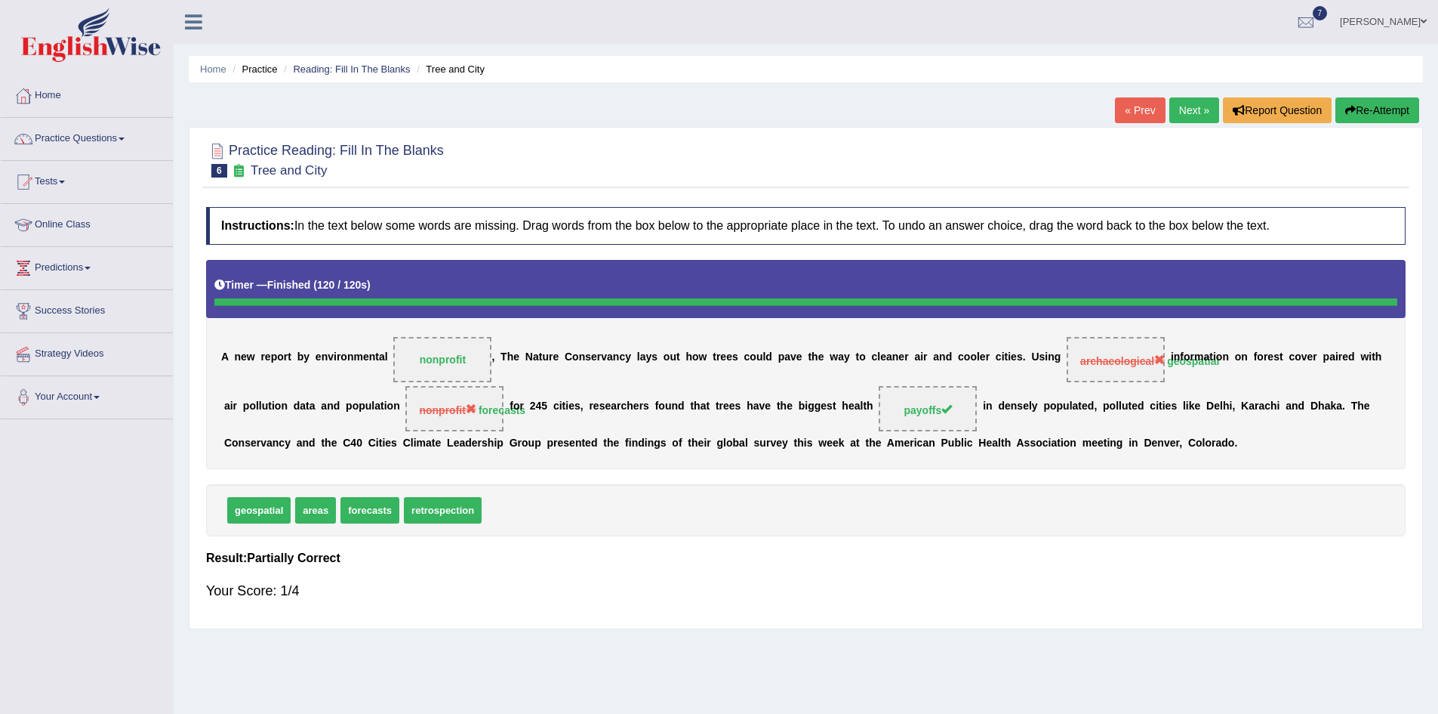
click at [1192, 106] on link "Next »" at bounding box center [1195, 110] width 50 height 26
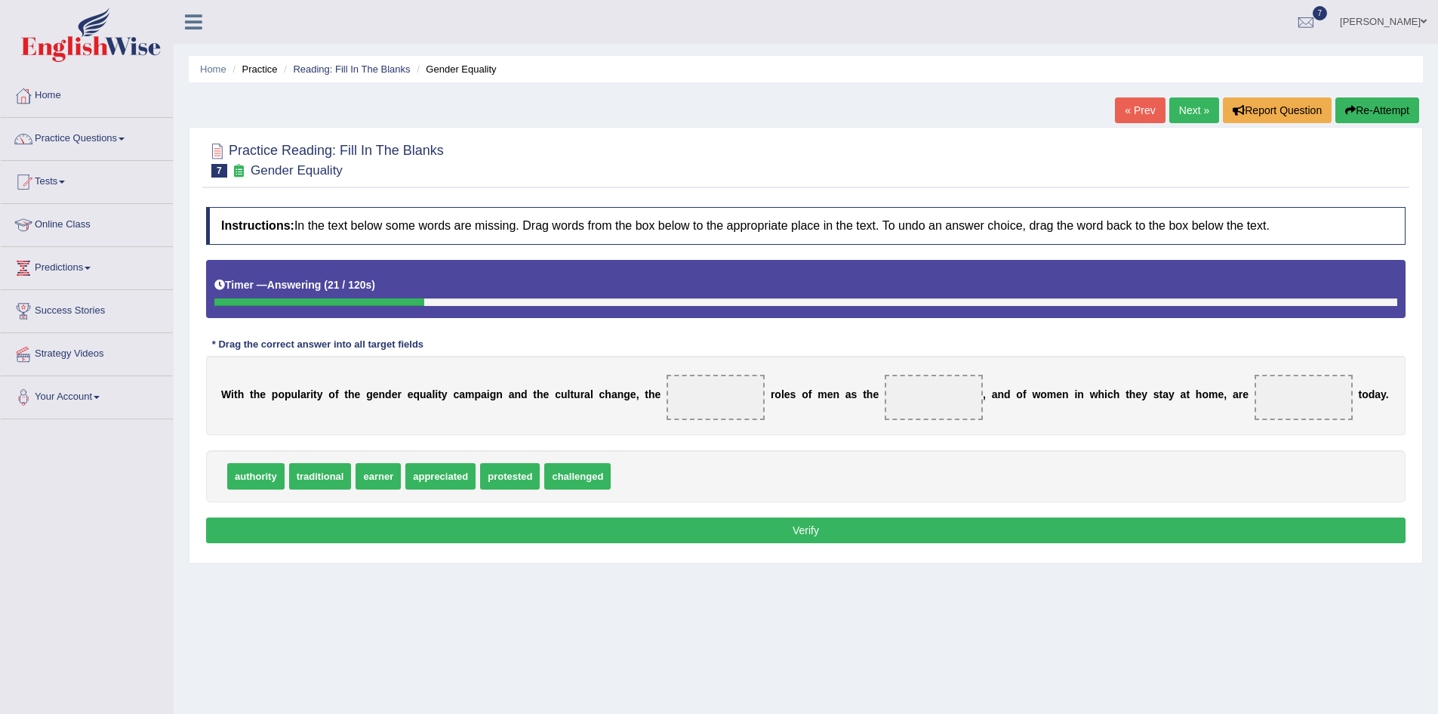
drag, startPoint x: 569, startPoint y: 483, endPoint x: 559, endPoint y: 481, distance: 9.3
drag, startPoint x: 325, startPoint y: 484, endPoint x: 701, endPoint y: 403, distance: 384.6
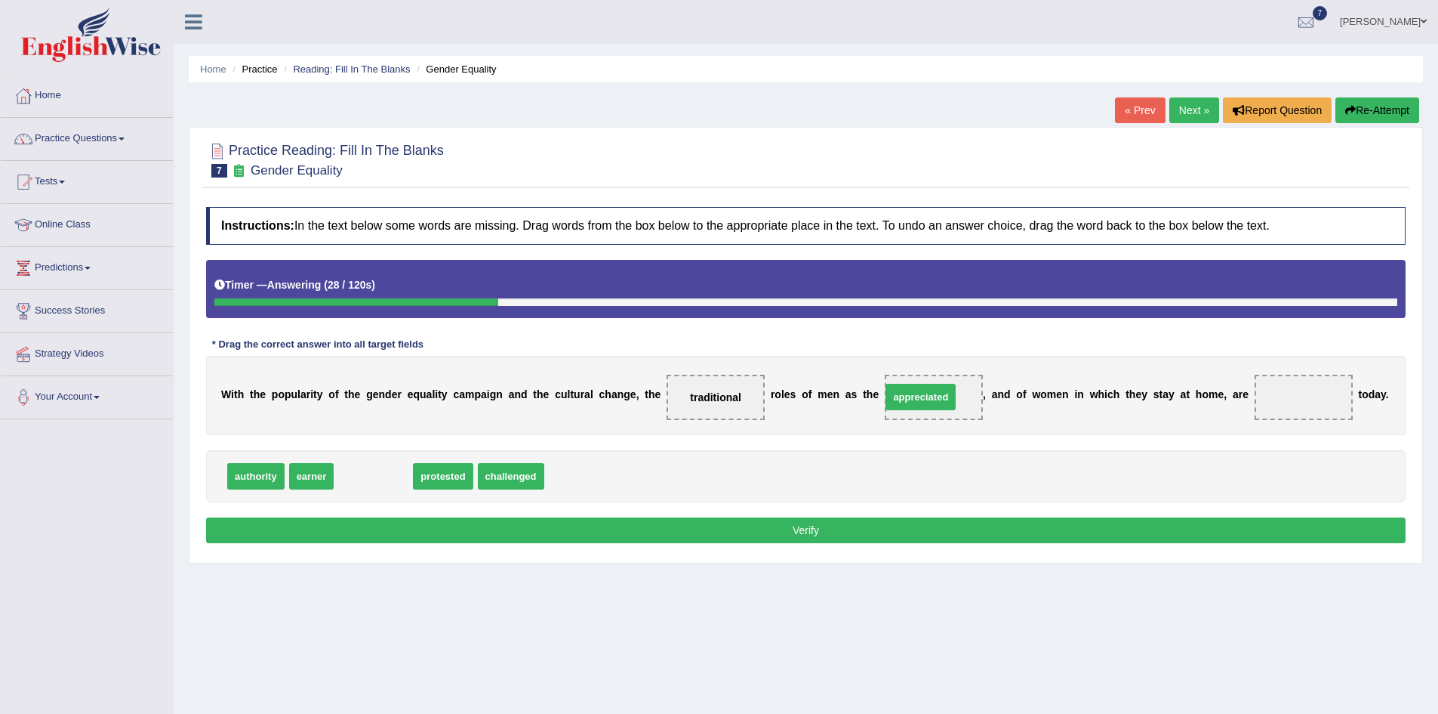
drag, startPoint x: 373, startPoint y: 483, endPoint x: 920, endPoint y: 404, distance: 553.1
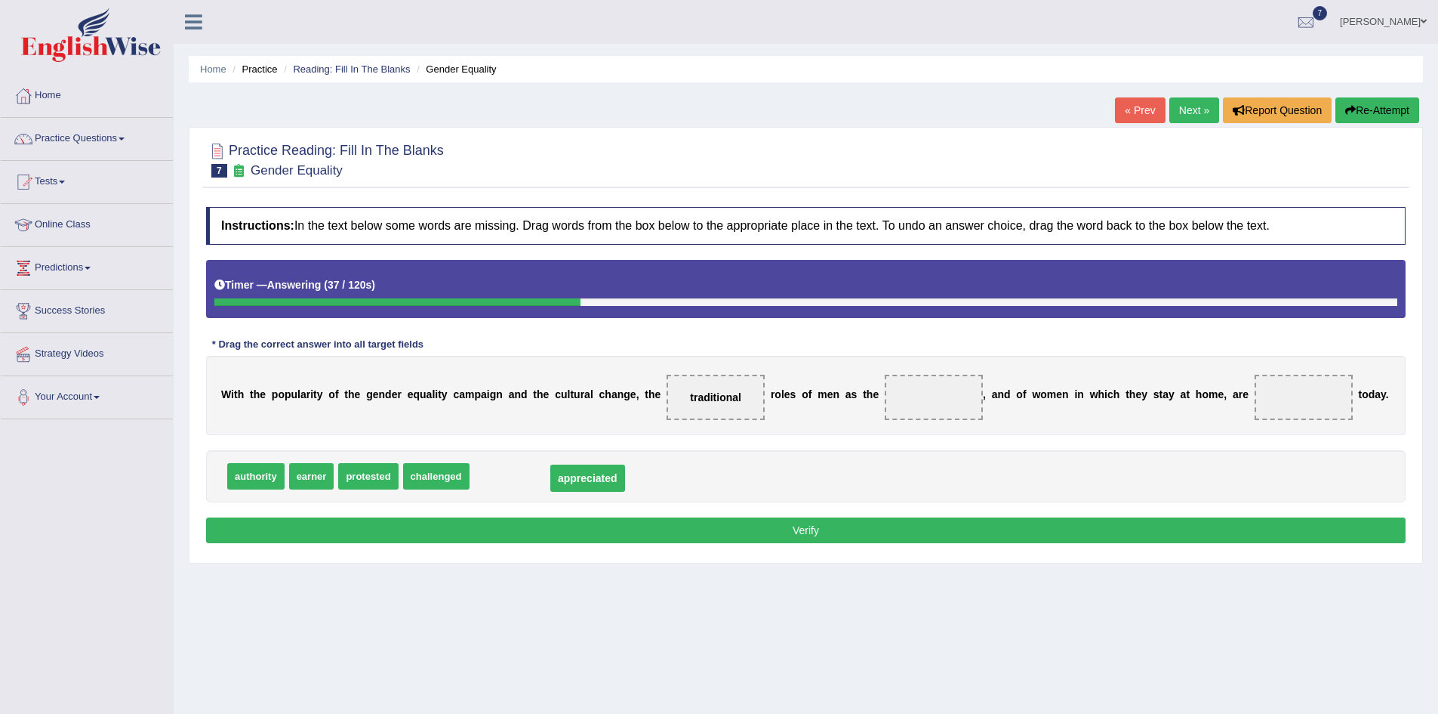
drag, startPoint x: 884, startPoint y: 396, endPoint x: 536, endPoint y: 477, distance: 357.3
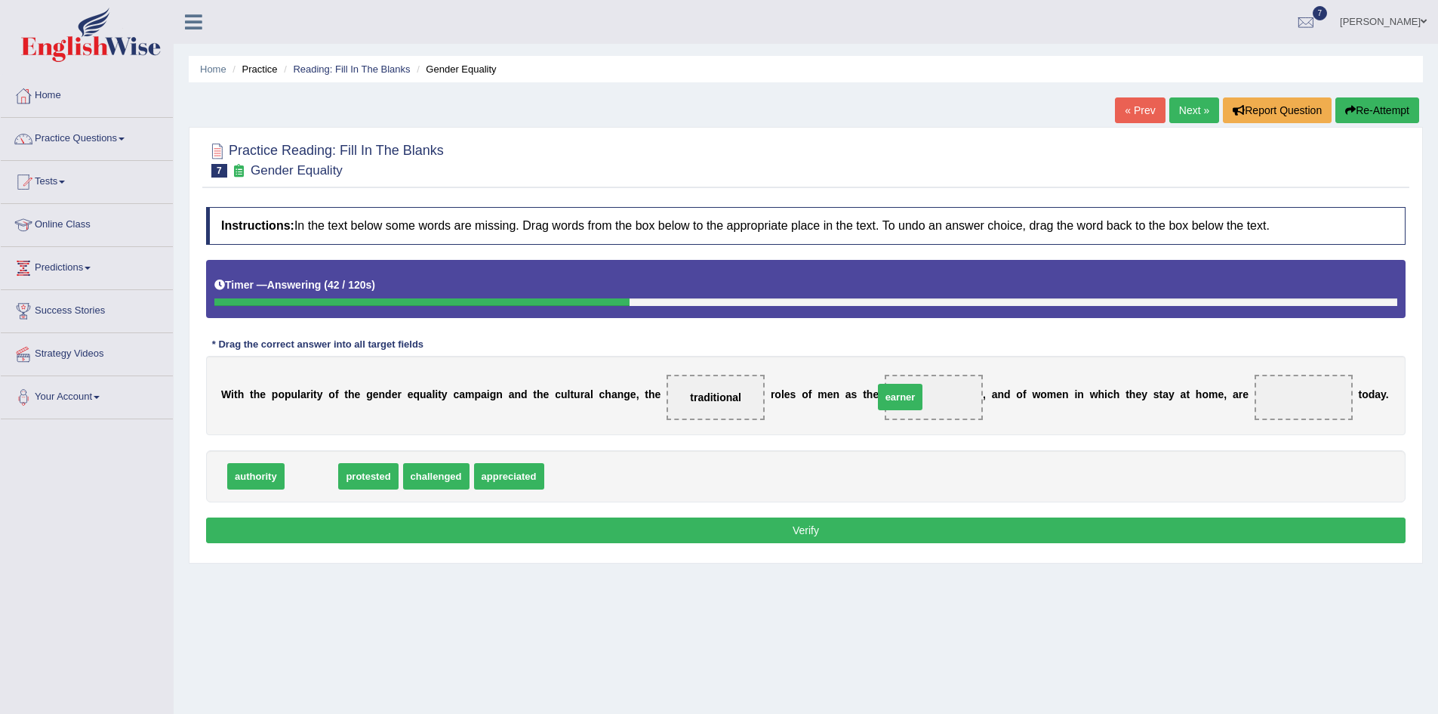
drag, startPoint x: 310, startPoint y: 482, endPoint x: 899, endPoint y: 402, distance: 594.3
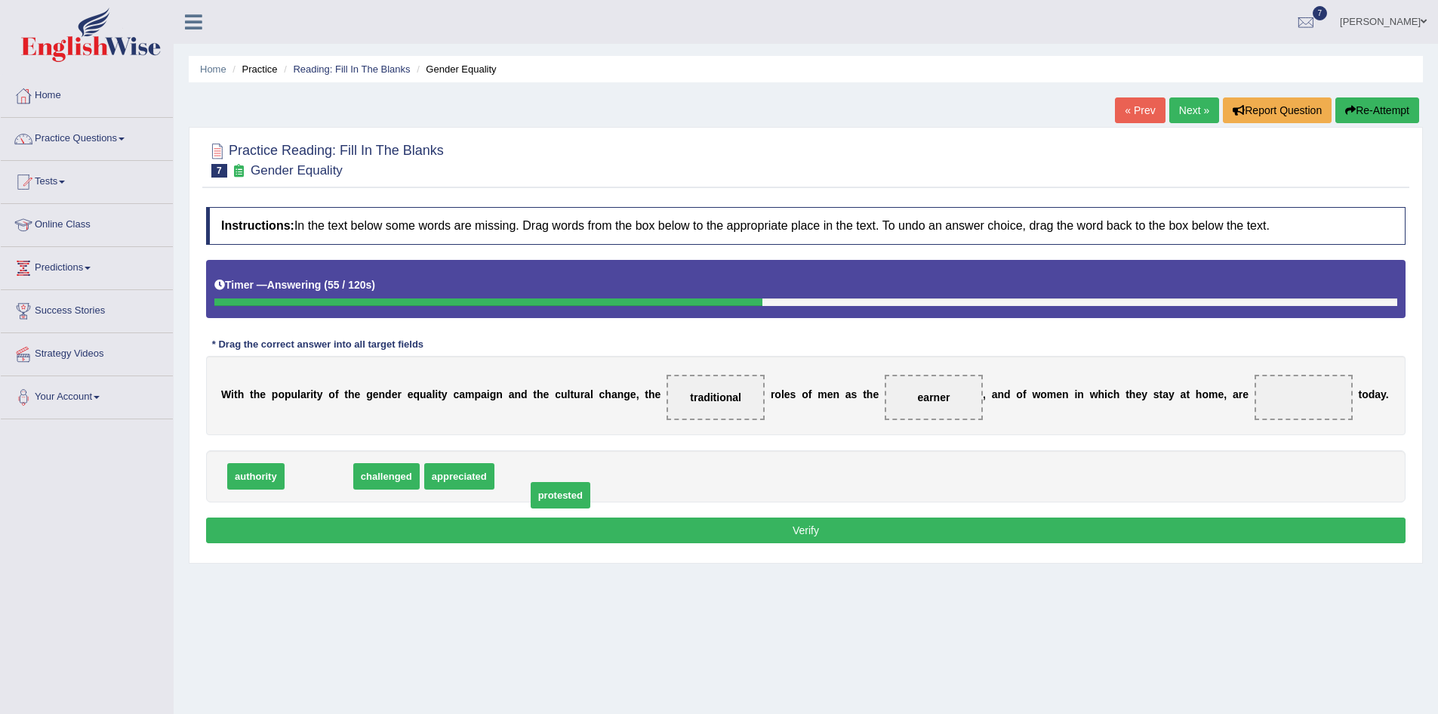
drag, startPoint x: 319, startPoint y: 480, endPoint x: 541, endPoint y: 476, distance: 222.0
drag, startPoint x: 427, startPoint y: 484, endPoint x: 1253, endPoint y: 399, distance: 830.3
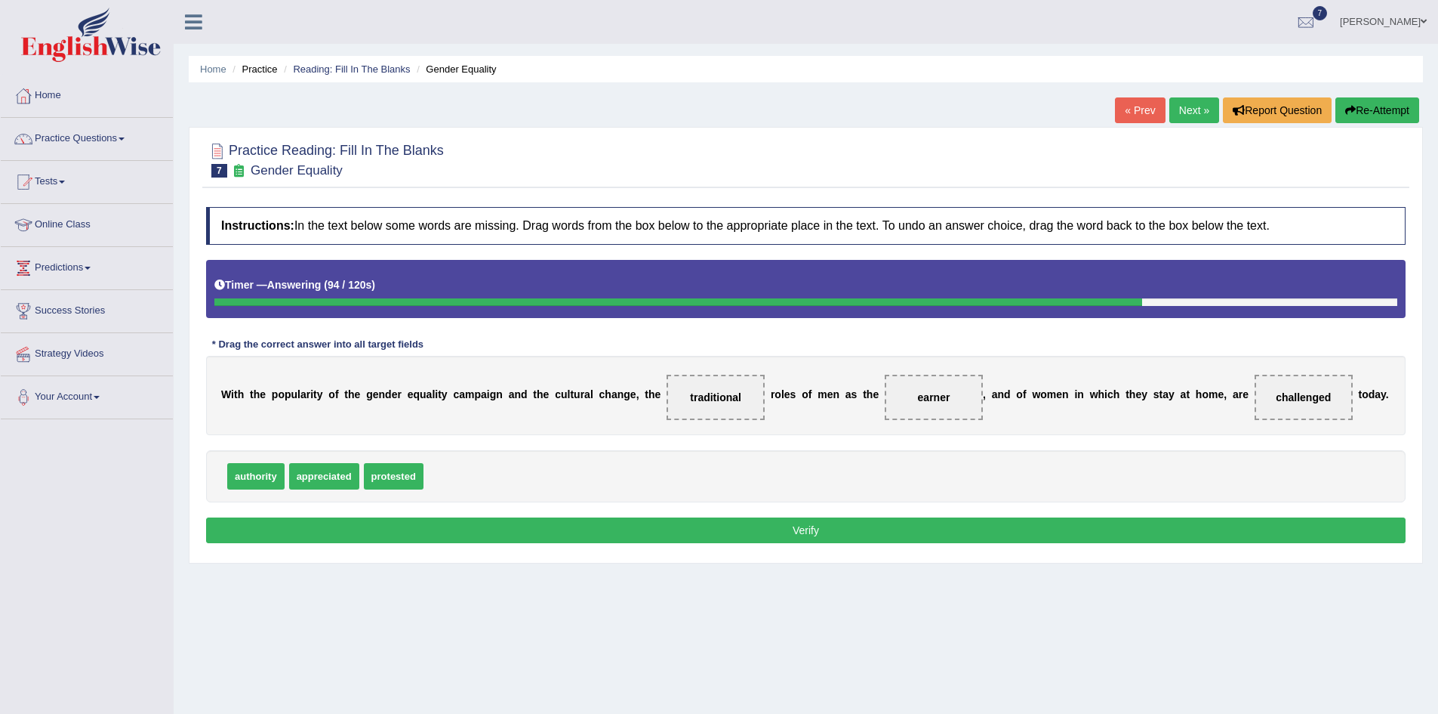
click at [822, 533] on button "Verify" at bounding box center [806, 530] width 1200 height 26
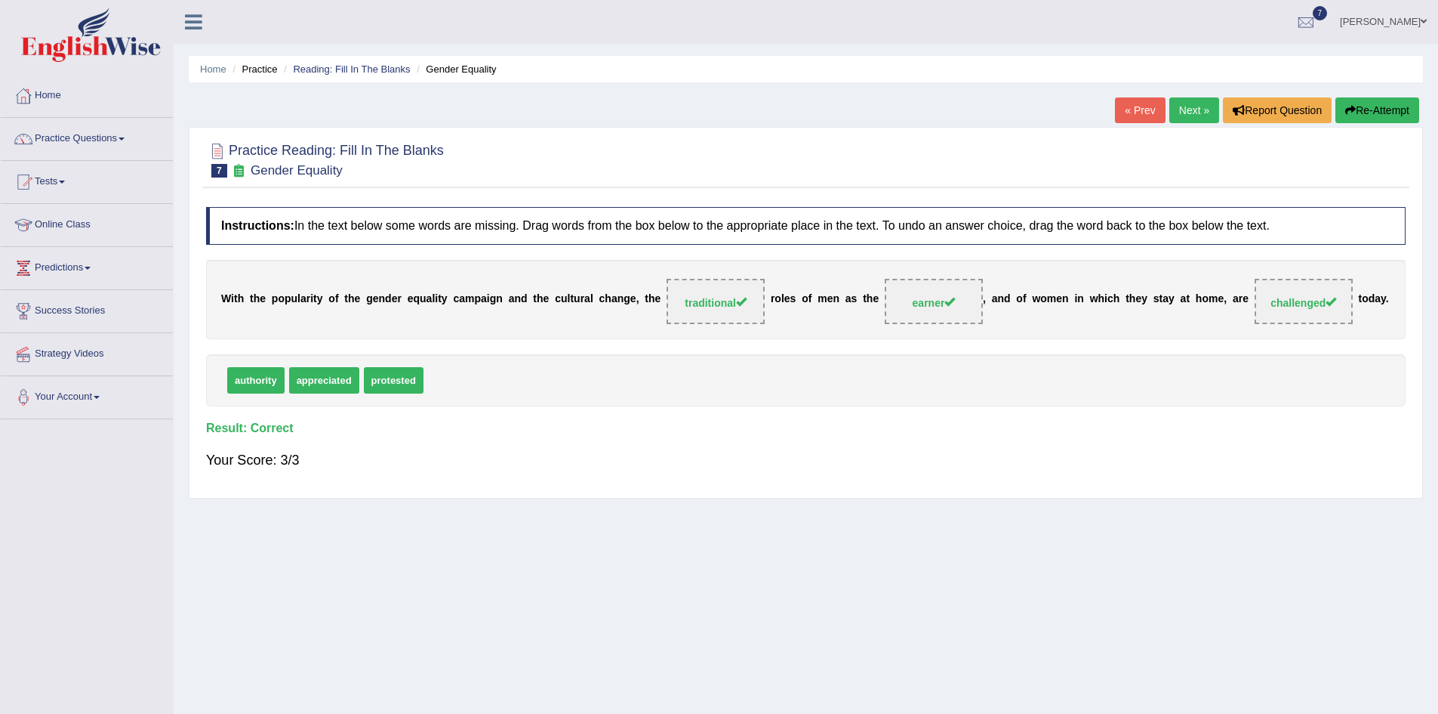
click at [1190, 115] on link "Next »" at bounding box center [1195, 110] width 50 height 26
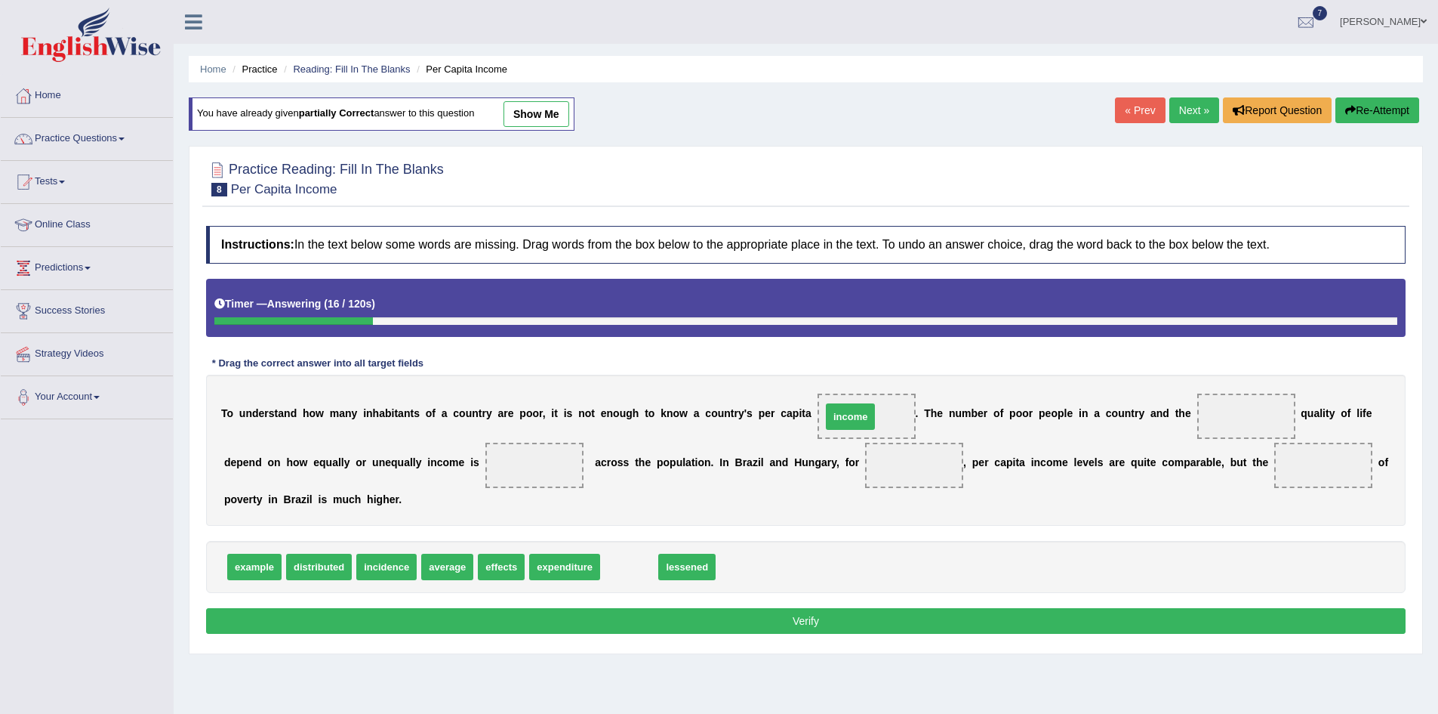
drag, startPoint x: 621, startPoint y: 572, endPoint x: 842, endPoint y: 422, distance: 267.4
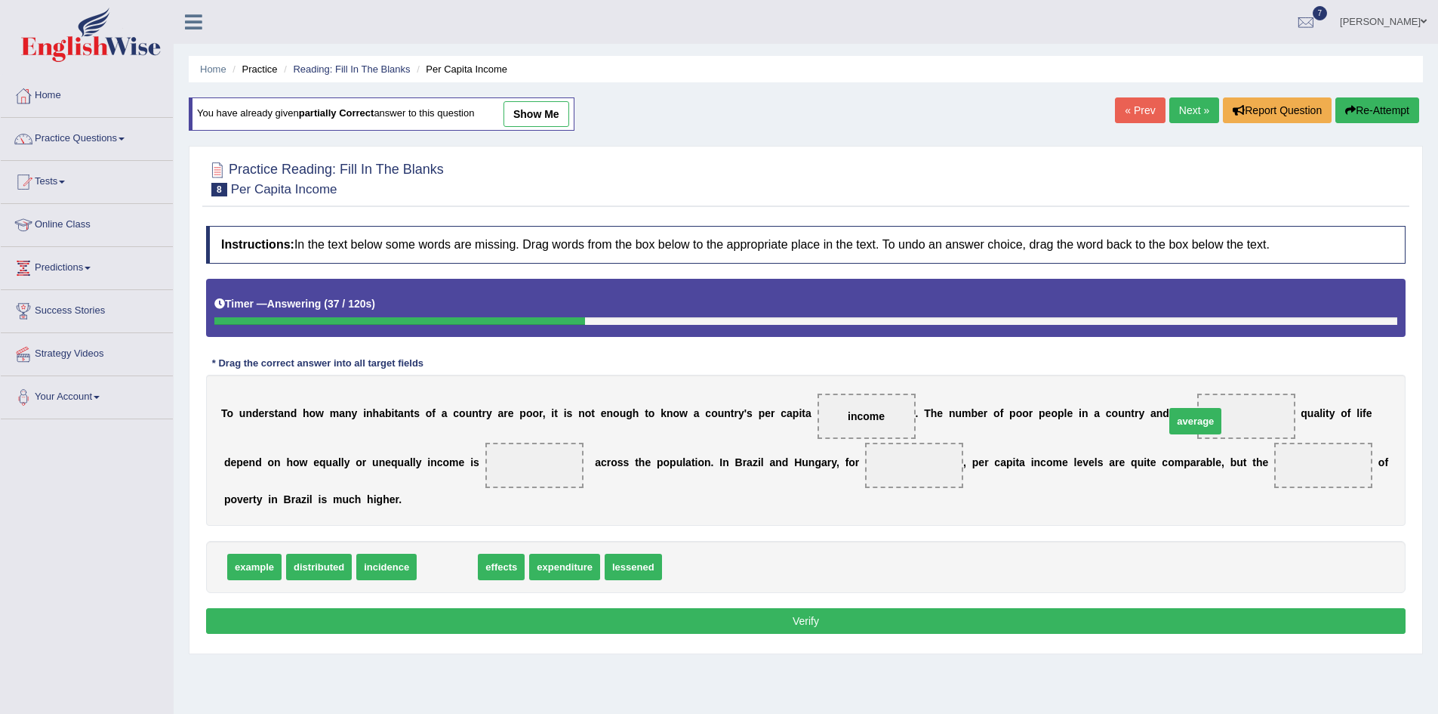
drag, startPoint x: 439, startPoint y: 572, endPoint x: 1188, endPoint y: 427, distance: 762.3
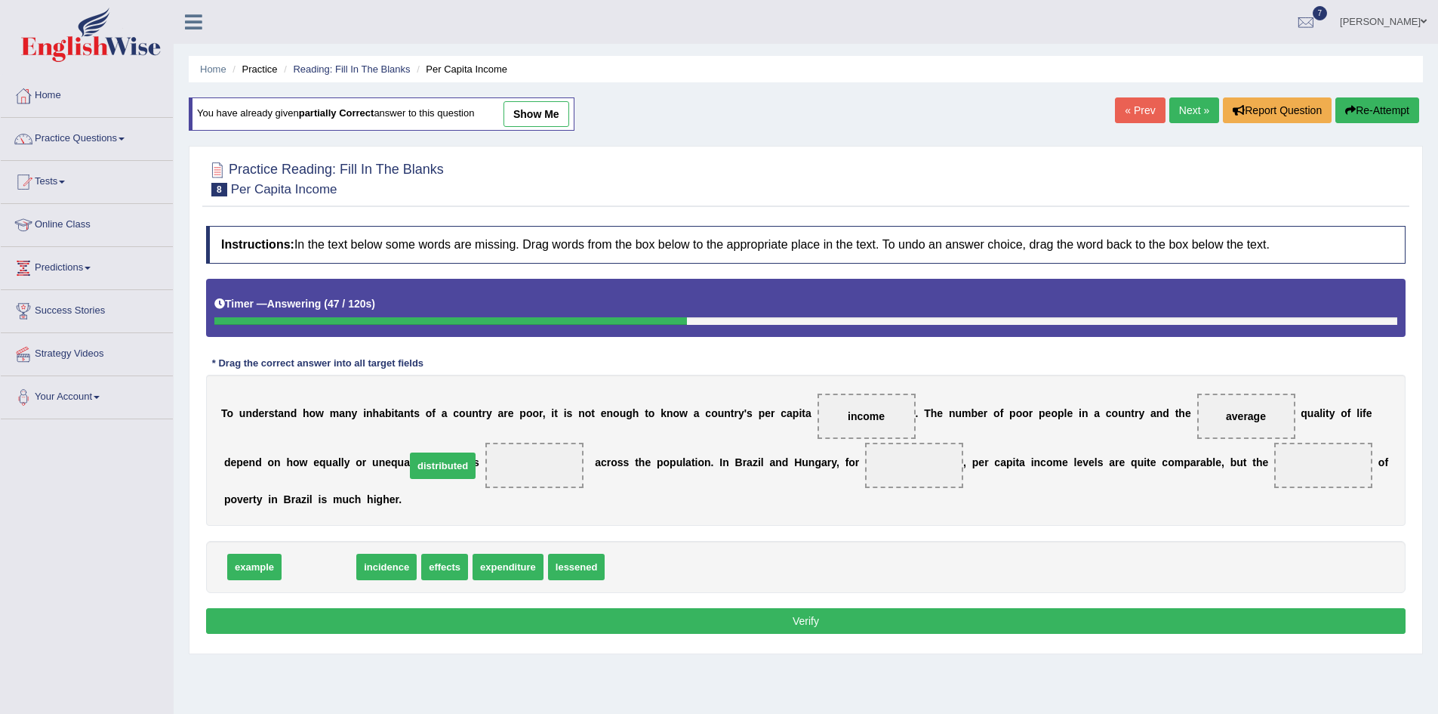
drag, startPoint x: 315, startPoint y: 569, endPoint x: 439, endPoint y: 467, distance: 159.9
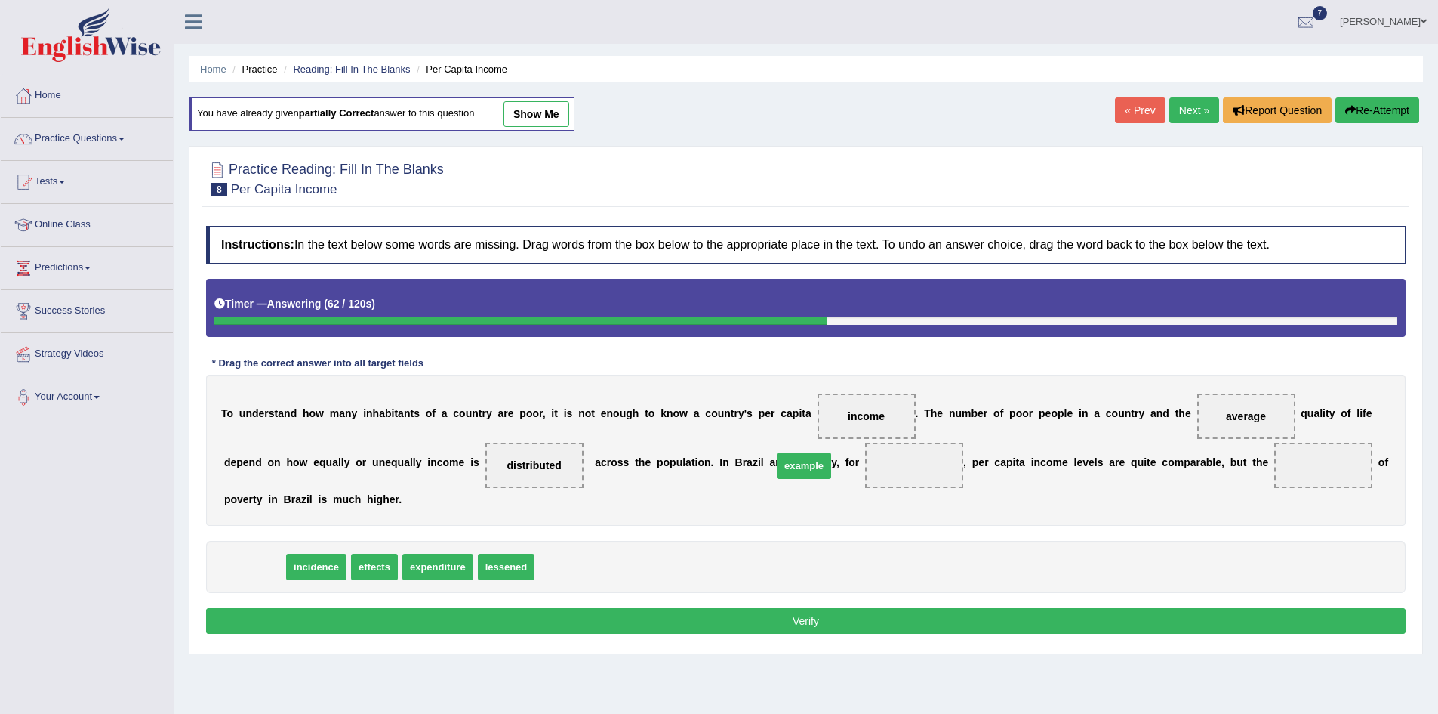
drag, startPoint x: 263, startPoint y: 566, endPoint x: 812, endPoint y: 464, distance: 558.9
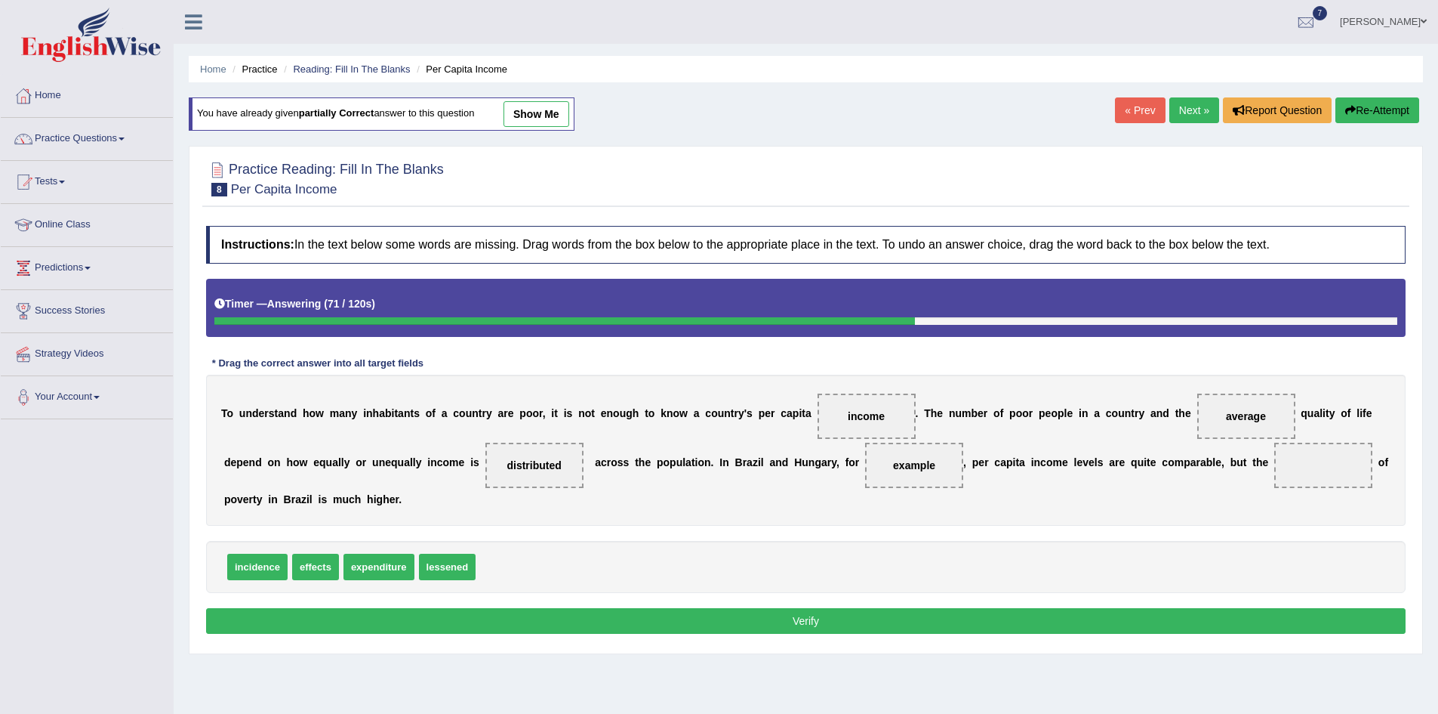
click at [367, 567] on span "expenditure" at bounding box center [379, 566] width 71 height 26
drag, startPoint x: 308, startPoint y: 575, endPoint x: 1191, endPoint y: 476, distance: 889.0
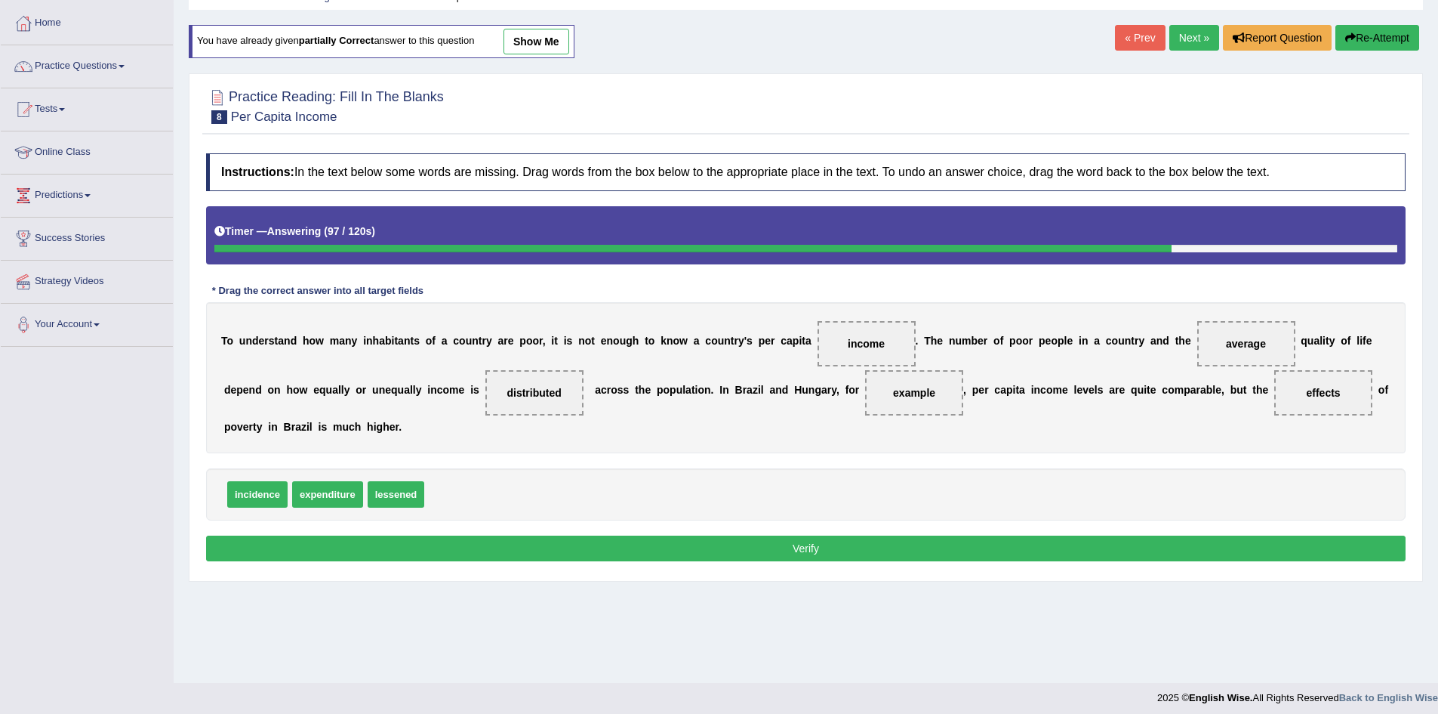
scroll to position [76, 0]
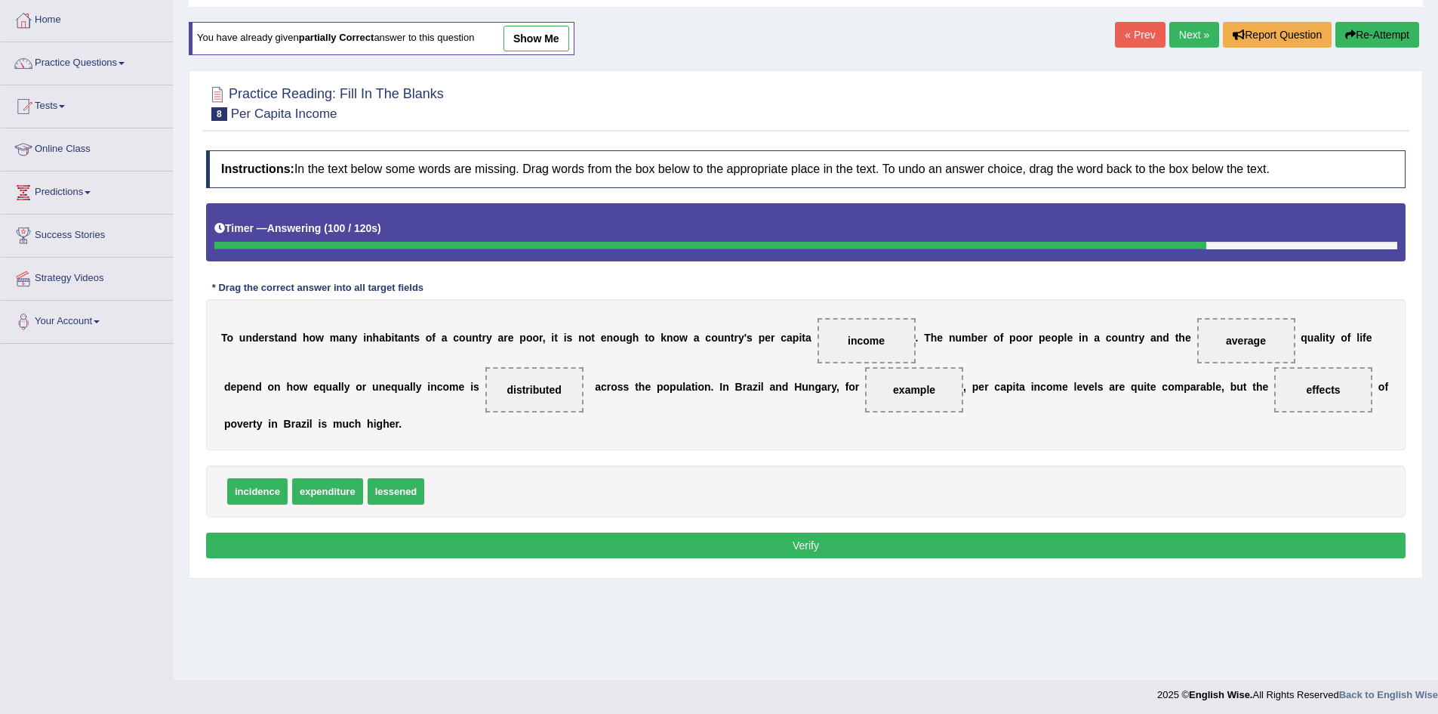
click at [812, 548] on button "Verify" at bounding box center [806, 545] width 1200 height 26
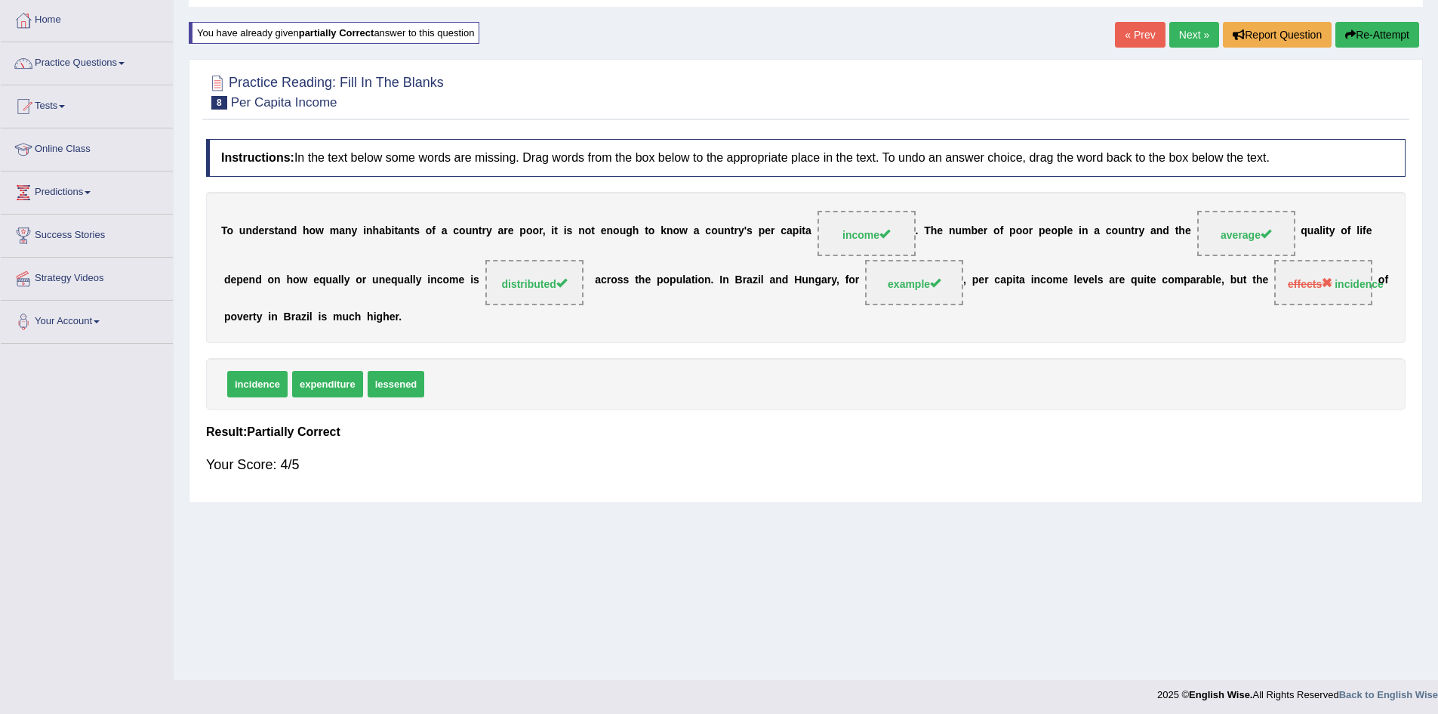
click at [1188, 35] on link "Next »" at bounding box center [1195, 35] width 50 height 26
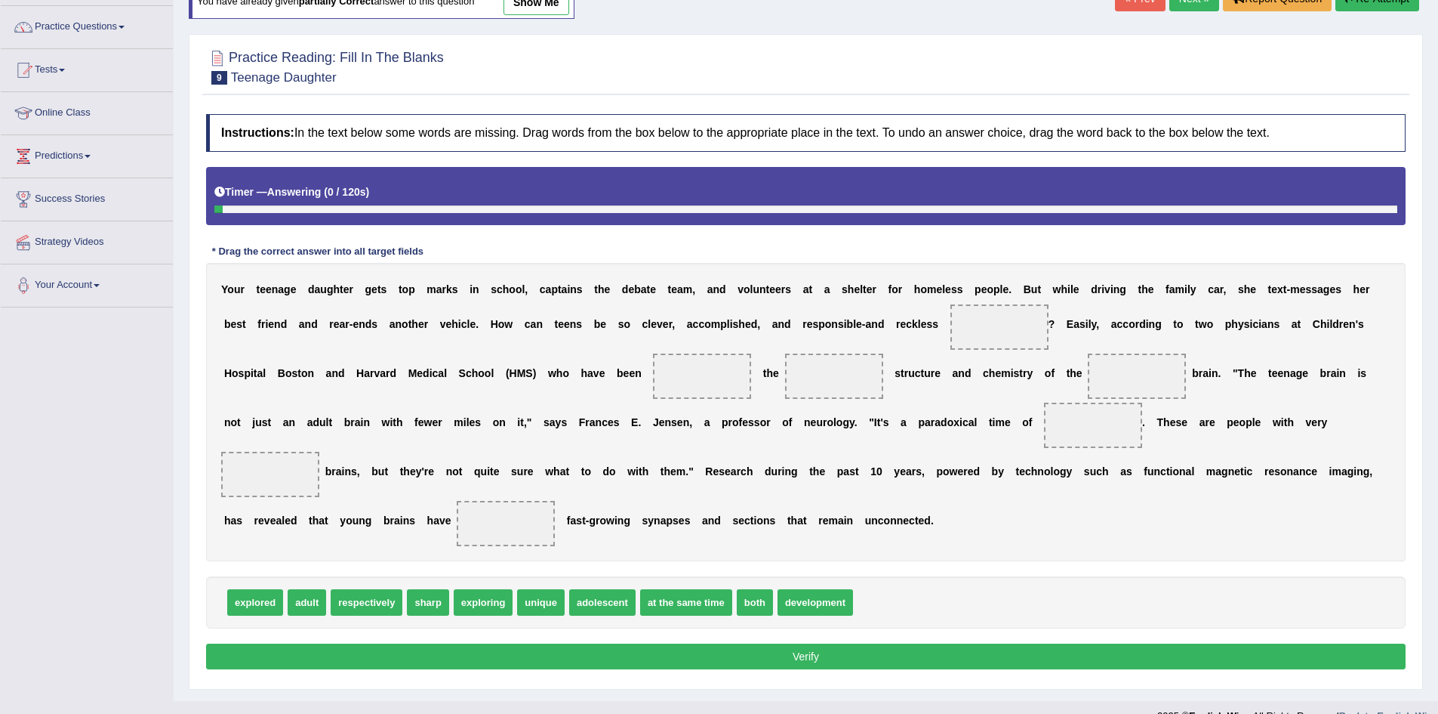
scroll to position [113, 0]
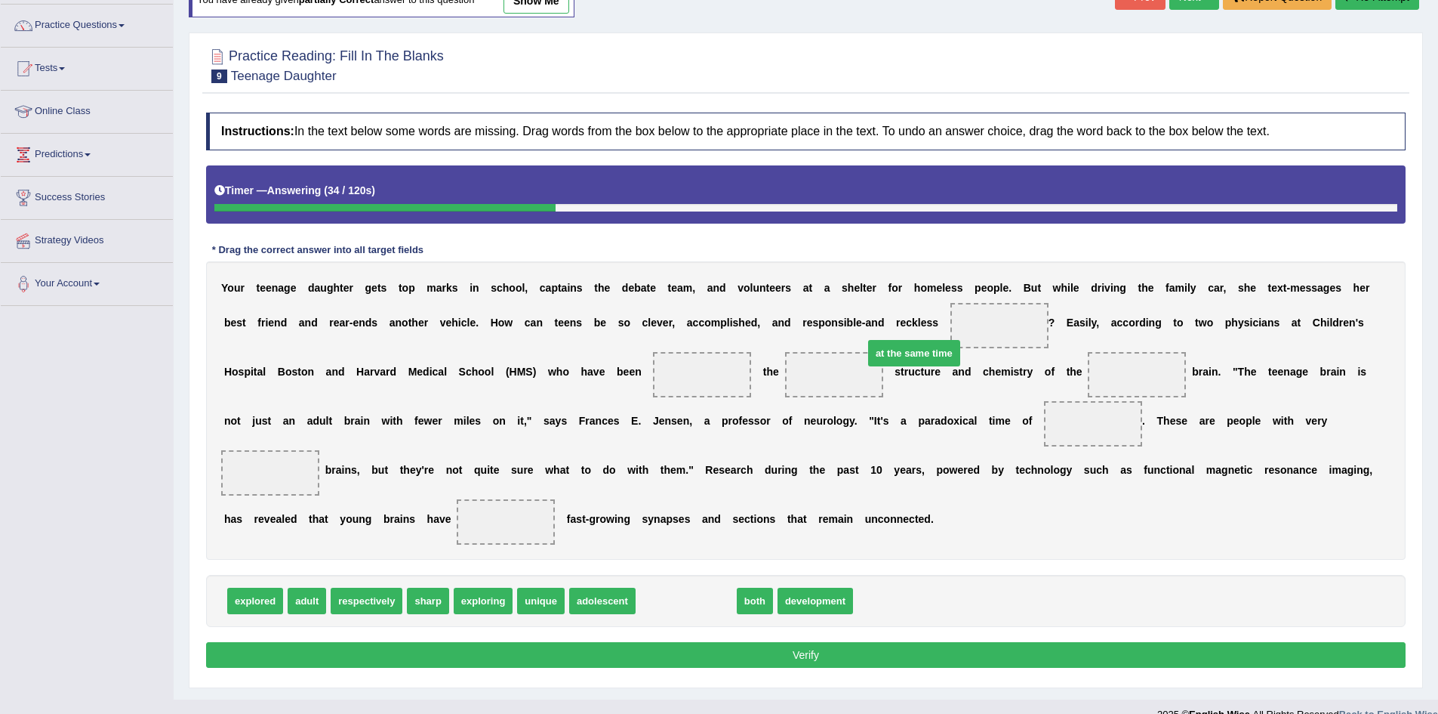
drag, startPoint x: 657, startPoint y: 584, endPoint x: 885, endPoint y: 337, distance: 336.6
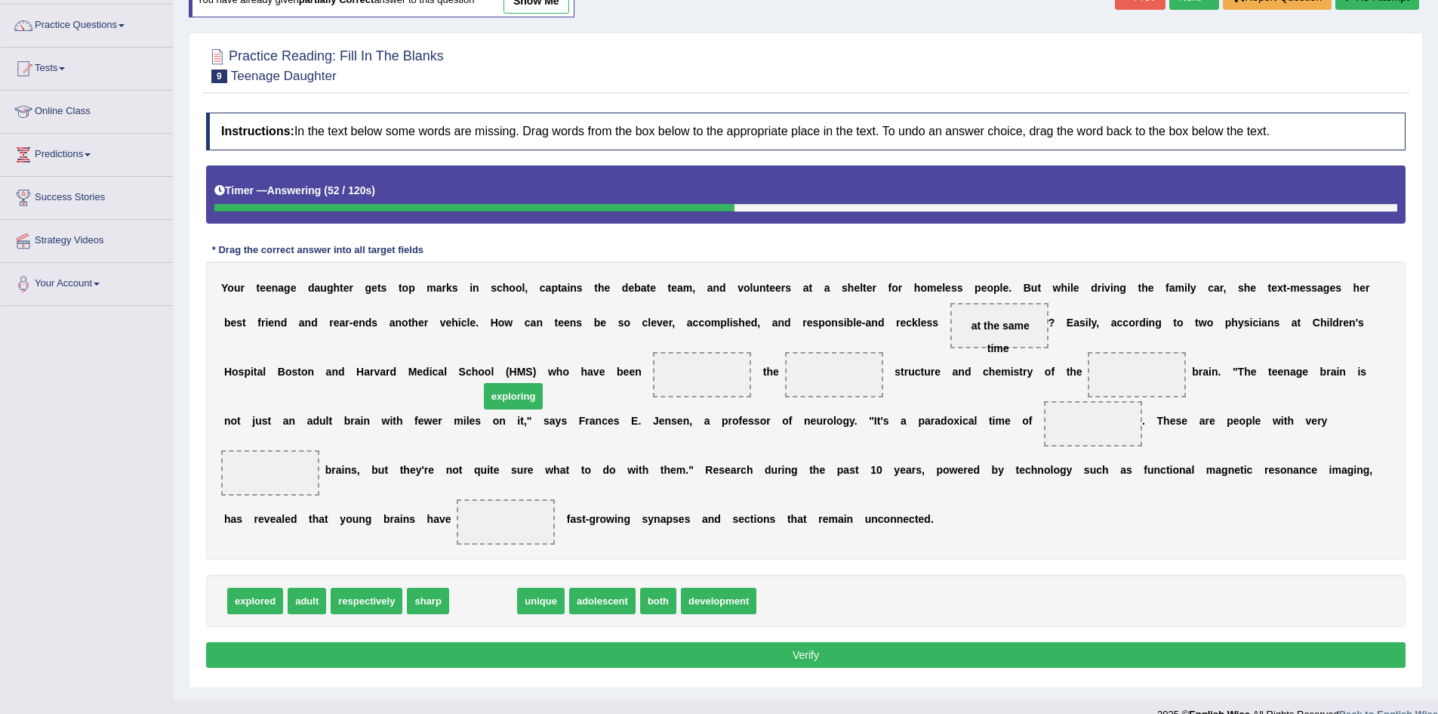
drag, startPoint x: 480, startPoint y: 579, endPoint x: 510, endPoint y: 375, distance: 206.8
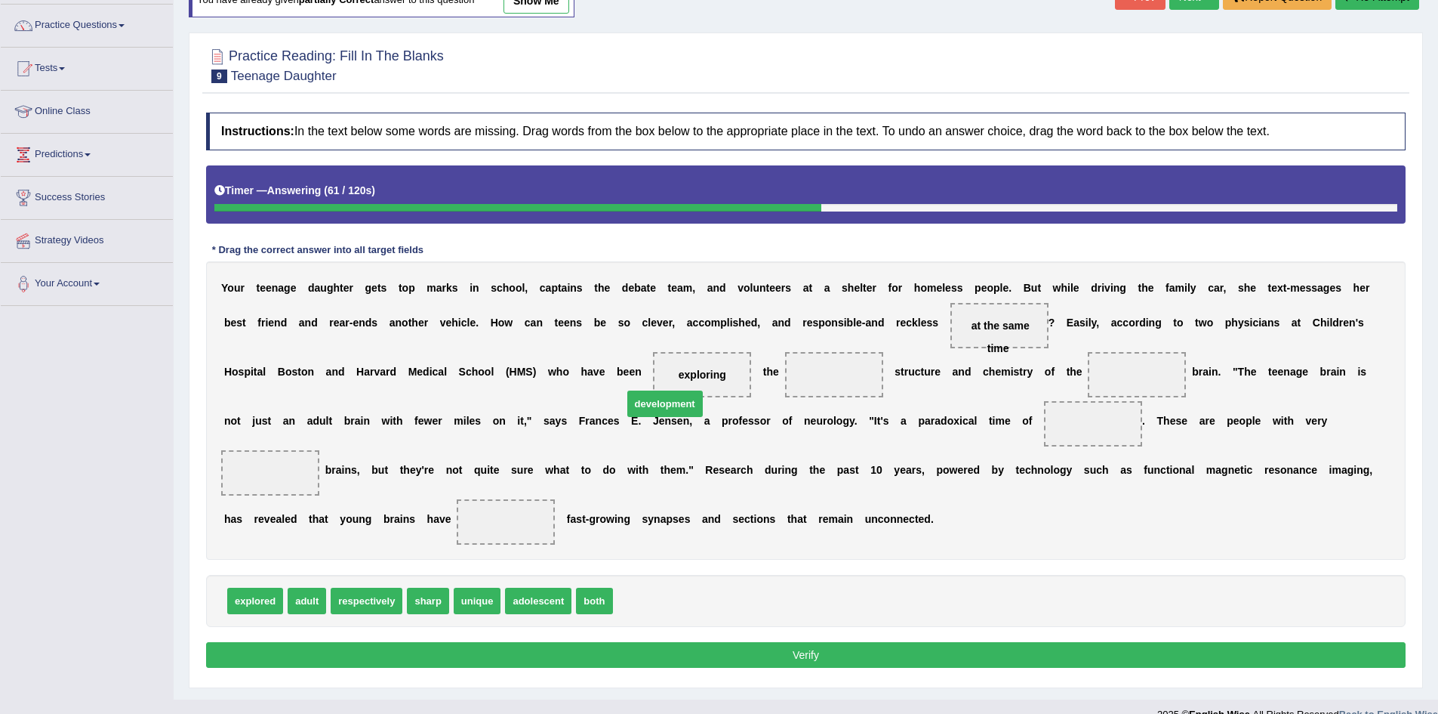
drag, startPoint x: 635, startPoint y: 580, endPoint x: 645, endPoint y: 383, distance: 197.3
drag, startPoint x: 307, startPoint y: 585, endPoint x: 937, endPoint y: 374, distance: 664.3
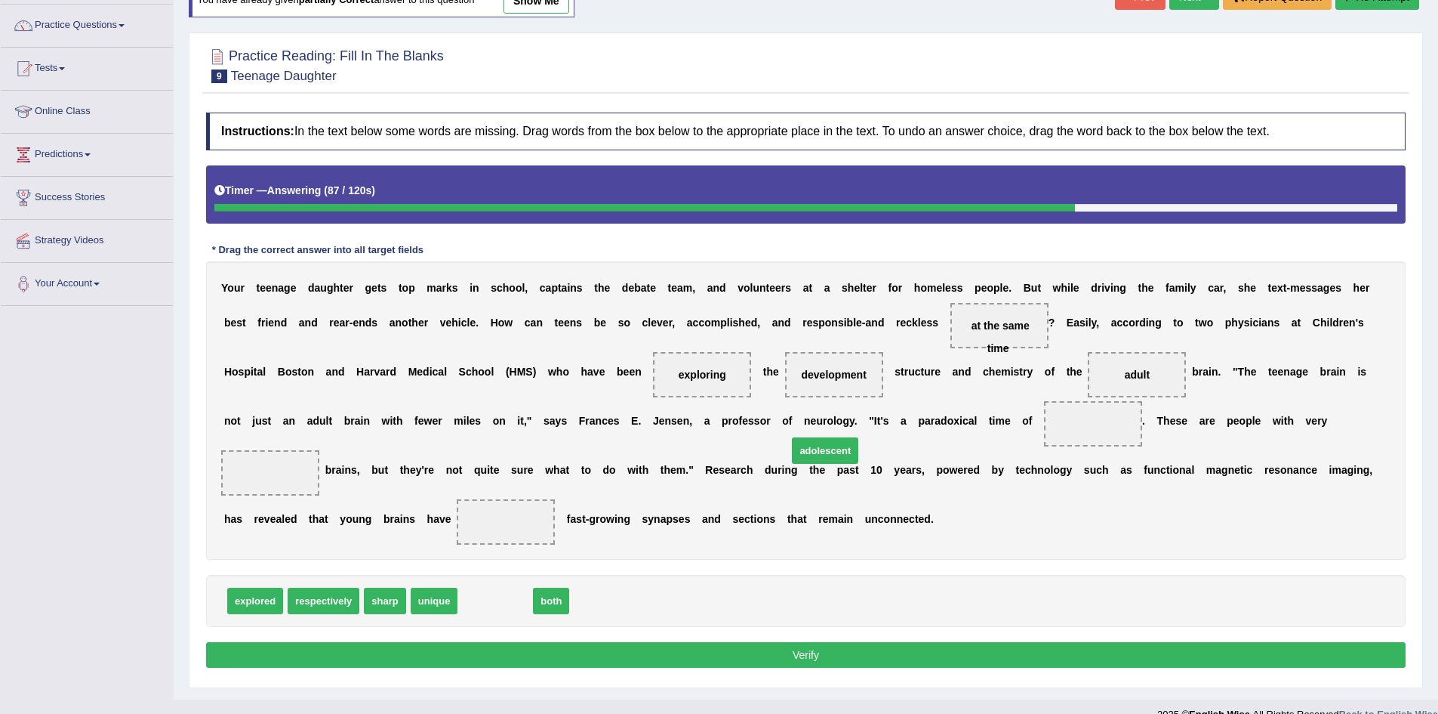
drag, startPoint x: 491, startPoint y: 576, endPoint x: 821, endPoint y: 426, distance: 362.6
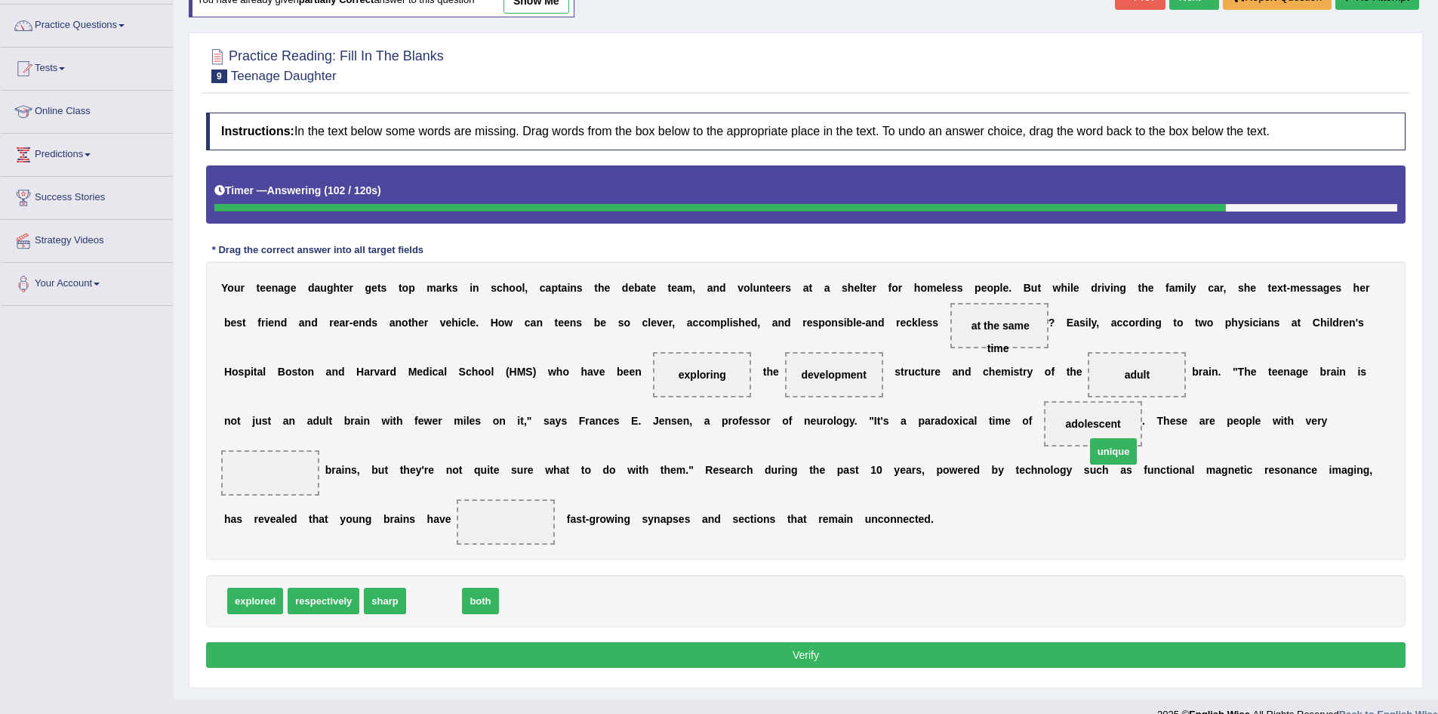
drag, startPoint x: 428, startPoint y: 575, endPoint x: 1108, endPoint y: 425, distance: 695.8
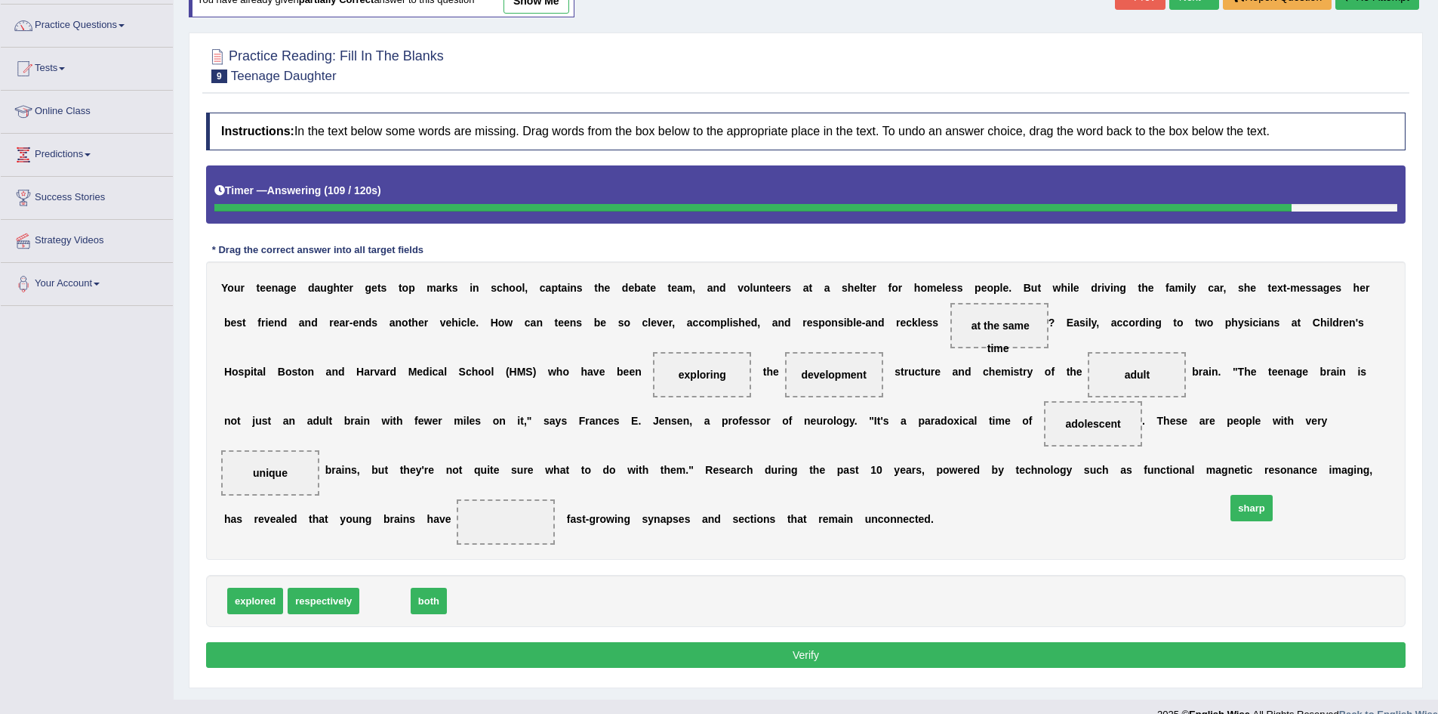
drag, startPoint x: 384, startPoint y: 575, endPoint x: 1250, endPoint y: 482, distance: 871.8
click at [825, 642] on button "Verify" at bounding box center [806, 655] width 1200 height 26
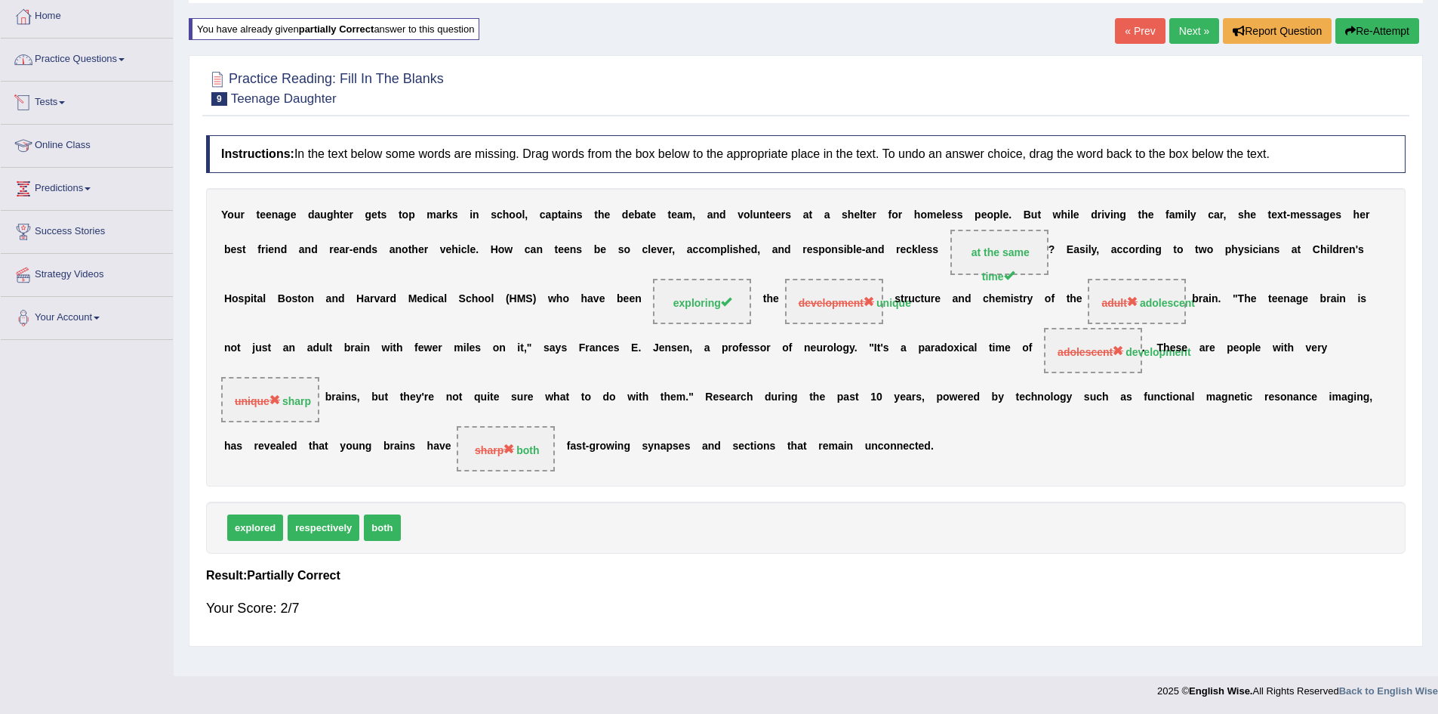
click at [122, 65] on link "Practice Questions" at bounding box center [87, 58] width 172 height 38
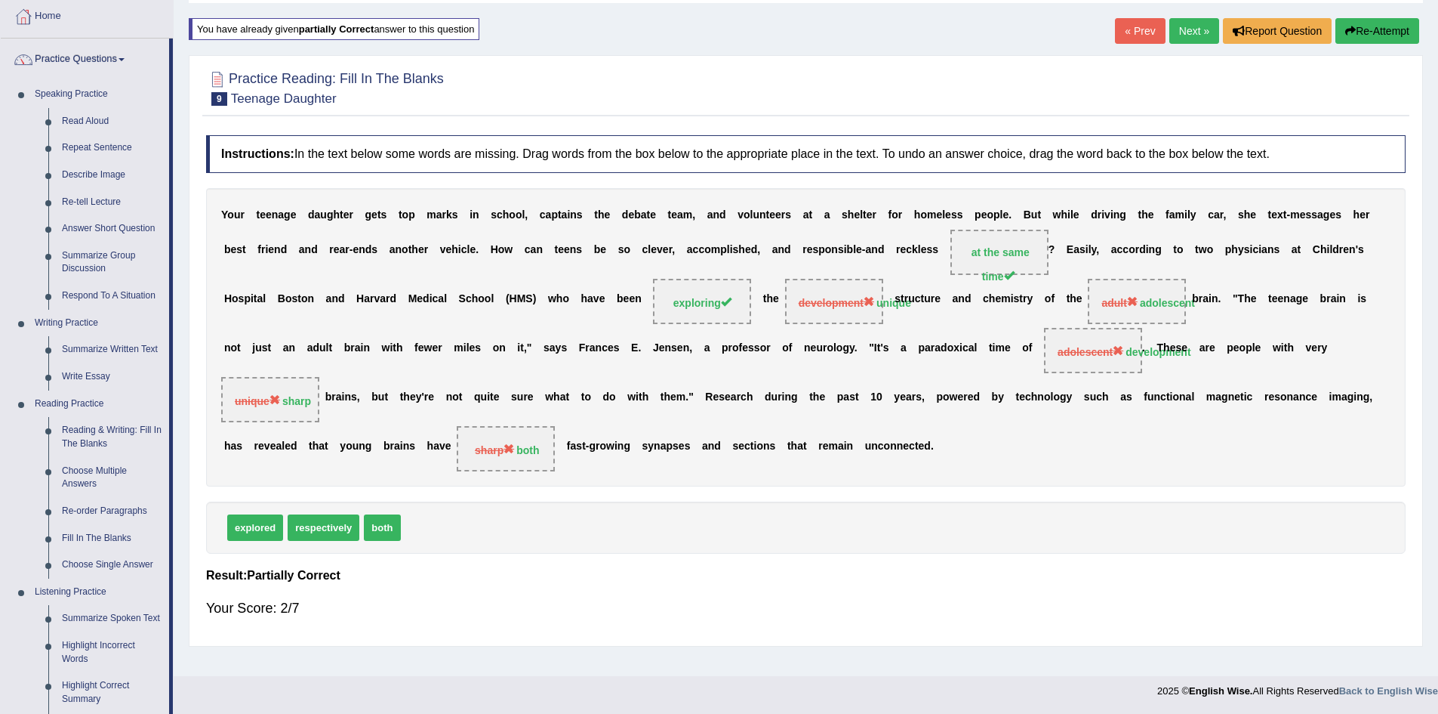
click at [1177, 33] on link "Next »" at bounding box center [1195, 31] width 50 height 26
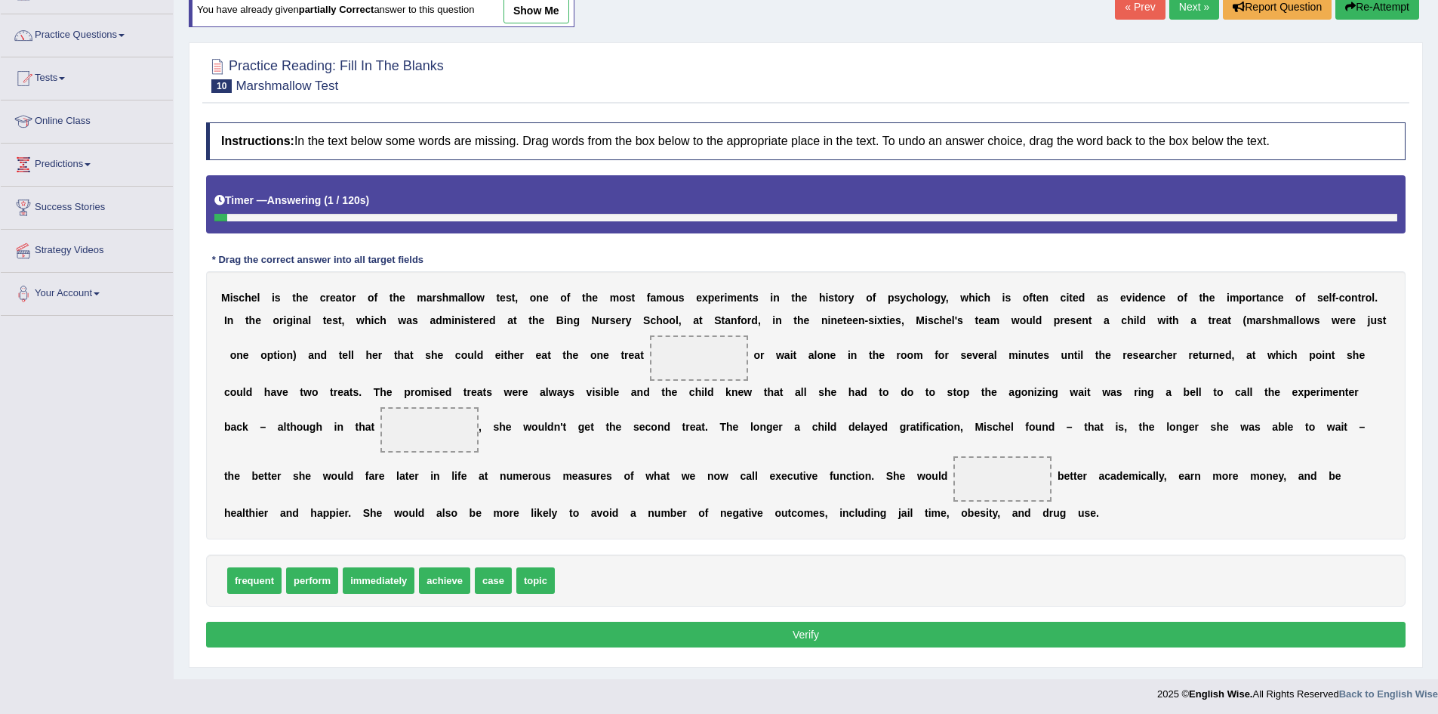
scroll to position [111, 0]
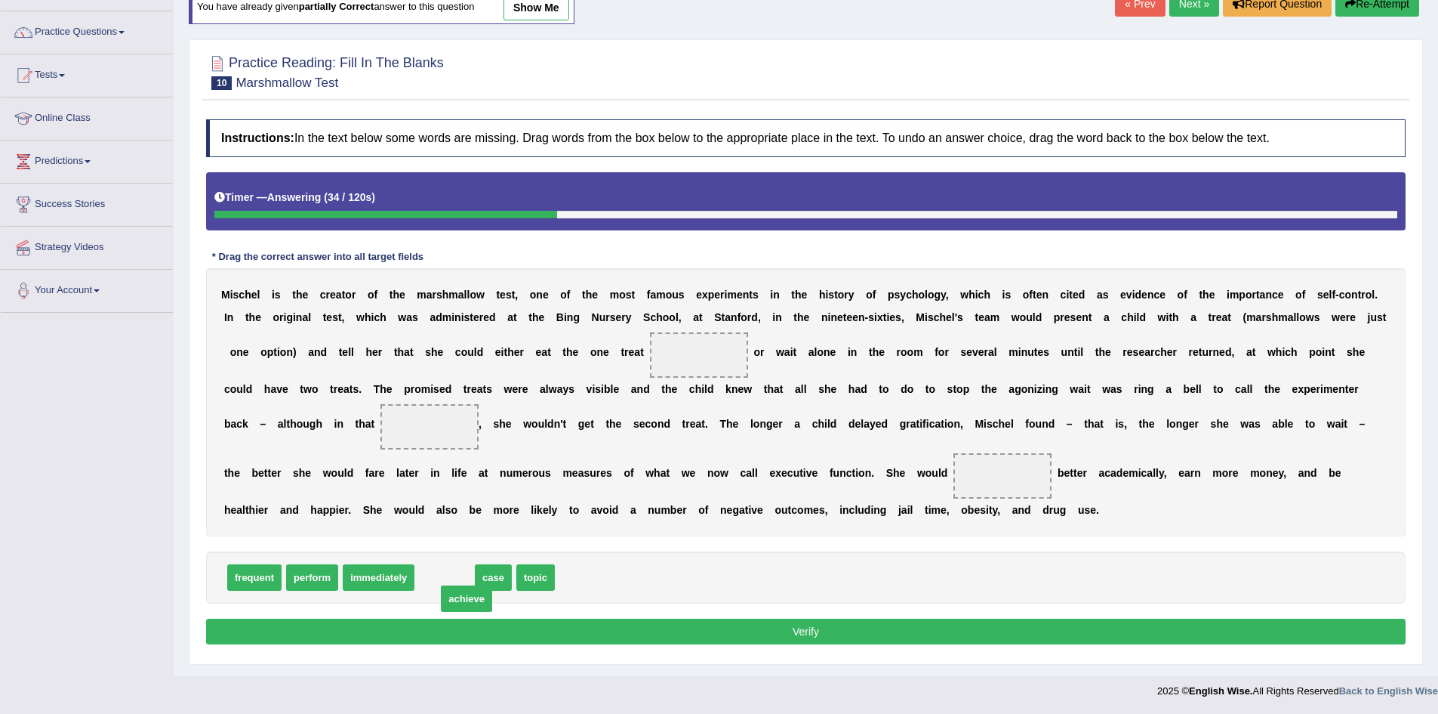
drag, startPoint x: 452, startPoint y: 583, endPoint x: 474, endPoint y: 604, distance: 30.4
drag, startPoint x: 375, startPoint y: 584, endPoint x: 559, endPoint y: 361, distance: 289.6
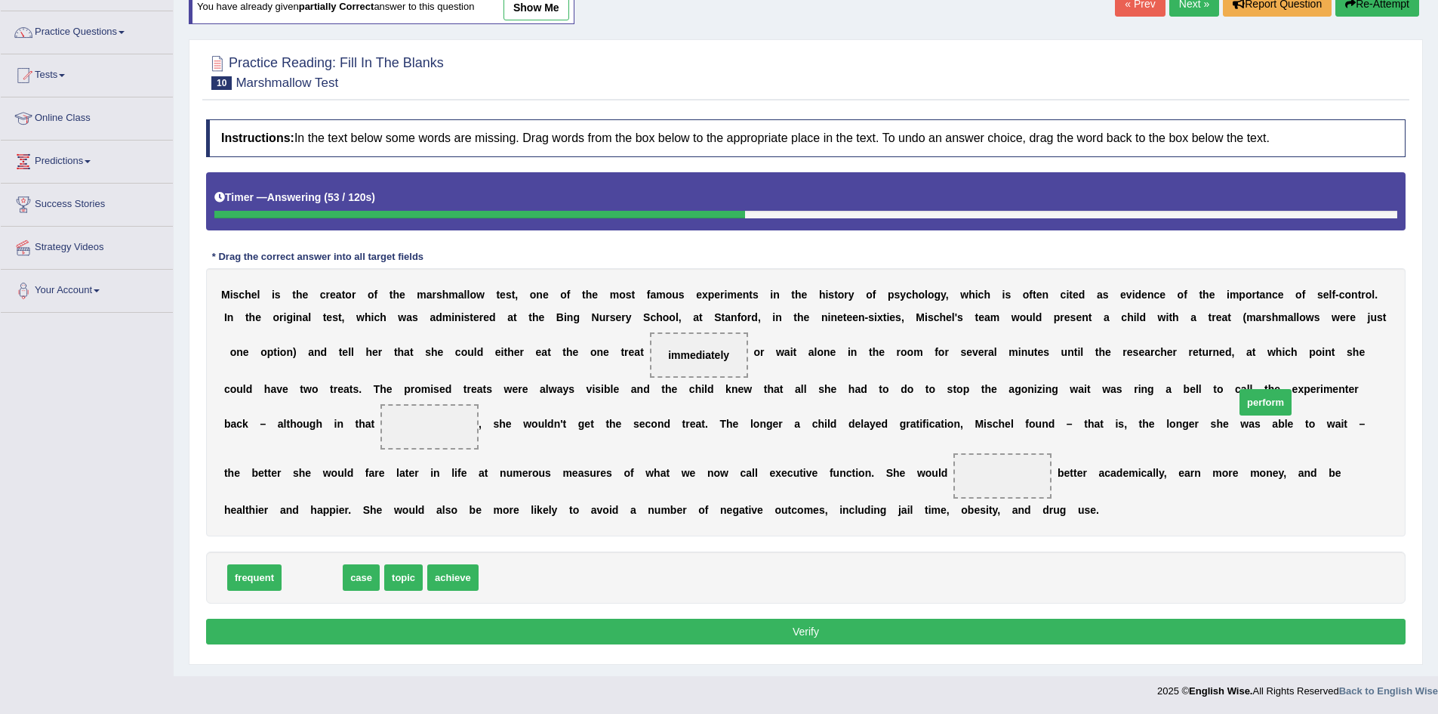
drag, startPoint x: 319, startPoint y: 582, endPoint x: 1271, endPoint y: 407, distance: 968.1
drag, startPoint x: 1269, startPoint y: 393, endPoint x: 762, endPoint y: 592, distance: 544.9
click at [673, 630] on div "Instructions: In the text below some words are missing. Drag words from the box…" at bounding box center [805, 384] width 1207 height 544
drag, startPoint x: 1265, startPoint y: 408, endPoint x: 468, endPoint y: 581, distance: 815.9
drag, startPoint x: 300, startPoint y: 584, endPoint x: 1264, endPoint y: 412, distance: 979.5
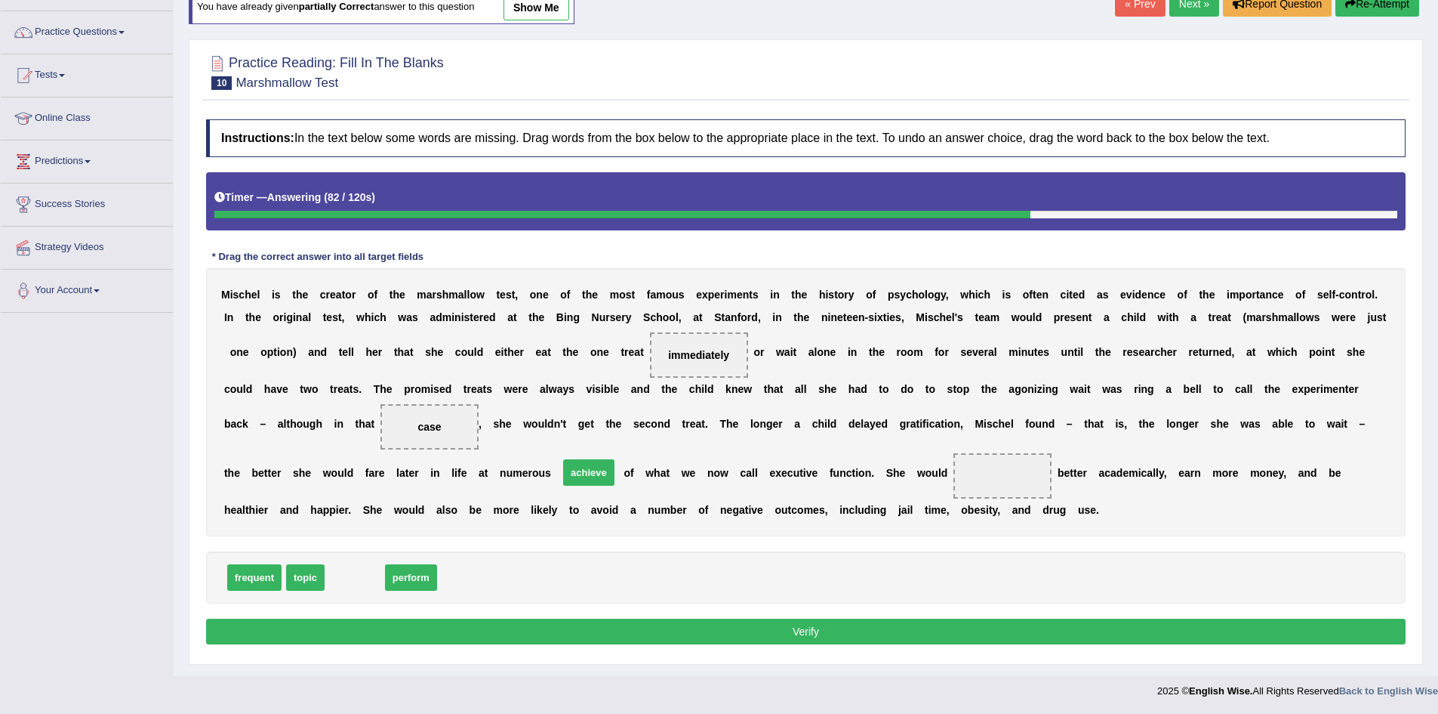
drag, startPoint x: 350, startPoint y: 578, endPoint x: 584, endPoint y: 473, distance: 256.5
click at [813, 635] on button "Verify" at bounding box center [806, 631] width 1200 height 26
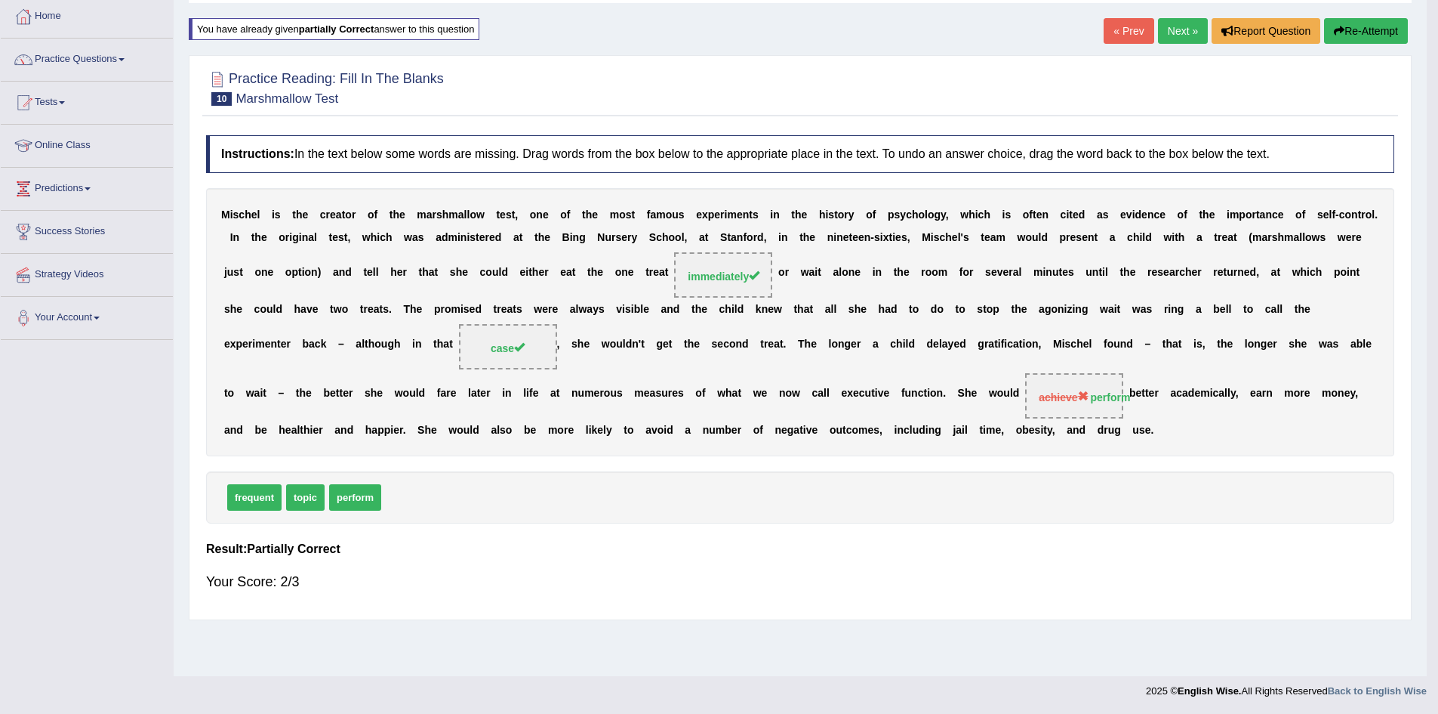
scroll to position [79, 0]
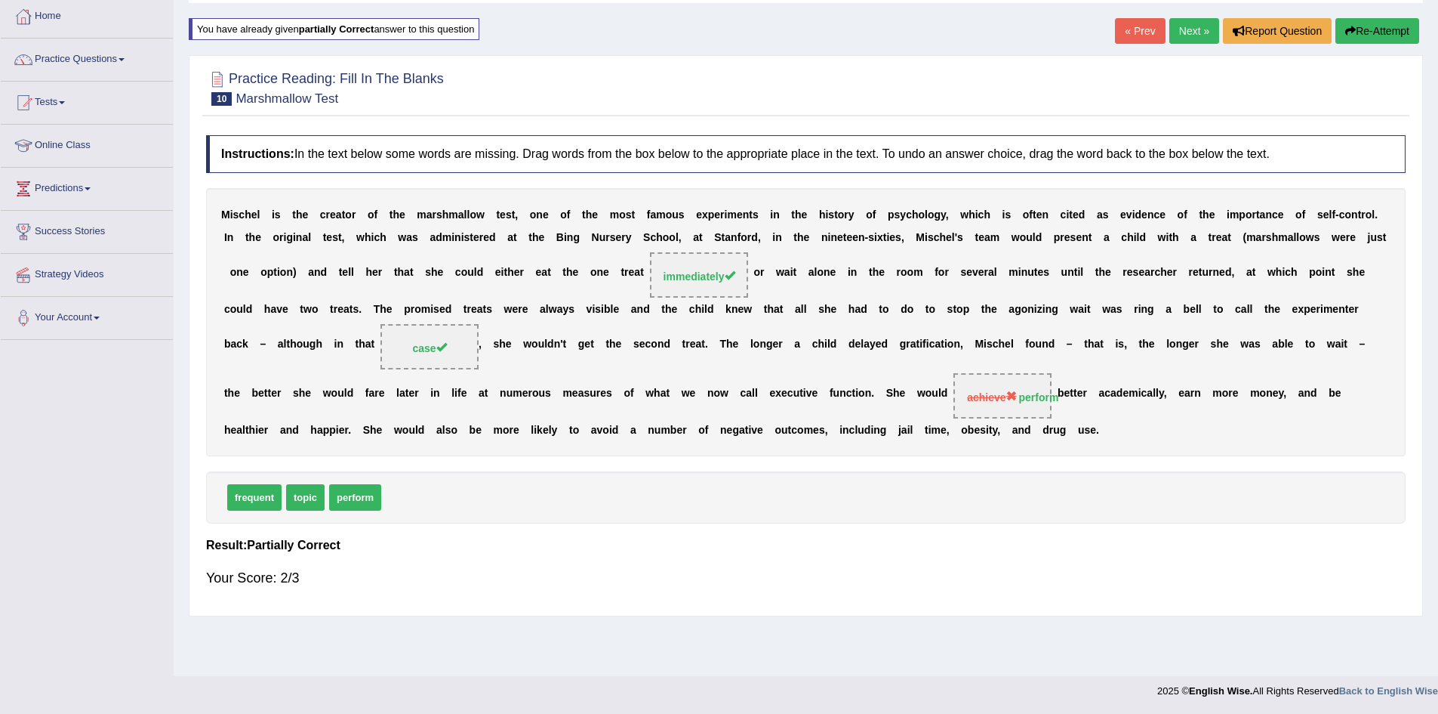
click at [1187, 31] on link "Next »" at bounding box center [1195, 31] width 50 height 26
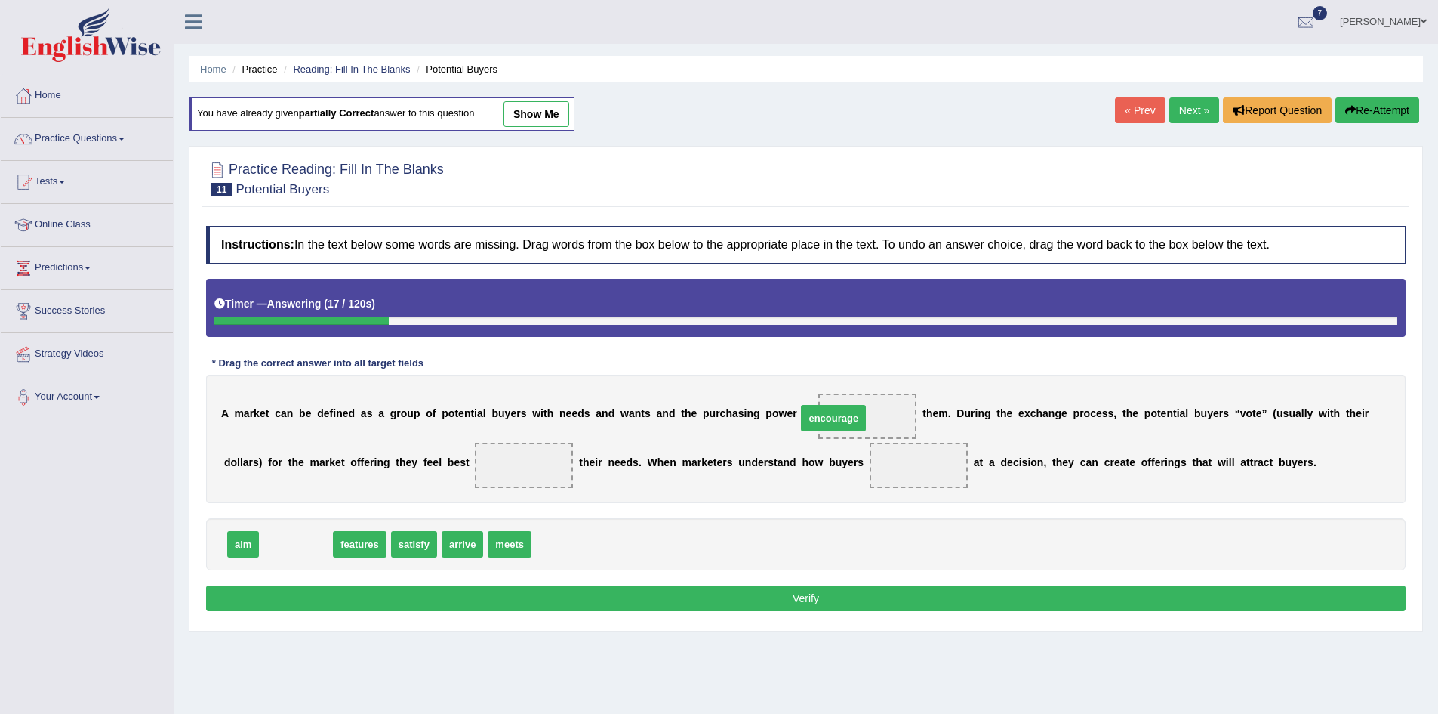
drag, startPoint x: 296, startPoint y: 546, endPoint x: 834, endPoint y: 420, distance: 552.2
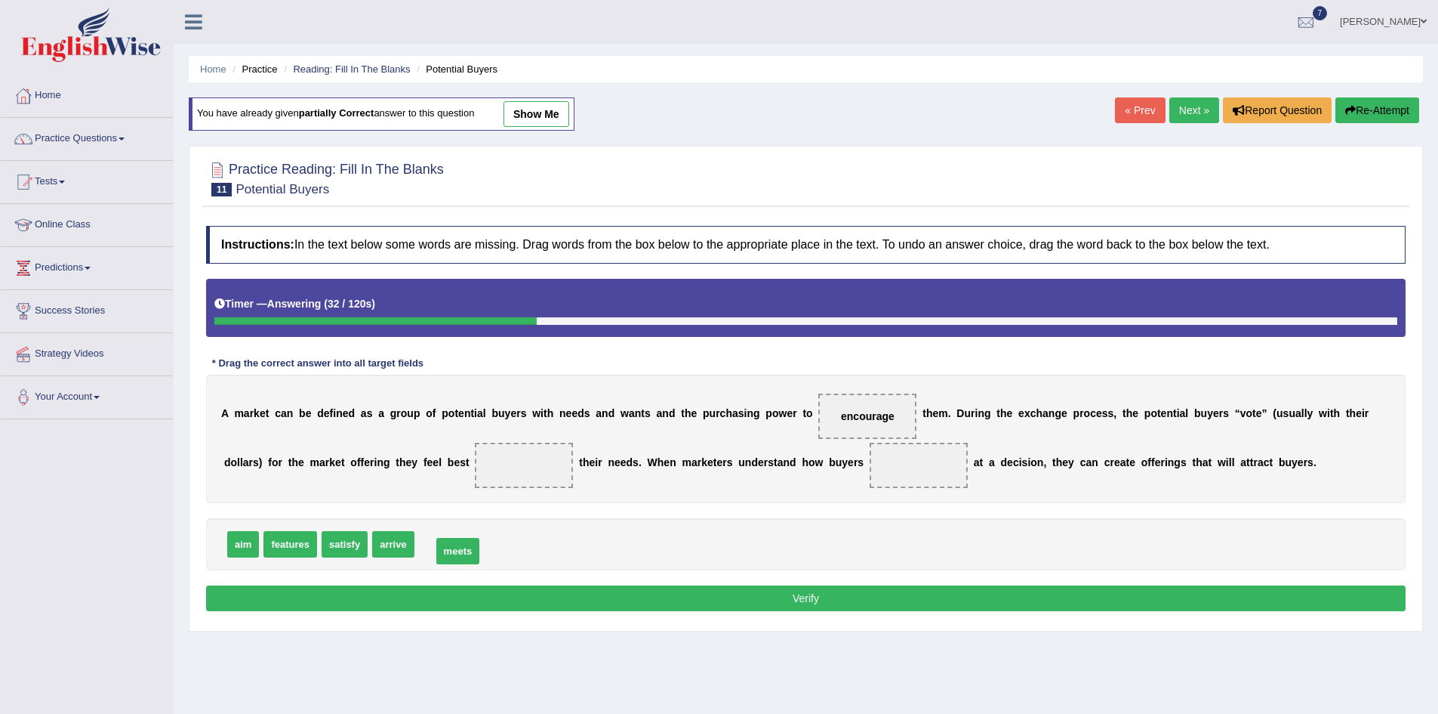
drag, startPoint x: 443, startPoint y: 552, endPoint x: 441, endPoint y: 569, distance: 16.8
drag, startPoint x: 283, startPoint y: 548, endPoint x: 290, endPoint y: 553, distance: 8.2
drag, startPoint x: 427, startPoint y: 549, endPoint x: 439, endPoint y: 473, distance: 77.2
drag, startPoint x: 428, startPoint y: 464, endPoint x: 484, endPoint y: 553, distance: 105.2
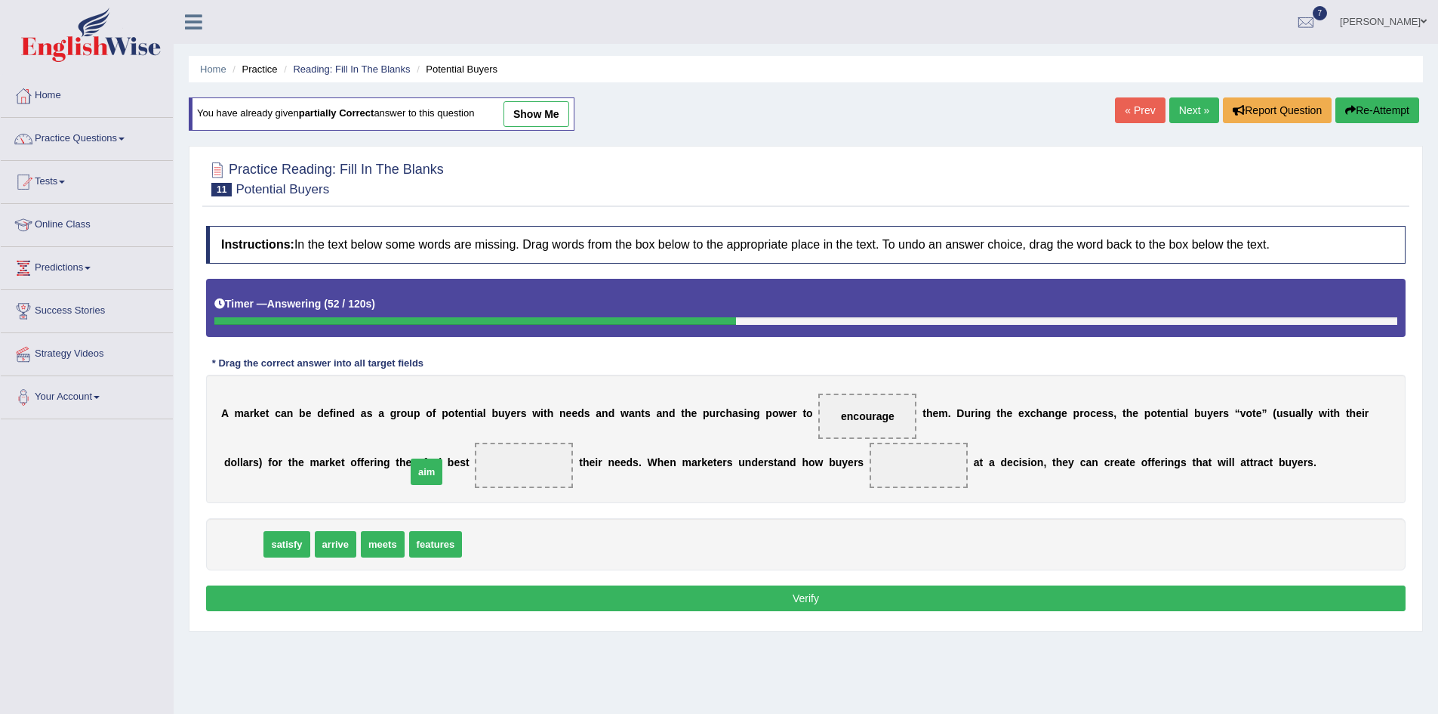
drag, startPoint x: 241, startPoint y: 553, endPoint x: 424, endPoint y: 480, distance: 197.3
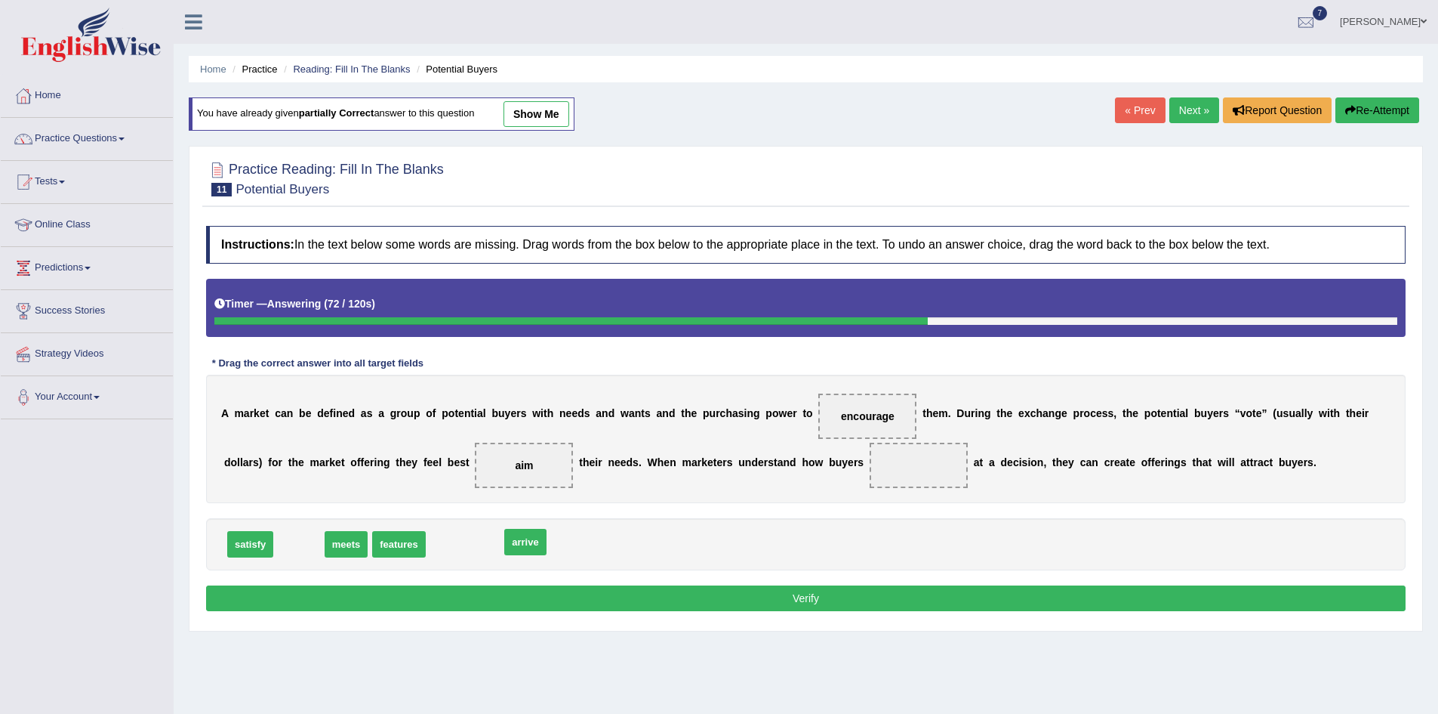
drag, startPoint x: 289, startPoint y: 550, endPoint x: 516, endPoint y: 547, distance: 226.5
drag, startPoint x: 251, startPoint y: 551, endPoint x: 819, endPoint y: 475, distance: 572.9
drag, startPoint x: 802, startPoint y: 458, endPoint x: 822, endPoint y: 449, distance: 21.6
click at [637, 489] on div "A m a r k e t c a n b e d e f i n e d a s a g r o u p o f p o t e n t i a l b u…" at bounding box center [806, 439] width 1200 height 128
drag, startPoint x: 806, startPoint y: 470, endPoint x: 459, endPoint y: 553, distance: 357.1
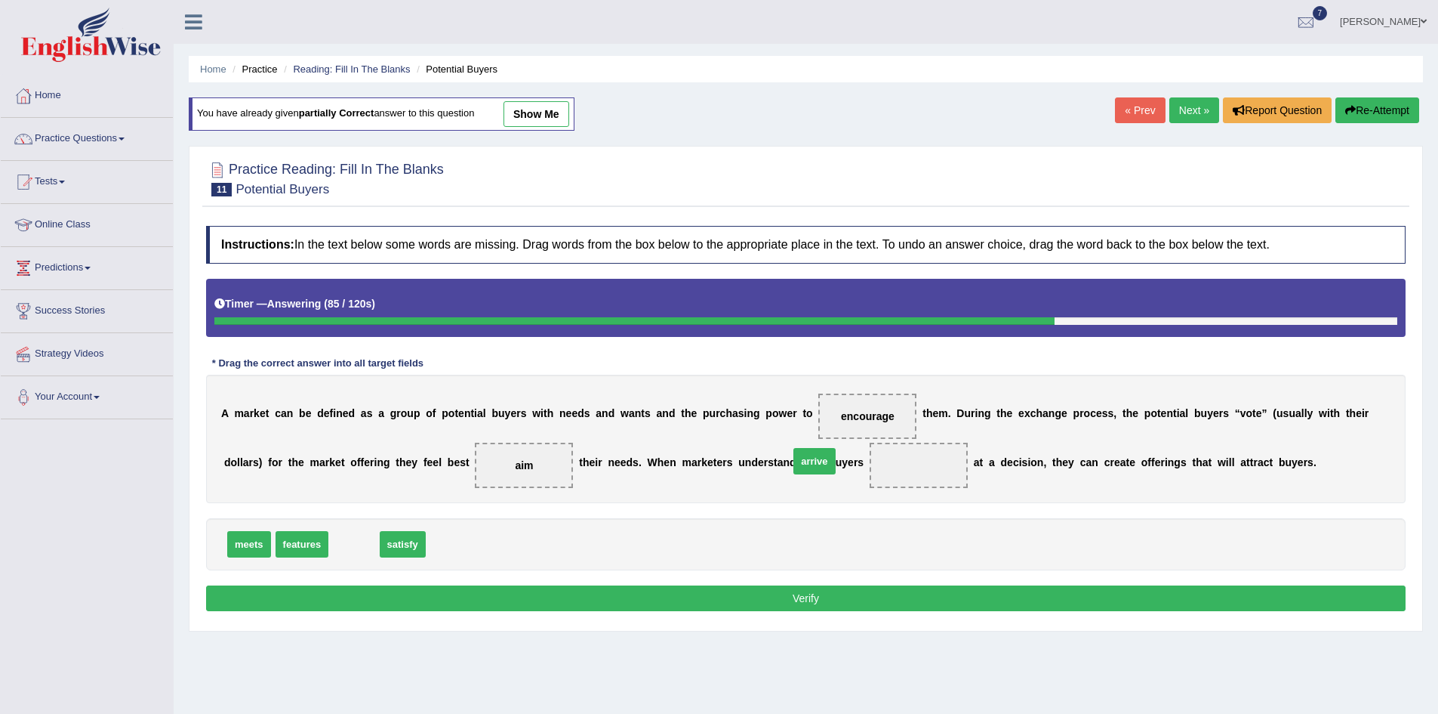
drag, startPoint x: 355, startPoint y: 551, endPoint x: 815, endPoint y: 468, distance: 468.0
click at [825, 597] on button "Verify" at bounding box center [806, 598] width 1200 height 26
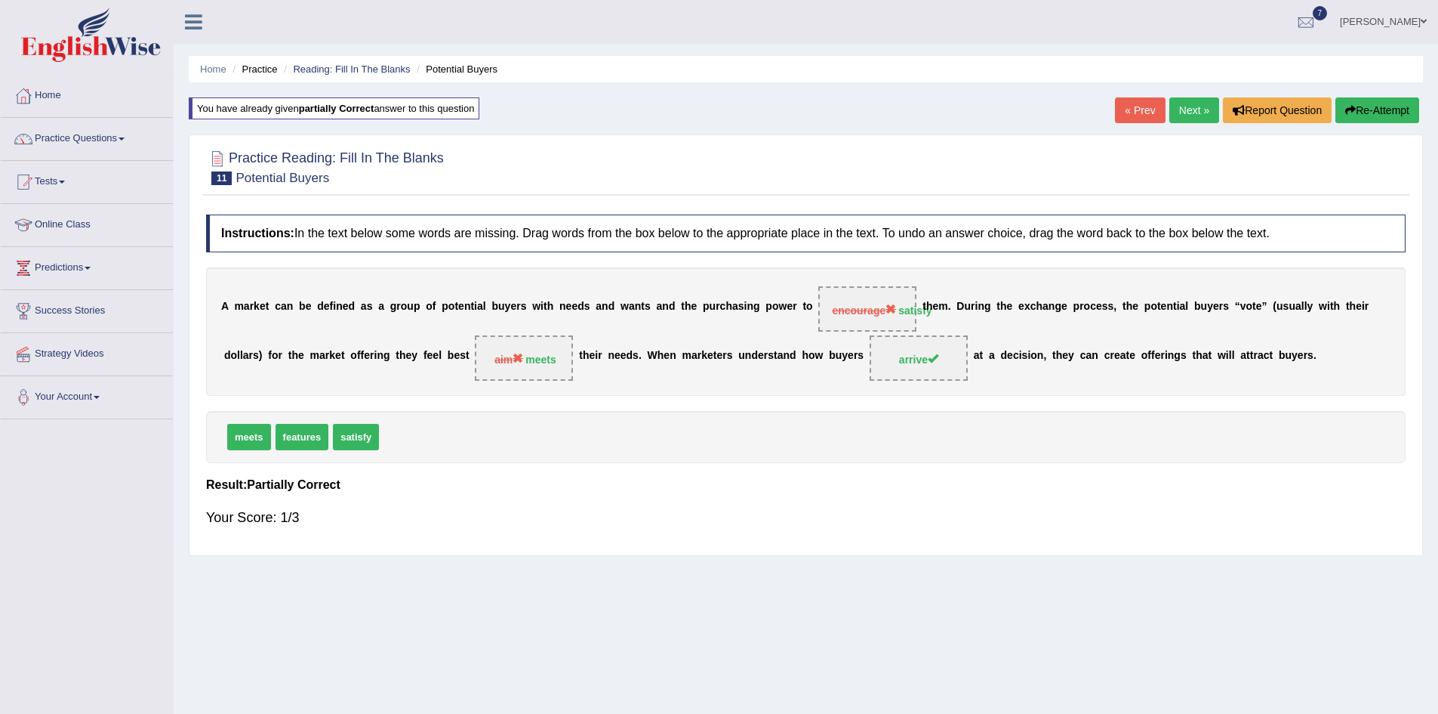
click at [1185, 113] on link "Next »" at bounding box center [1195, 110] width 50 height 26
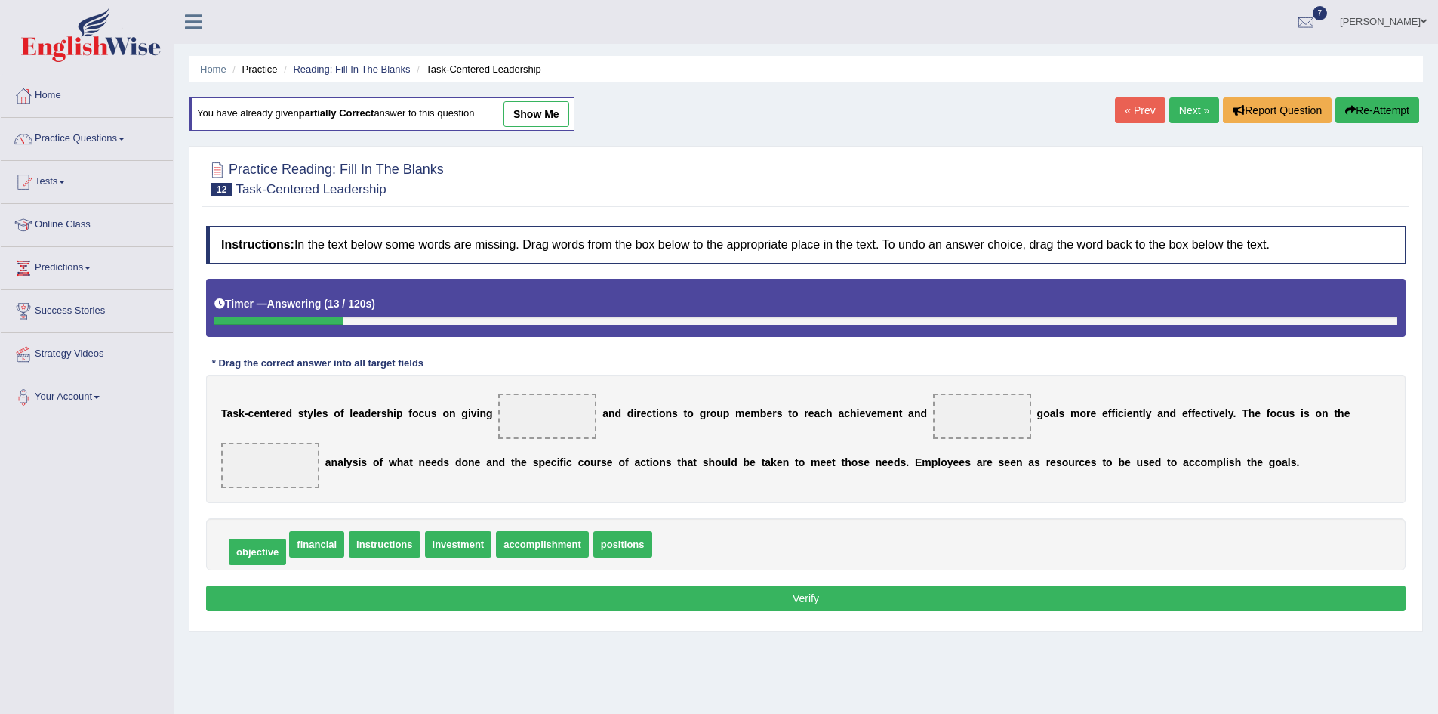
drag, startPoint x: 261, startPoint y: 549, endPoint x: 257, endPoint y: 557, distance: 9.5
drag, startPoint x: 399, startPoint y: 553, endPoint x: 343, endPoint y: 563, distance: 56.9
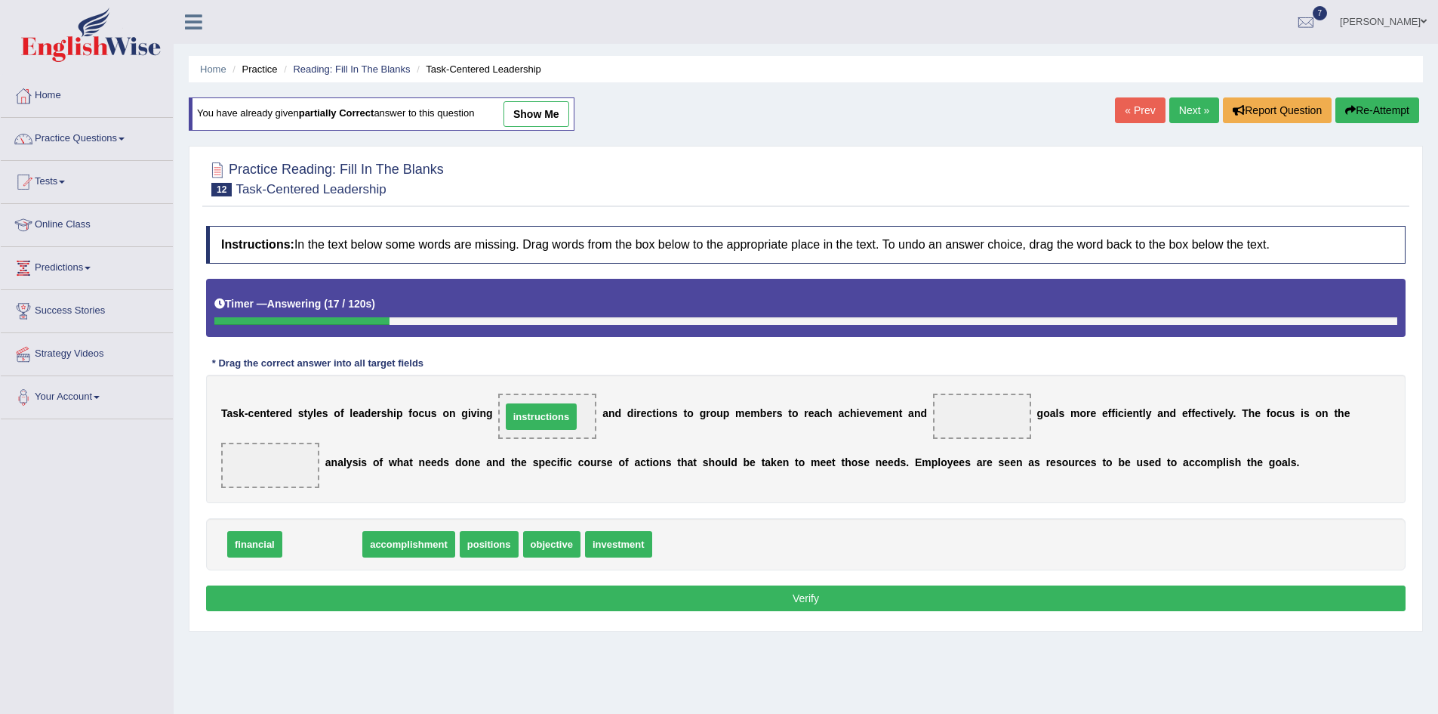
drag, startPoint x: 302, startPoint y: 549, endPoint x: 521, endPoint y: 421, distance: 253.4
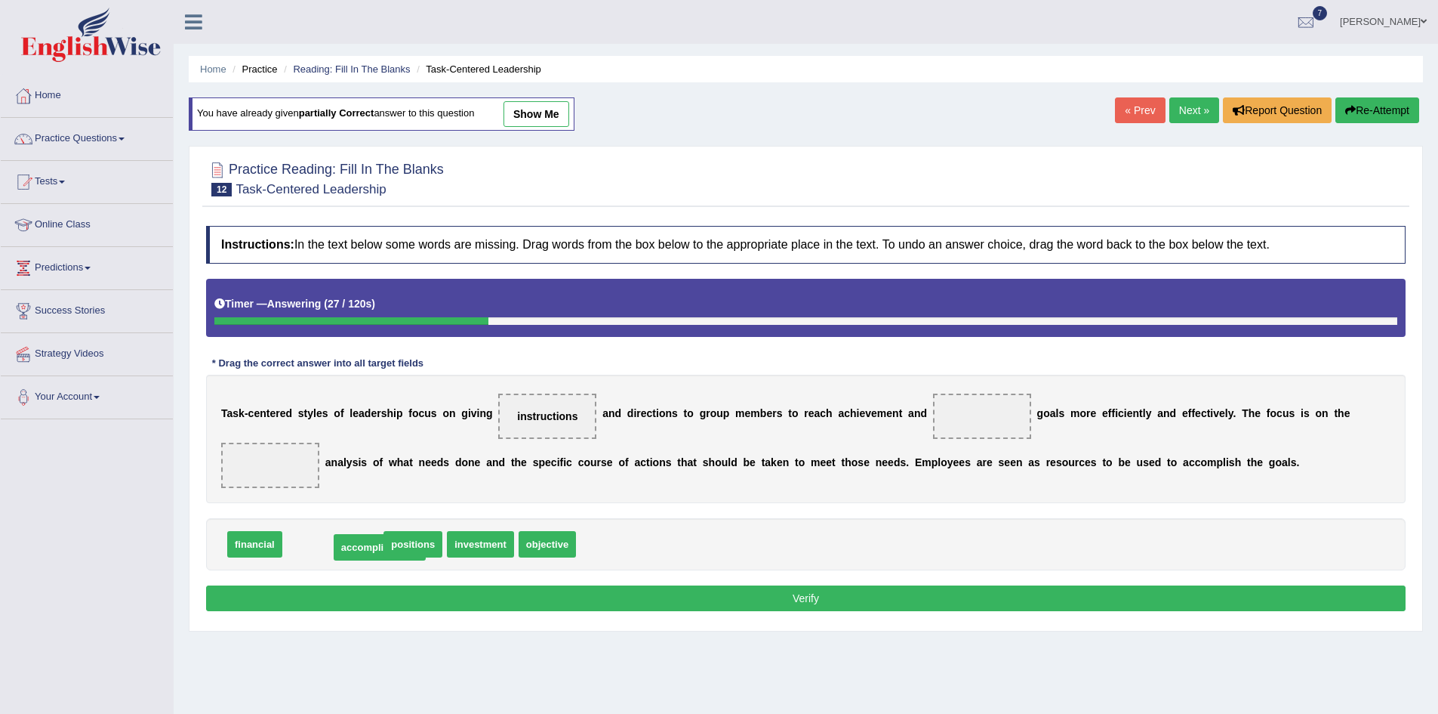
drag, startPoint x: 310, startPoint y: 551, endPoint x: 436, endPoint y: 578, distance: 128.8
drag, startPoint x: 449, startPoint y: 547, endPoint x: 951, endPoint y: 421, distance: 516.8
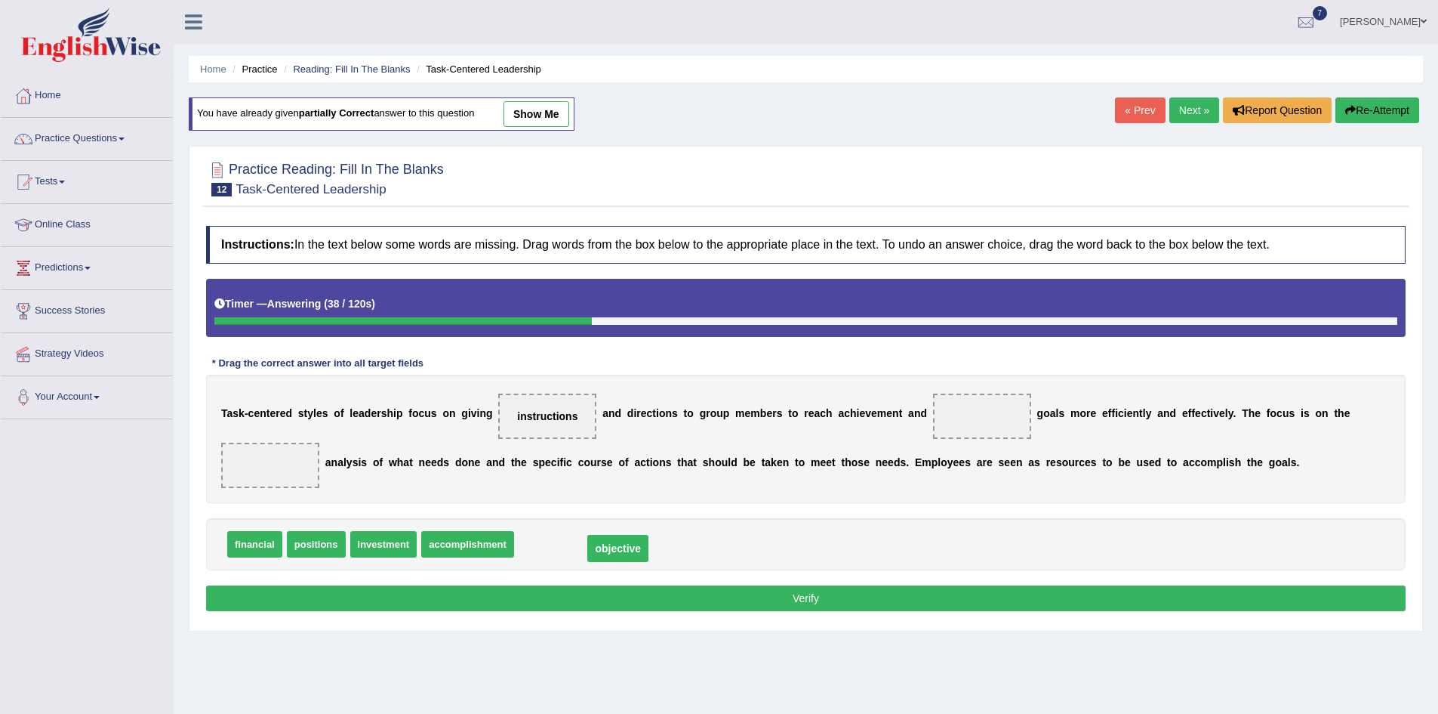
drag, startPoint x: 936, startPoint y: 418, endPoint x: 572, endPoint y: 550, distance: 387.2
drag, startPoint x: 251, startPoint y: 553, endPoint x: 951, endPoint y: 424, distance: 711.0
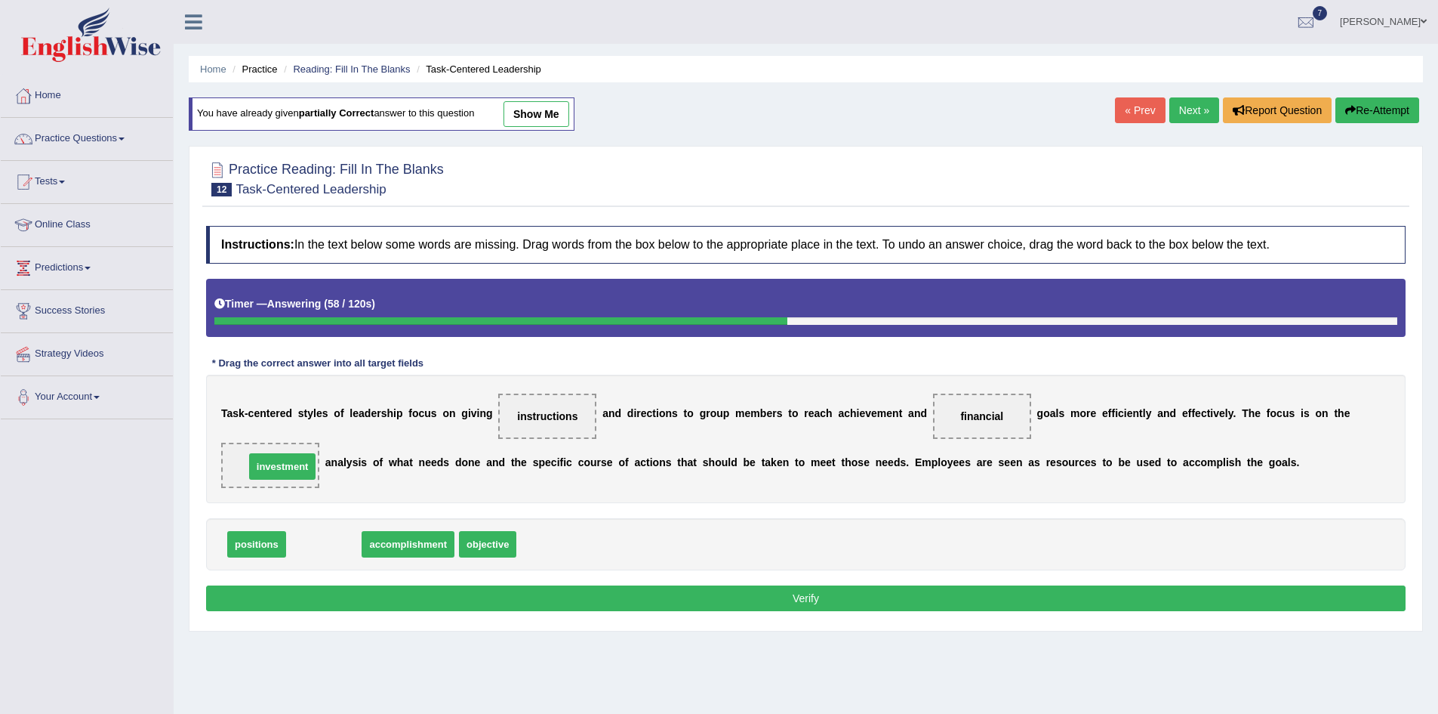
drag, startPoint x: 320, startPoint y: 550, endPoint x: 279, endPoint y: 472, distance: 88.2
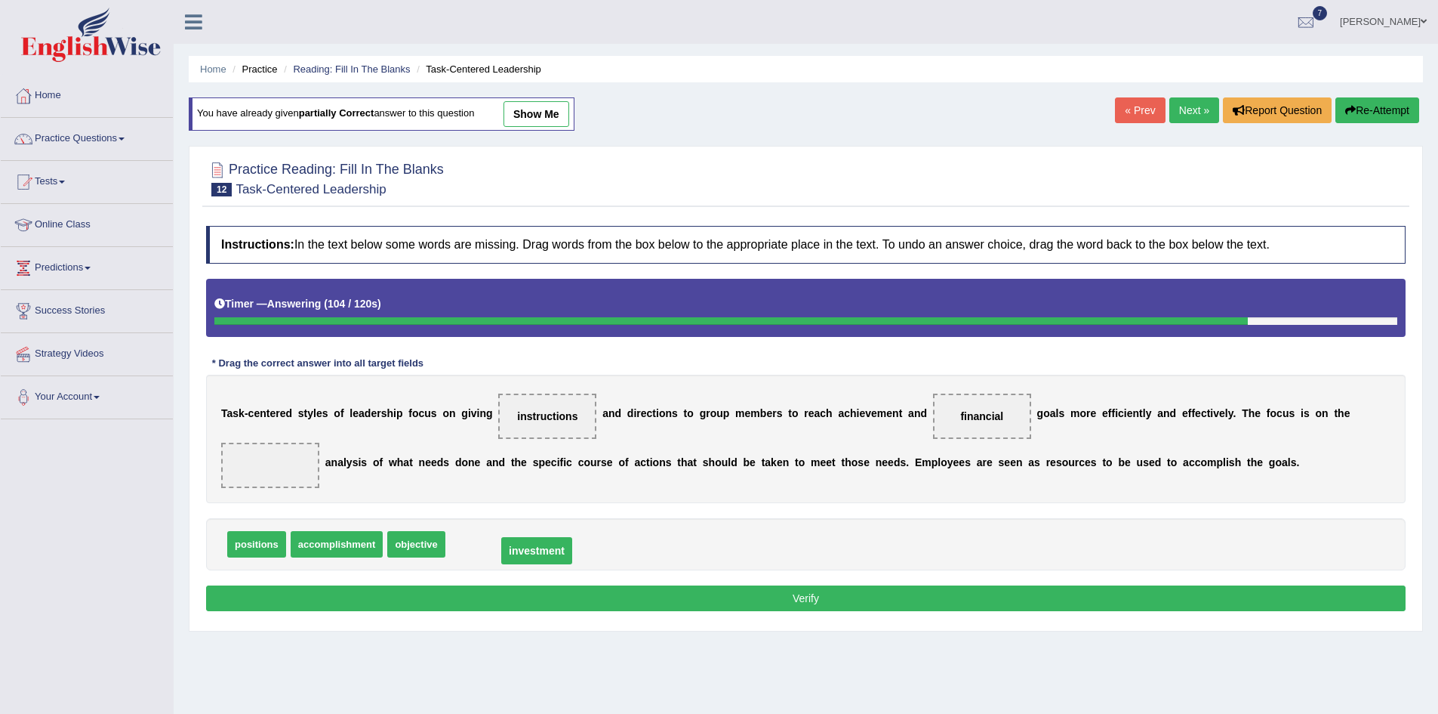
drag, startPoint x: 264, startPoint y: 465, endPoint x: 478, endPoint y: 556, distance: 232.4
drag, startPoint x: 415, startPoint y: 547, endPoint x: 279, endPoint y: 467, distance: 158.8
click at [821, 603] on button "Verify" at bounding box center [806, 598] width 1200 height 26
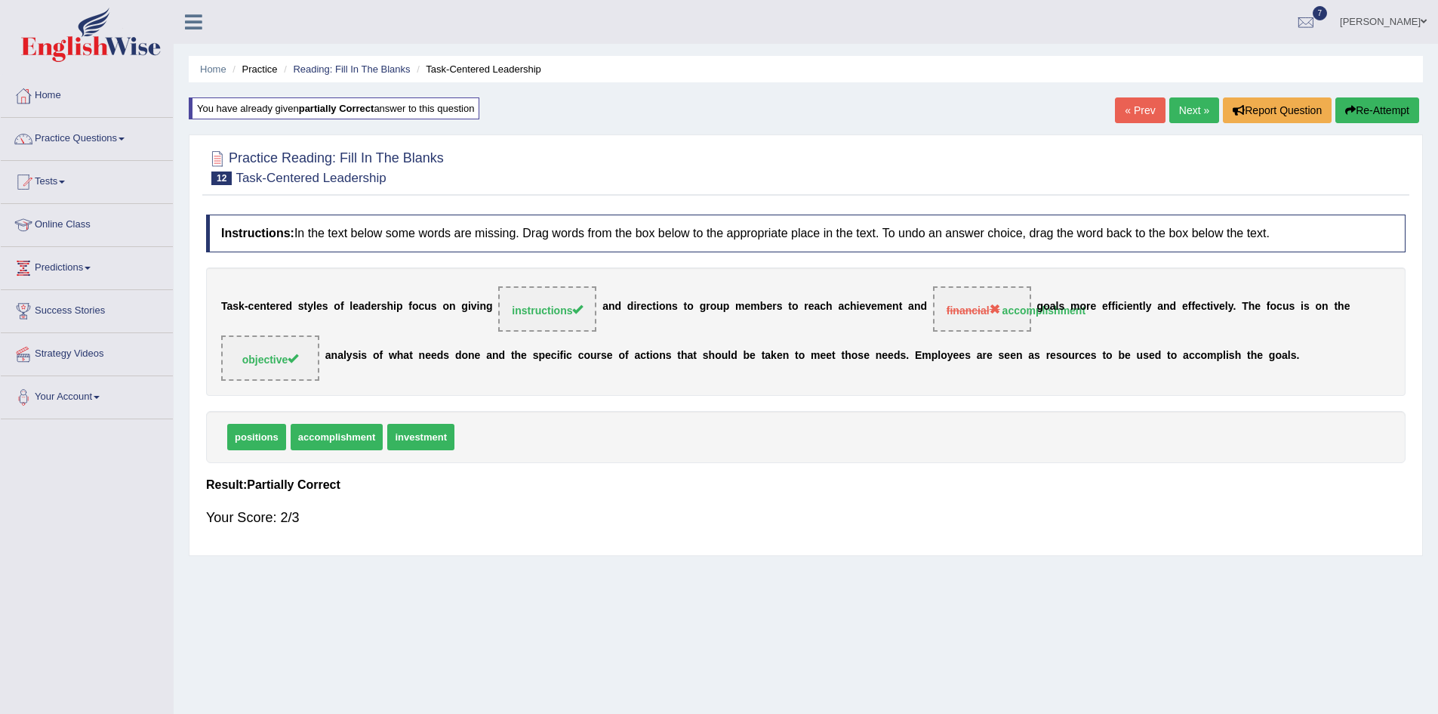
click at [1201, 113] on link "Next »" at bounding box center [1195, 110] width 50 height 26
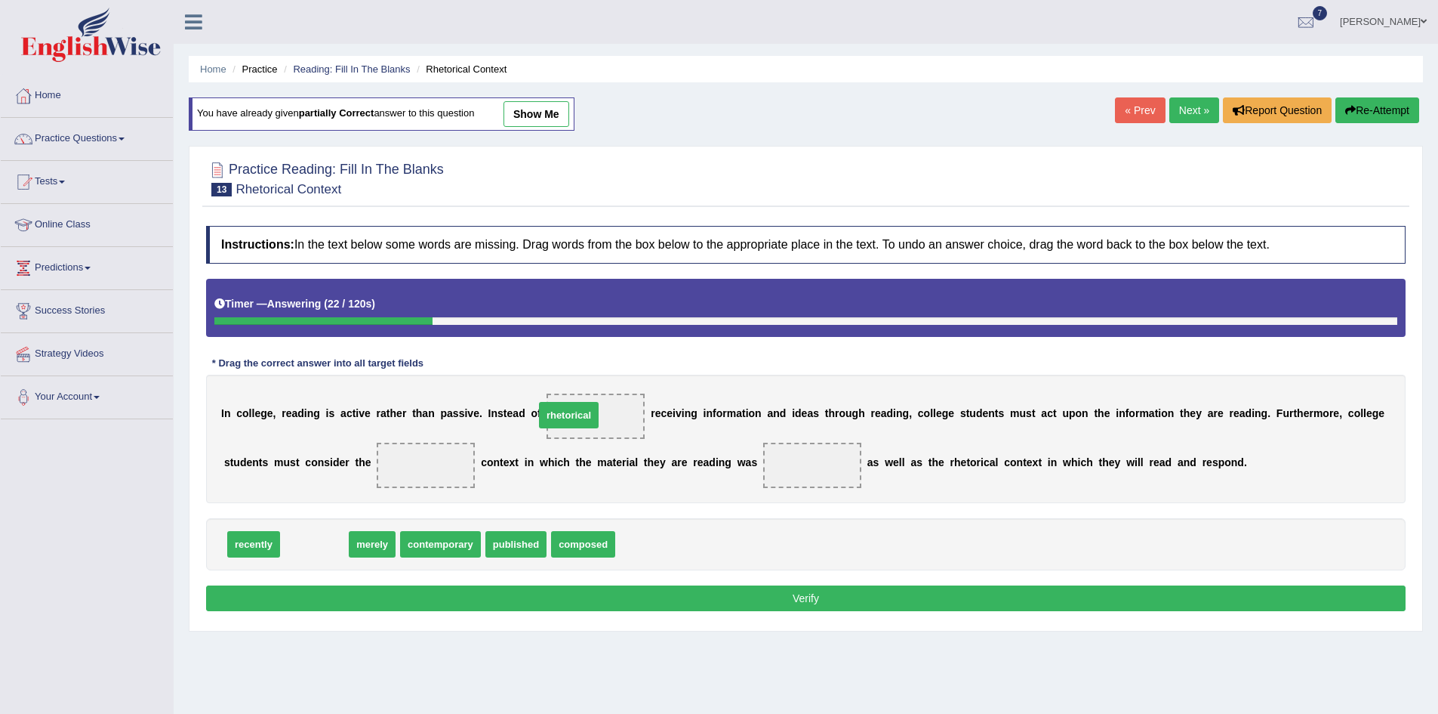
drag, startPoint x: 306, startPoint y: 550, endPoint x: 560, endPoint y: 421, distance: 285.3
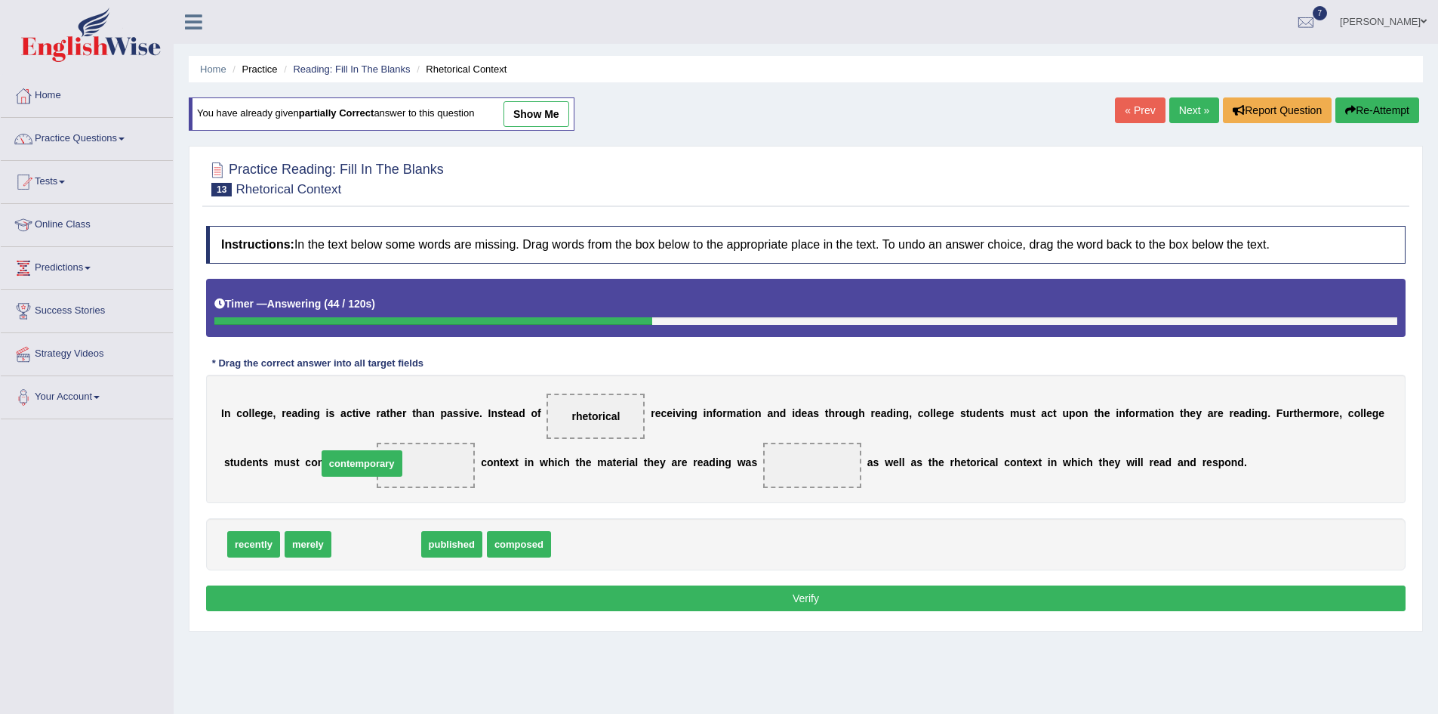
drag, startPoint x: 383, startPoint y: 548, endPoint x: 368, endPoint y: 467, distance: 82.1
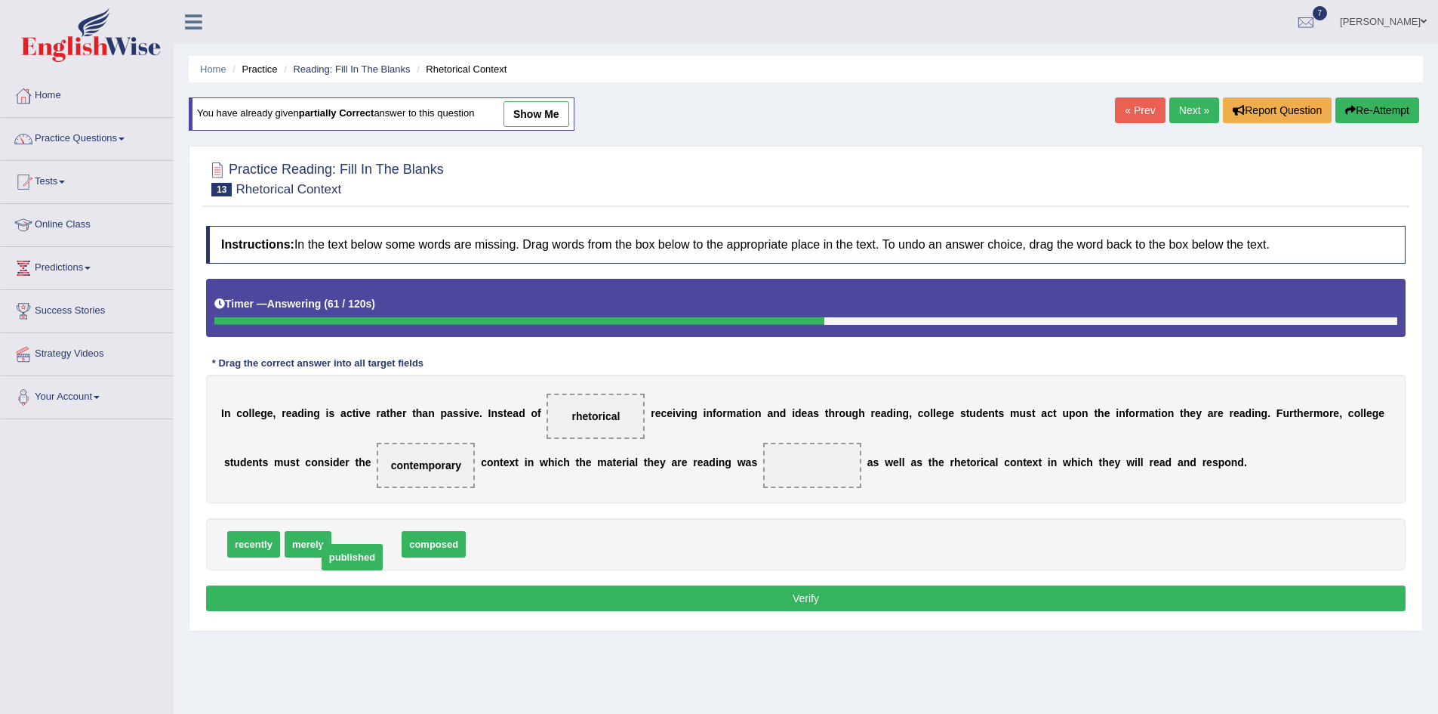
drag, startPoint x: 366, startPoint y: 544, endPoint x: 288, endPoint y: 558, distance: 78.9
drag, startPoint x: 371, startPoint y: 553, endPoint x: 743, endPoint y: 474, distance: 379.9
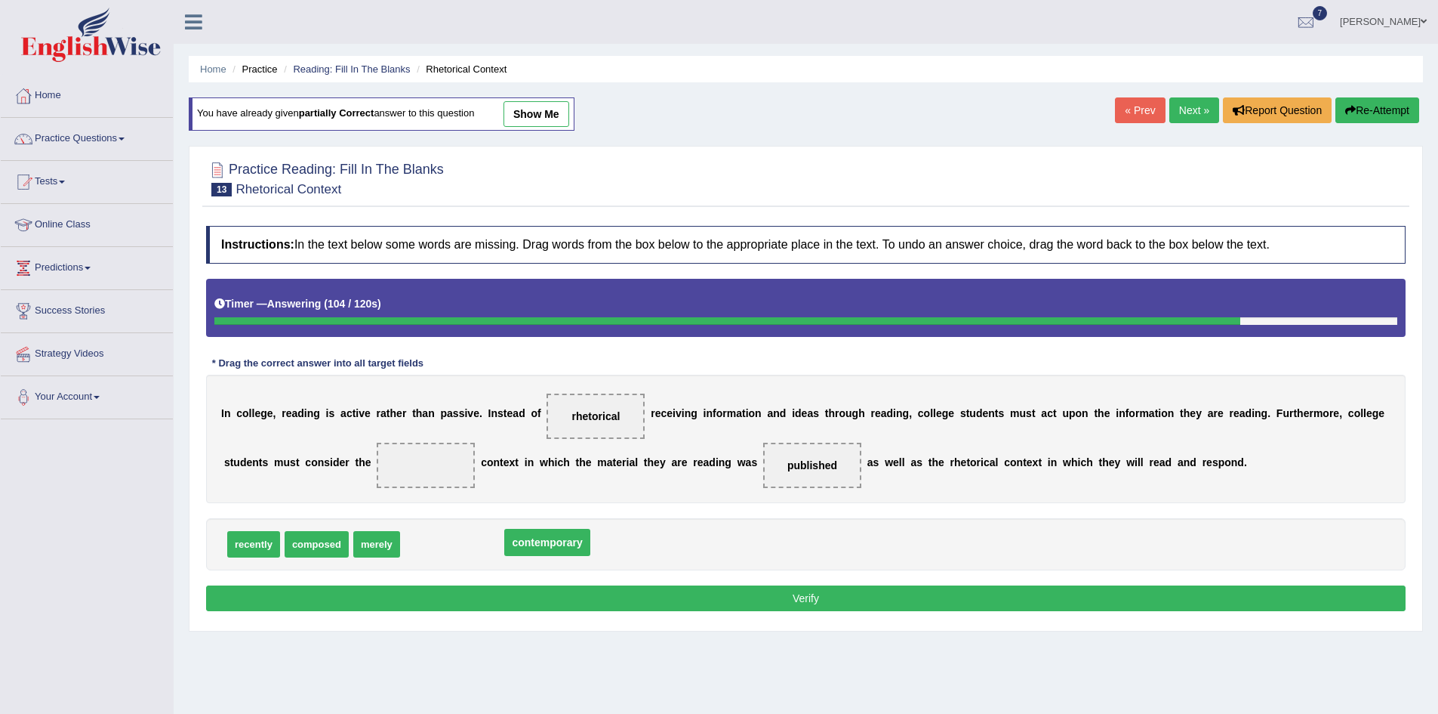
drag, startPoint x: 374, startPoint y: 470, endPoint x: 488, endPoint y: 547, distance: 137.6
click at [251, 550] on span "recently" at bounding box center [253, 544] width 53 height 26
drag, startPoint x: 438, startPoint y: 550, endPoint x: 373, endPoint y: 475, distance: 99.0
drag, startPoint x: 361, startPoint y: 461, endPoint x: 526, endPoint y: 535, distance: 180.2
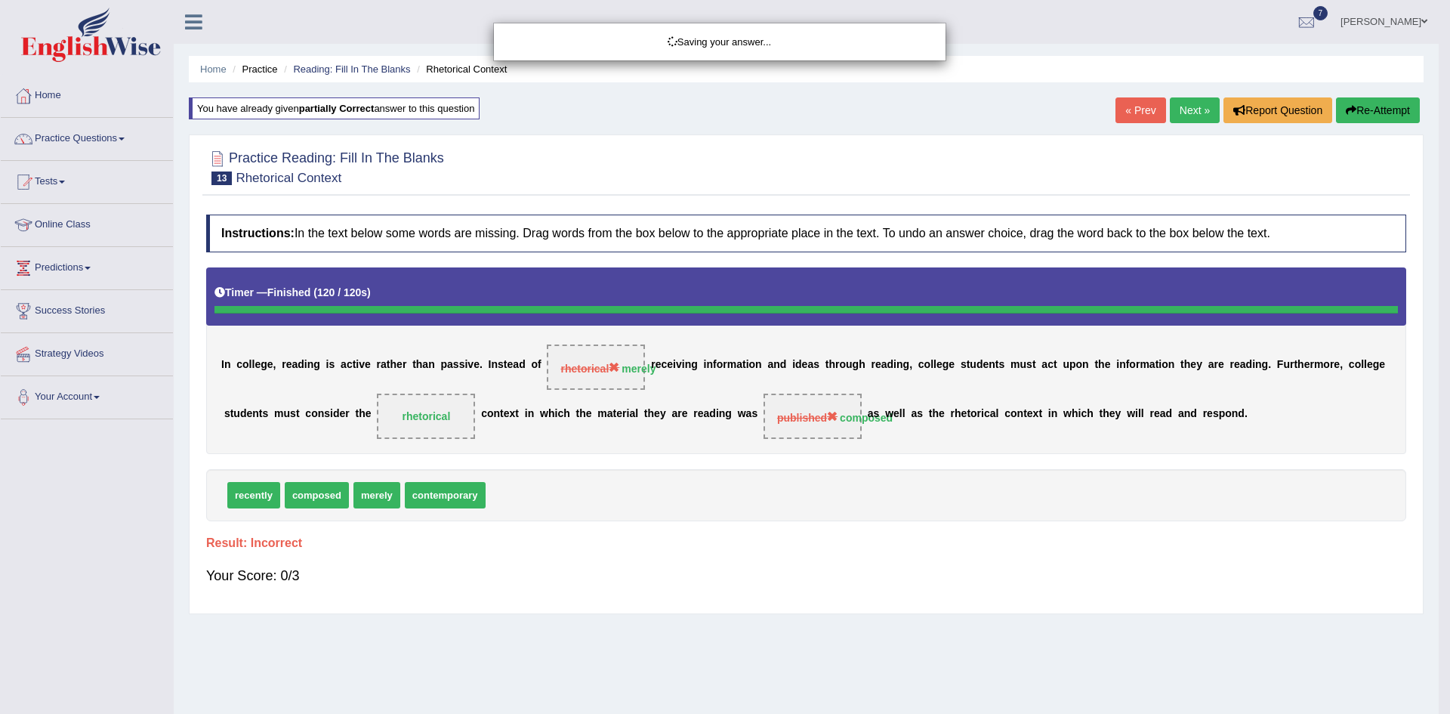
drag, startPoint x: 724, startPoint y: 472, endPoint x: 719, endPoint y: 478, distance: 8.0
click at [719, 478] on div "Saving your answer..." at bounding box center [725, 357] width 1450 height 714
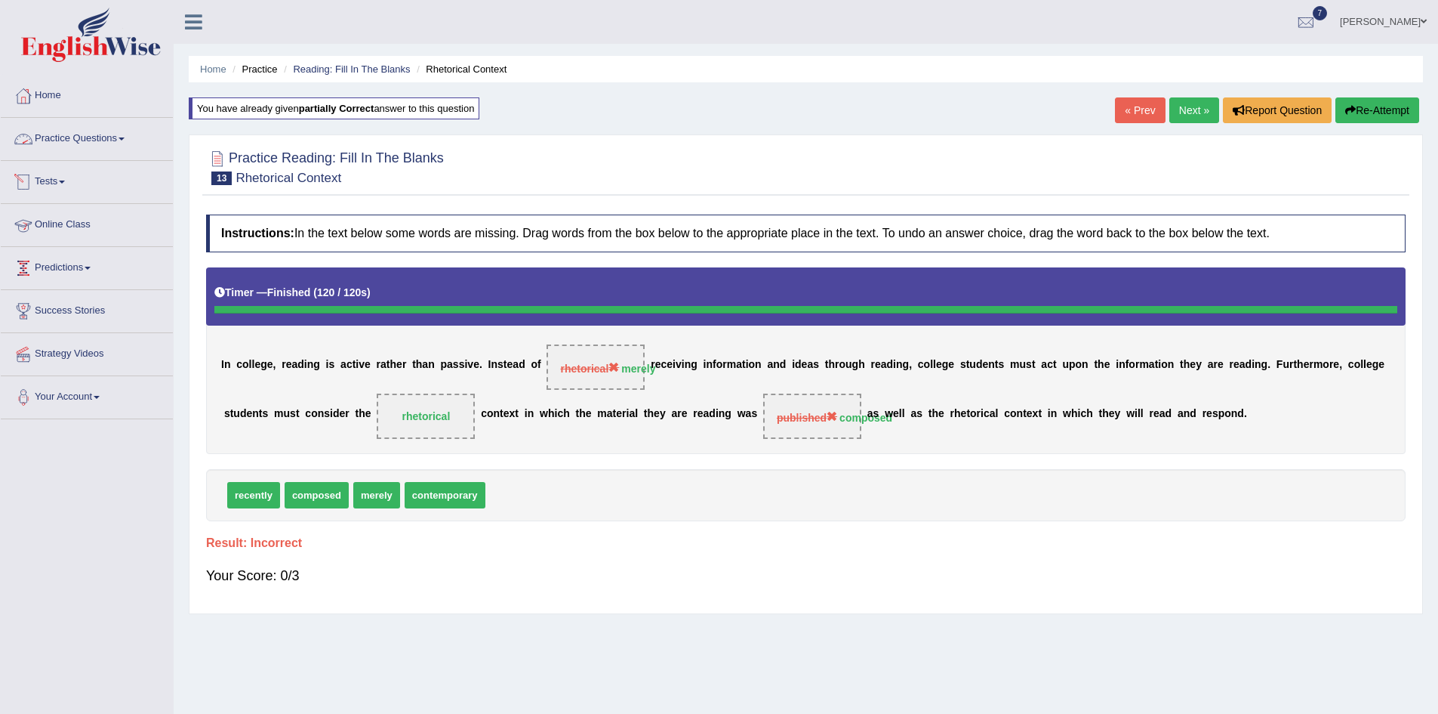
click at [82, 132] on link "Practice Questions" at bounding box center [87, 137] width 172 height 38
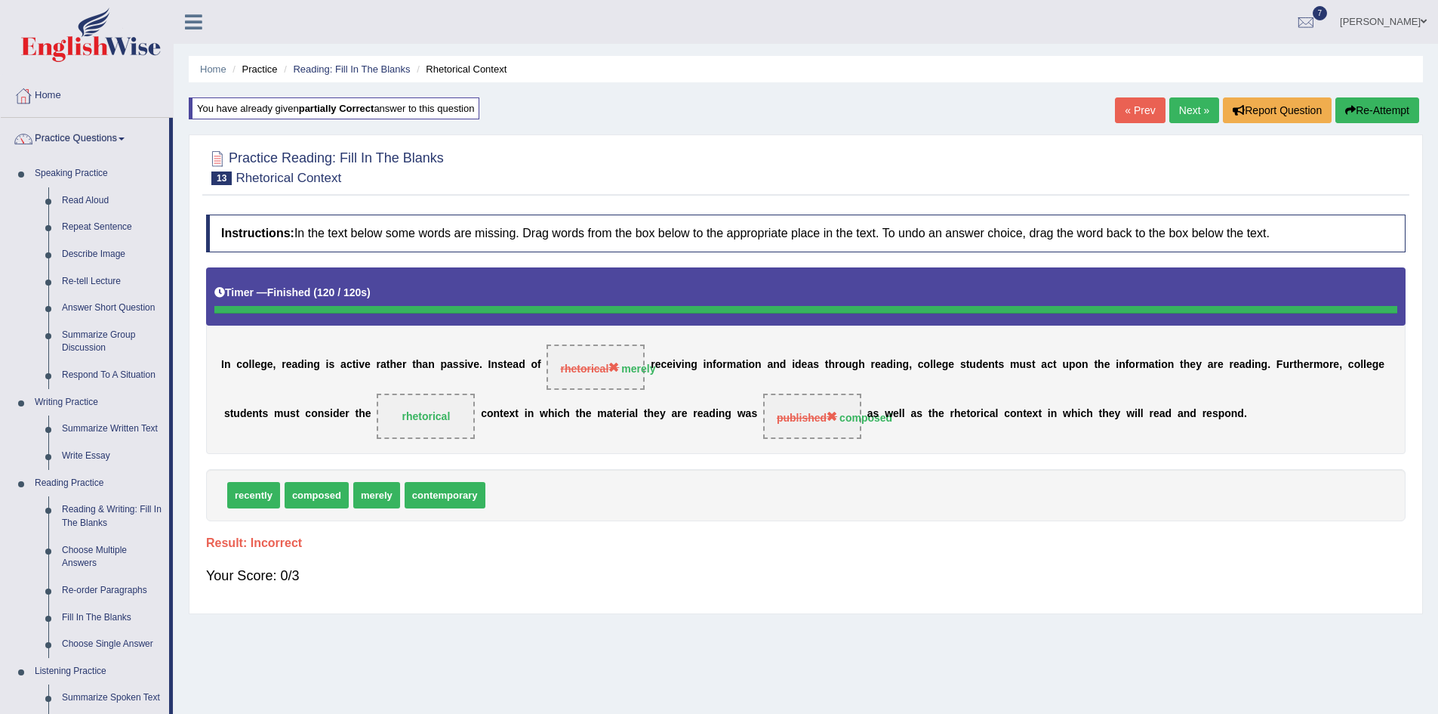
click at [1188, 115] on link "Next »" at bounding box center [1195, 110] width 50 height 26
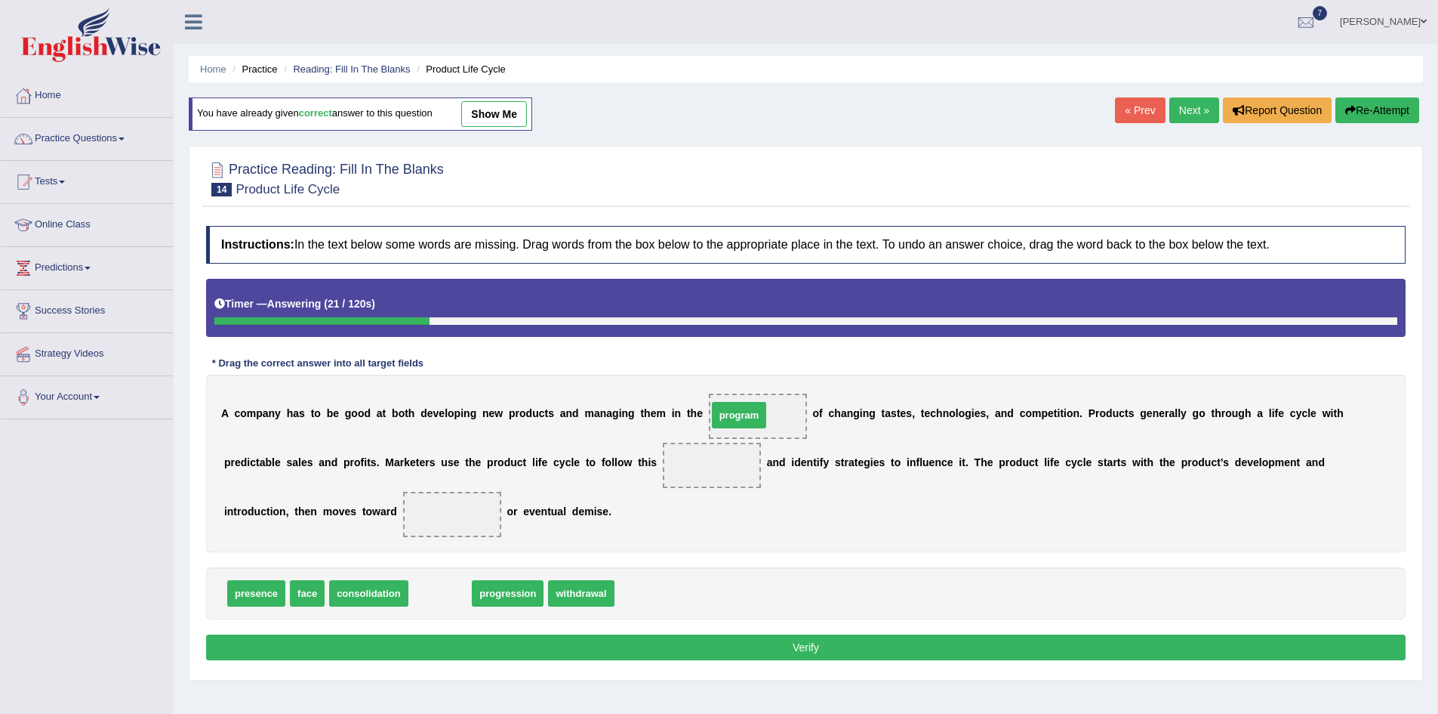
drag, startPoint x: 436, startPoint y: 601, endPoint x: 735, endPoint y: 423, distance: 348.1
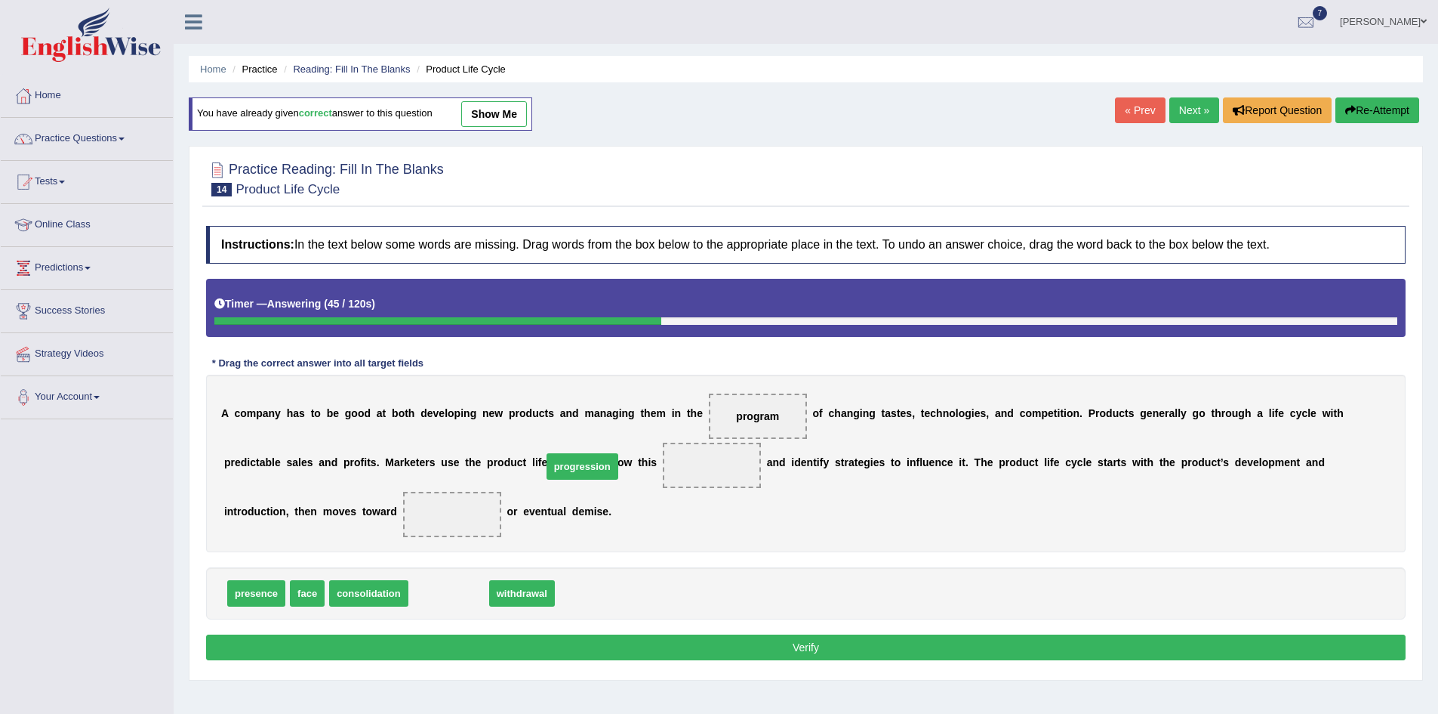
drag, startPoint x: 447, startPoint y: 600, endPoint x: 581, endPoint y: 473, distance: 184.3
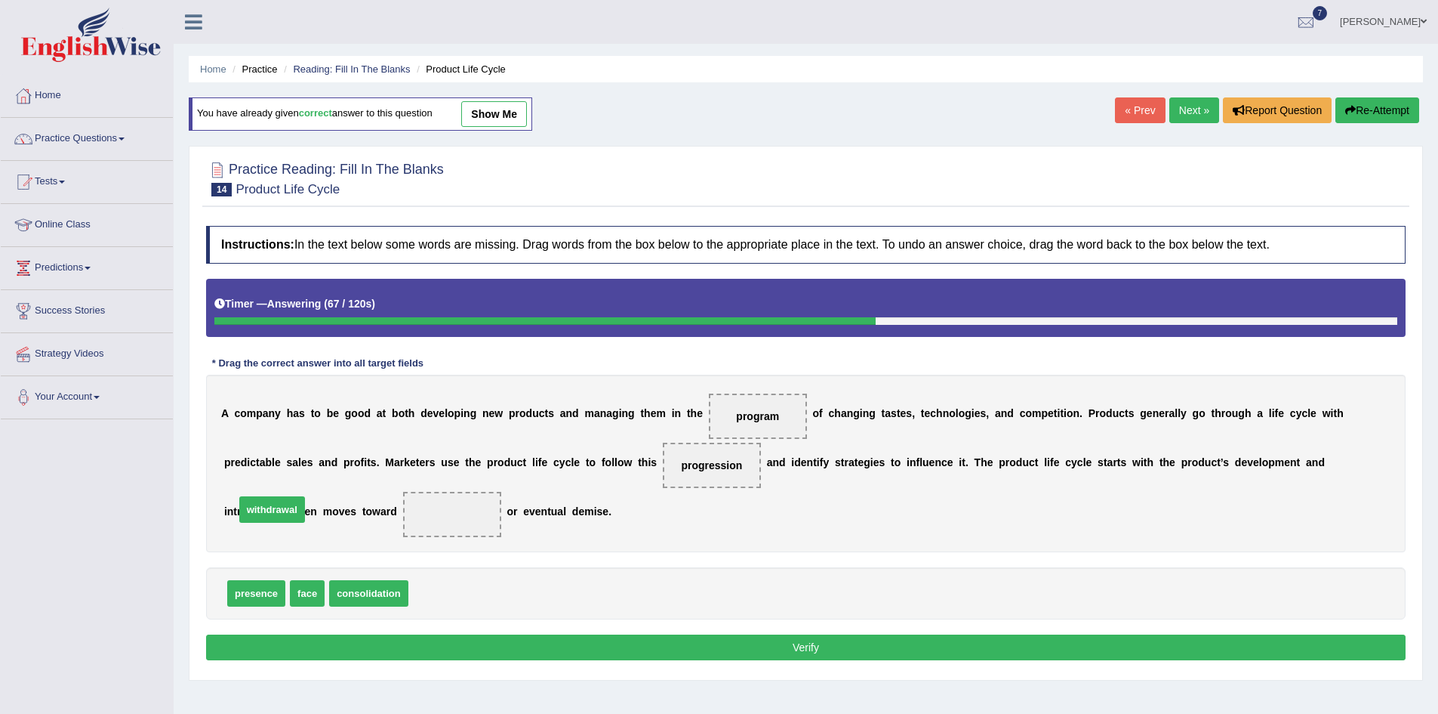
drag, startPoint x: 432, startPoint y: 600, endPoint x: 258, endPoint y: 516, distance: 192.8
click at [822, 652] on button "Verify" at bounding box center [806, 647] width 1200 height 26
